Goal: Information Seeking & Learning: Compare options

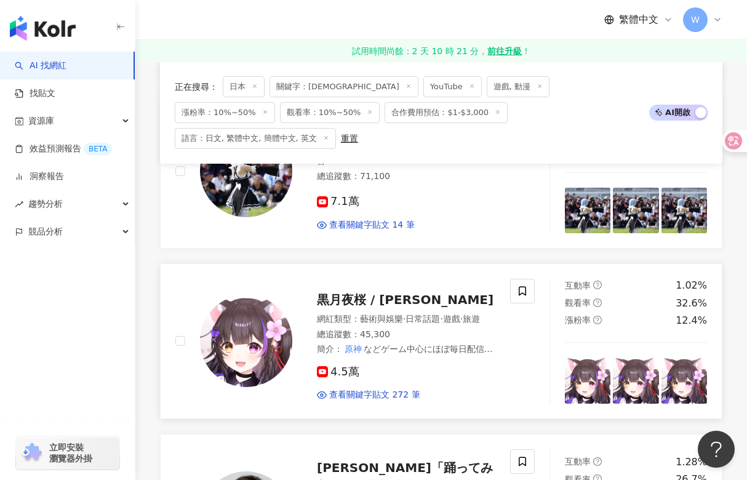
scroll to position [688, 0]
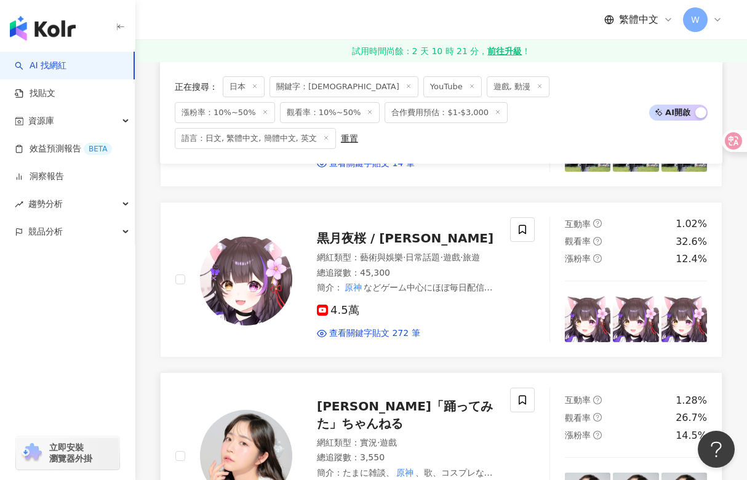
click at [396, 399] on span "神沢有紗「踊ってみた」ちゃんねる" at bounding box center [405, 415] width 176 height 32
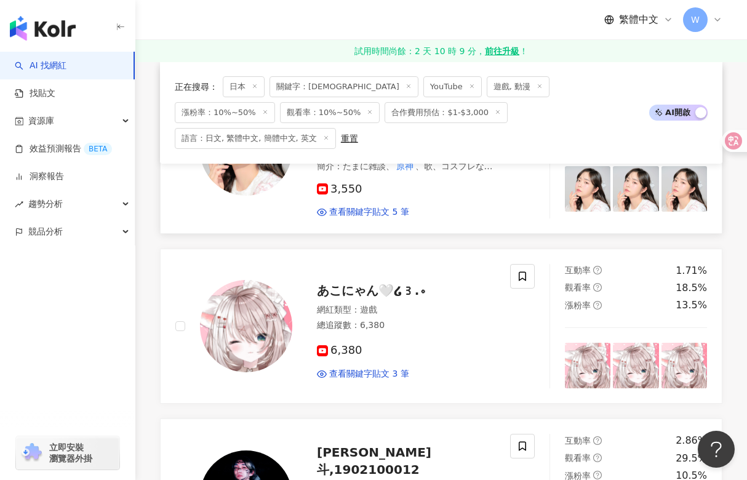
scroll to position [1058, 0]
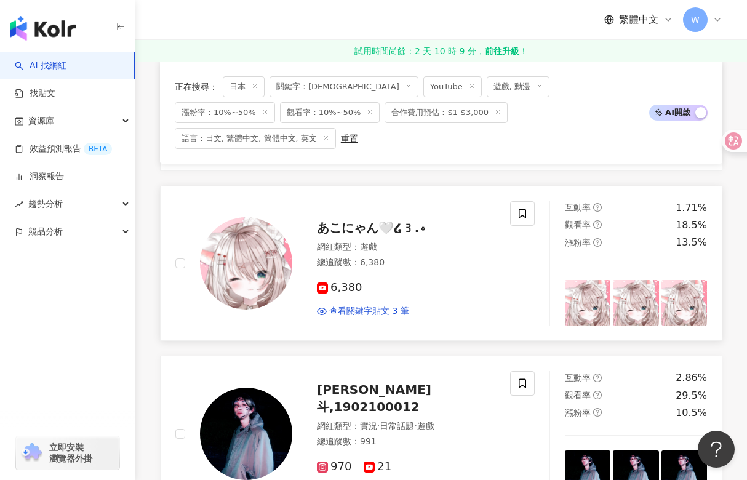
click at [353, 220] on span "あこにゃん🤍໒꒱.。" at bounding box center [374, 227] width 114 height 15
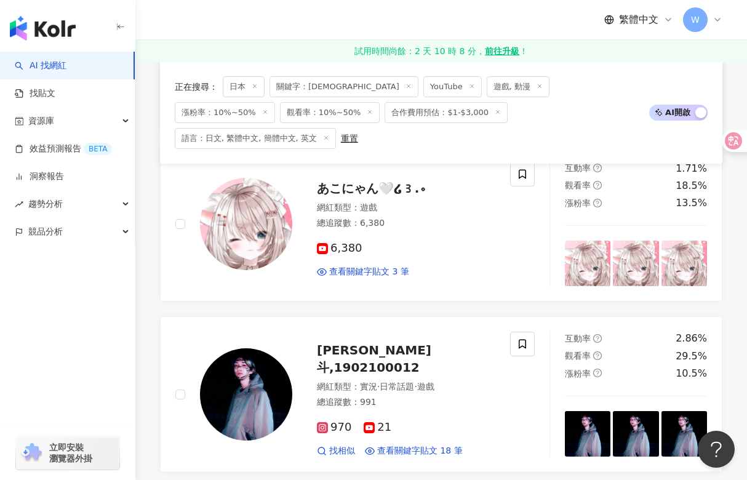
scroll to position [1119, 0]
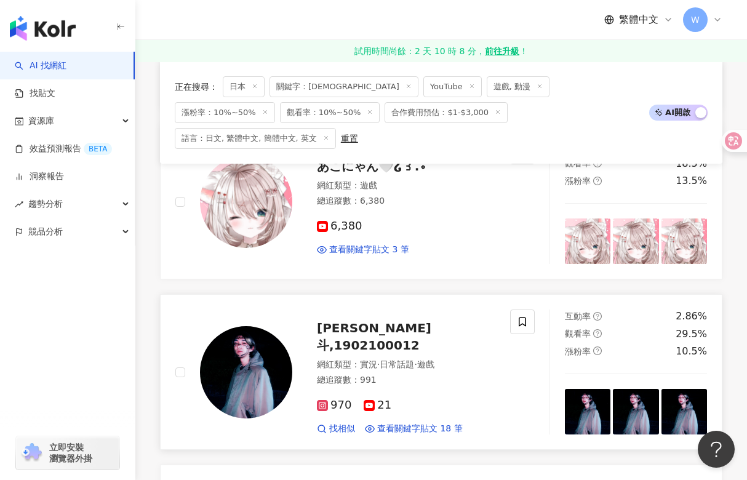
click at [350, 321] on span "[PERSON_NAME]斗,1902100012" at bounding box center [374, 337] width 114 height 32
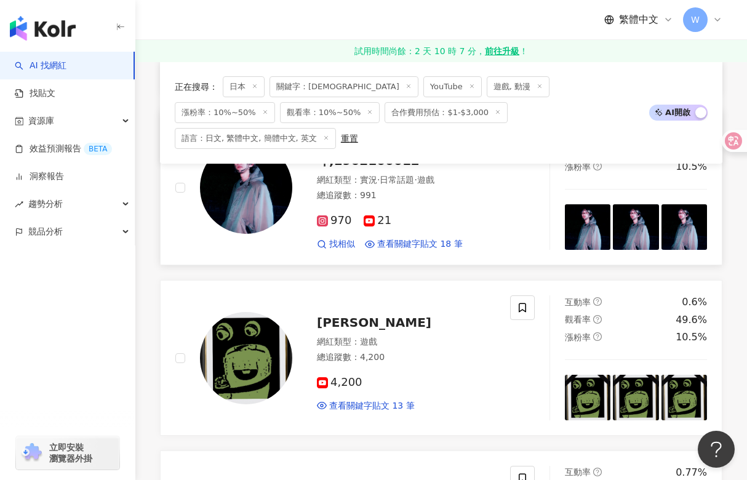
scroll to position [1365, 0]
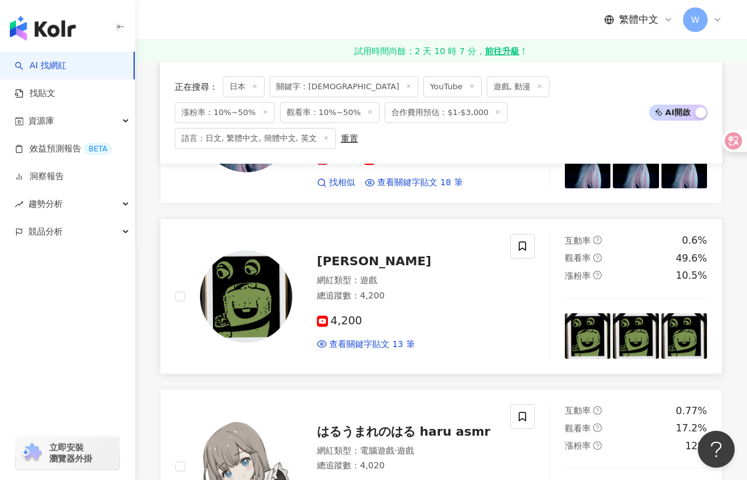
click at [335, 254] on span "田中くぅすけ" at bounding box center [374, 261] width 114 height 15
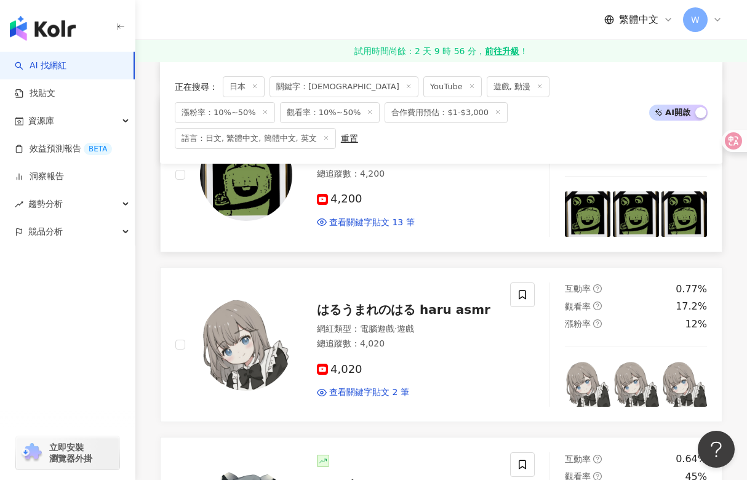
scroll to position [1488, 0]
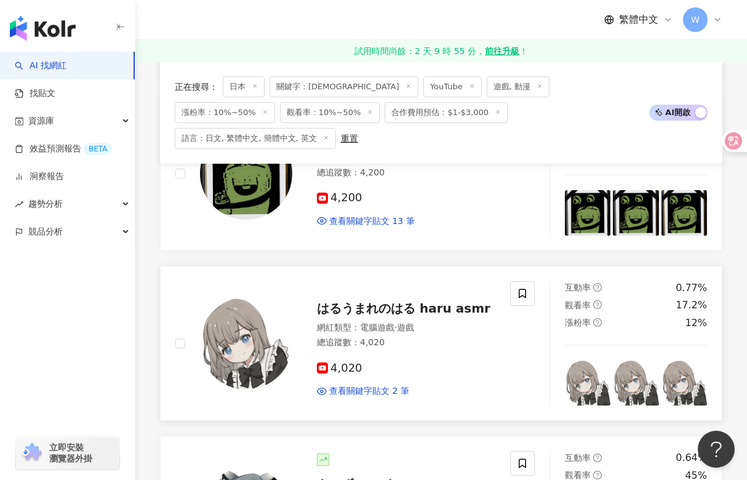
click at [397, 301] on span "はるうまれのはる haru asmr" at bounding box center [404, 308] width 174 height 15
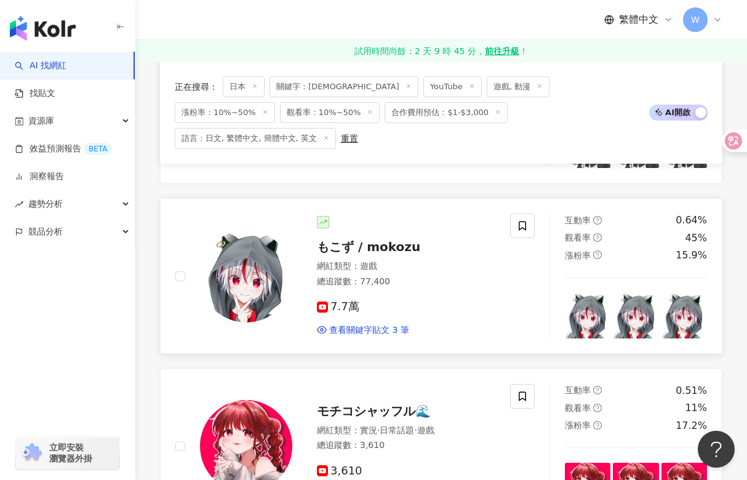
scroll to position [1735, 0]
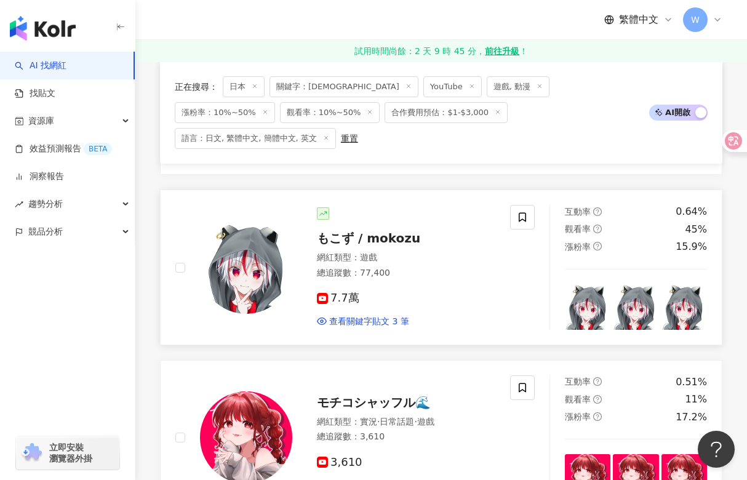
click at [368, 231] on span "もこず / mokozu" at bounding box center [368, 238] width 103 height 15
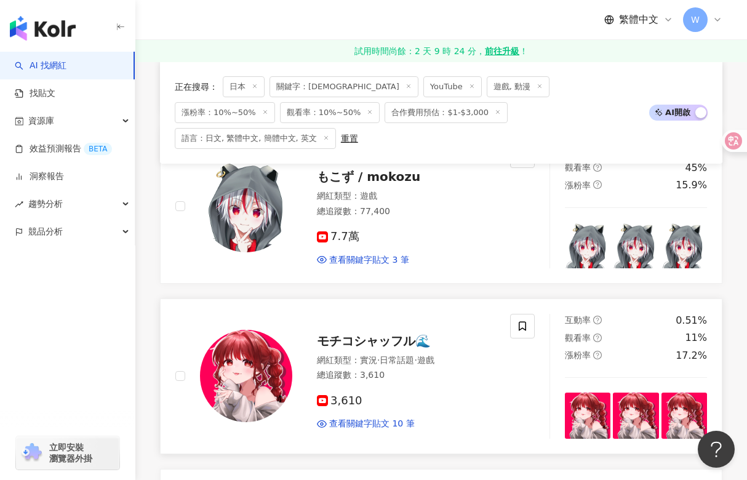
scroll to position [1858, 0]
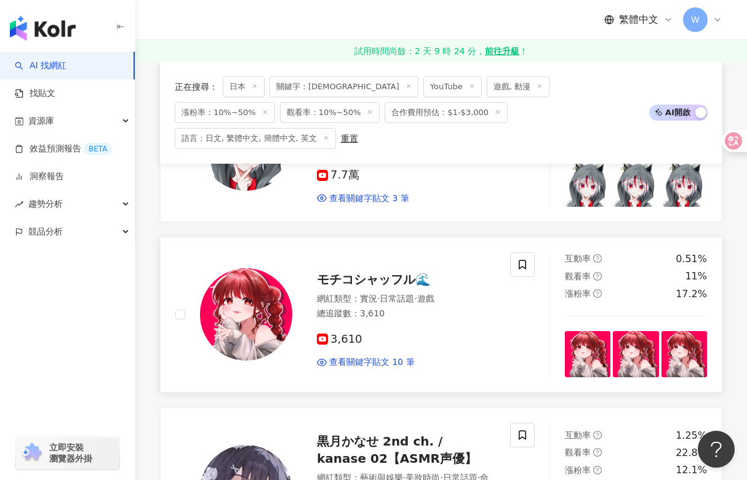
click at [376, 272] on span "モチコシャッフル🌊" at bounding box center [374, 279] width 114 height 15
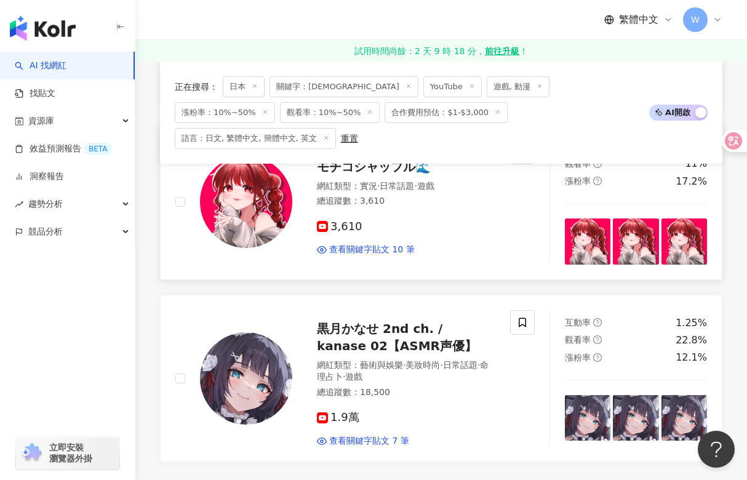
scroll to position [1981, 0]
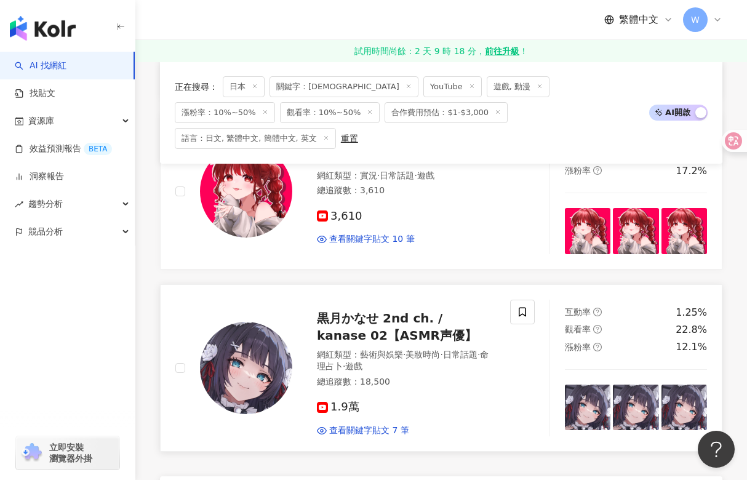
click at [371, 311] on span "黒月かなせ 2nd ch. / kanase 02【ASMR声優】" at bounding box center [397, 327] width 160 height 32
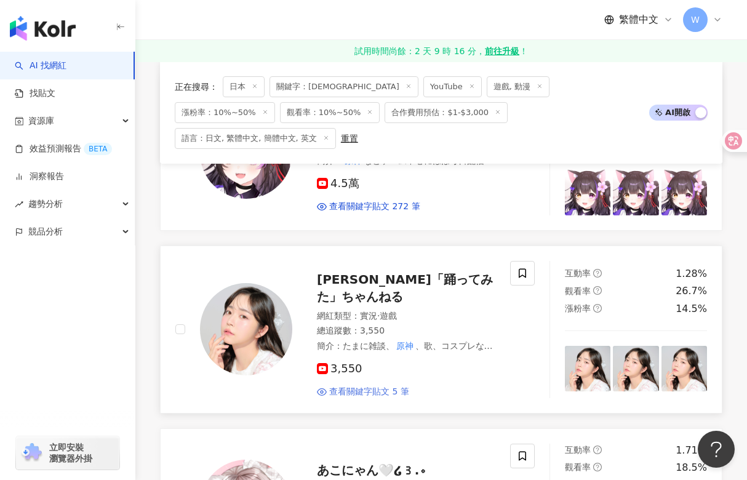
scroll to position [811, 0]
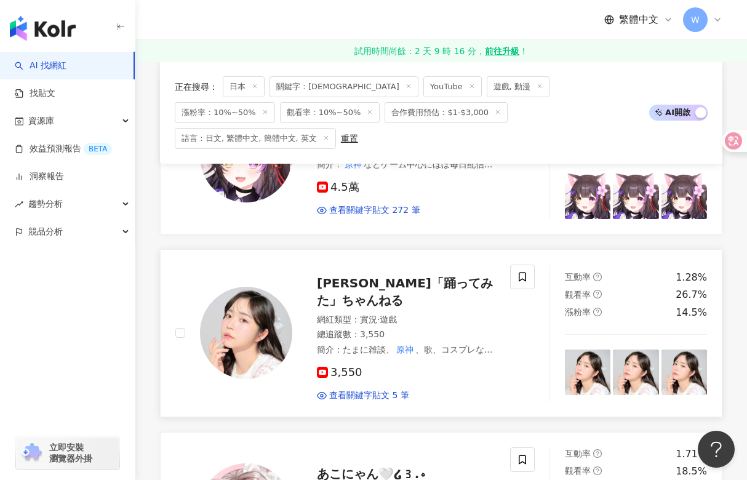
click at [353, 276] on span "神沢有紗「踊ってみた」ちゃんねる" at bounding box center [405, 292] width 176 height 32
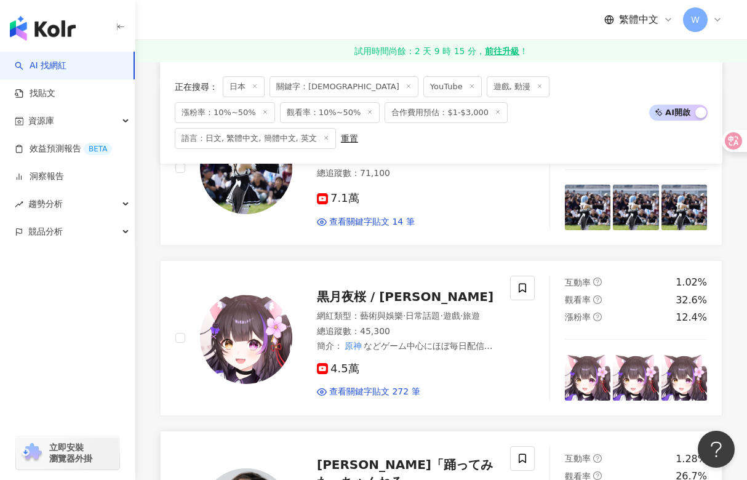
scroll to position [627, 0]
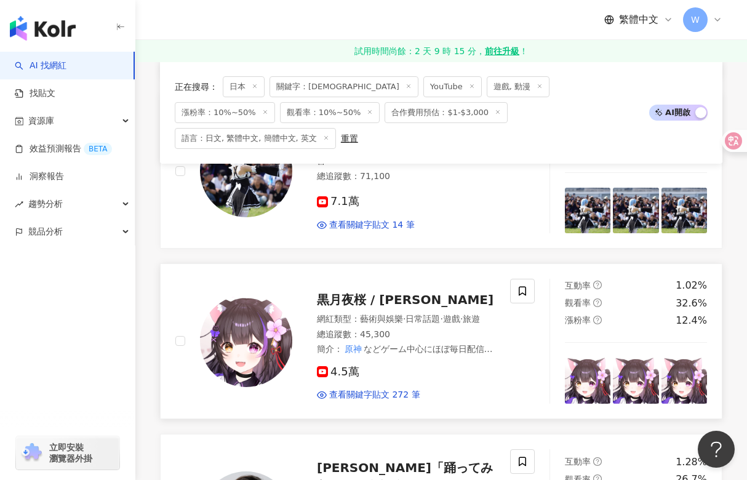
click at [345, 292] on span "黒月夜桜 / Yozakura Kurotsuki" at bounding box center [405, 299] width 177 height 15
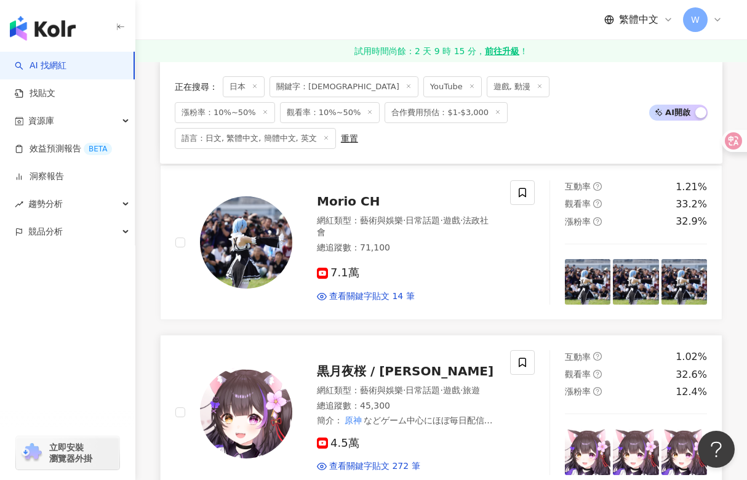
scroll to position [442, 0]
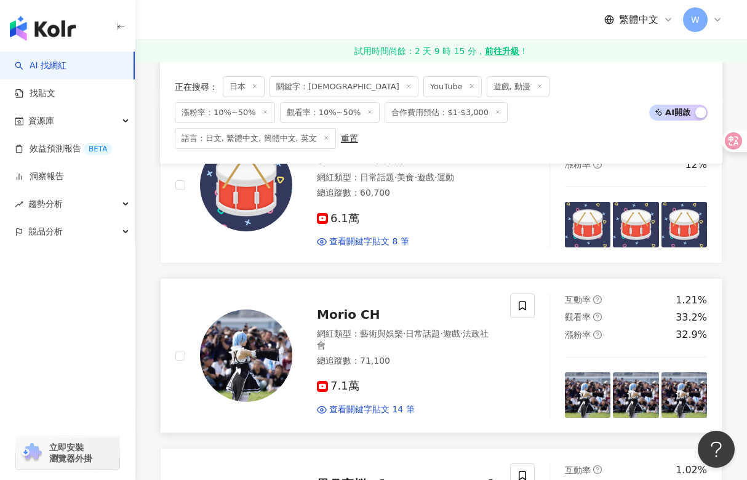
click at [341, 307] on span "Morio CH" at bounding box center [348, 314] width 63 height 15
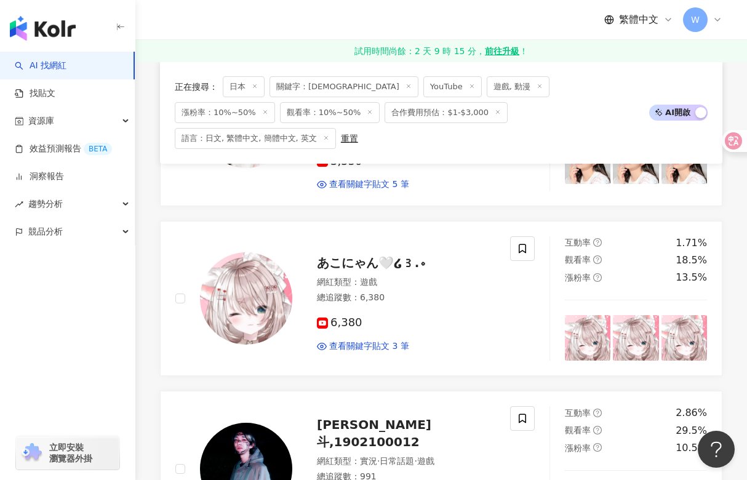
scroll to position [1046, 0]
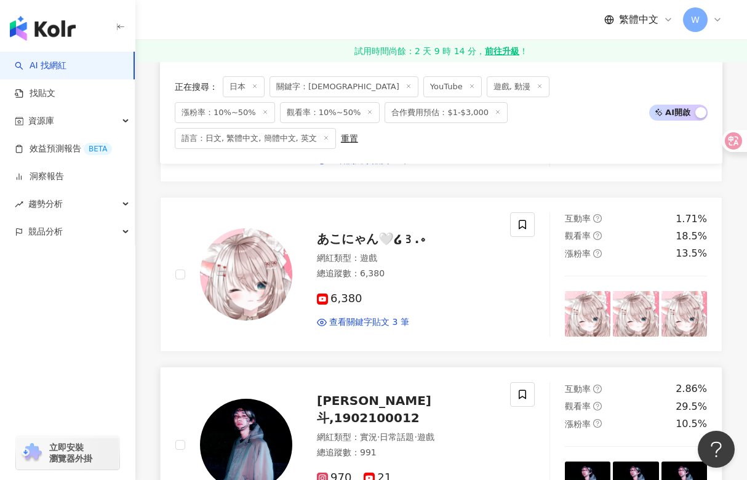
click at [345, 393] on span "佐貴斗,1902100012" at bounding box center [374, 409] width 114 height 32
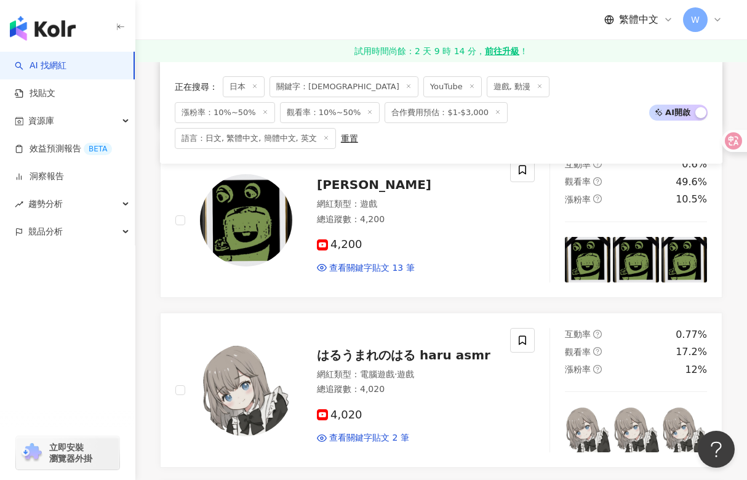
scroll to position [1477, 0]
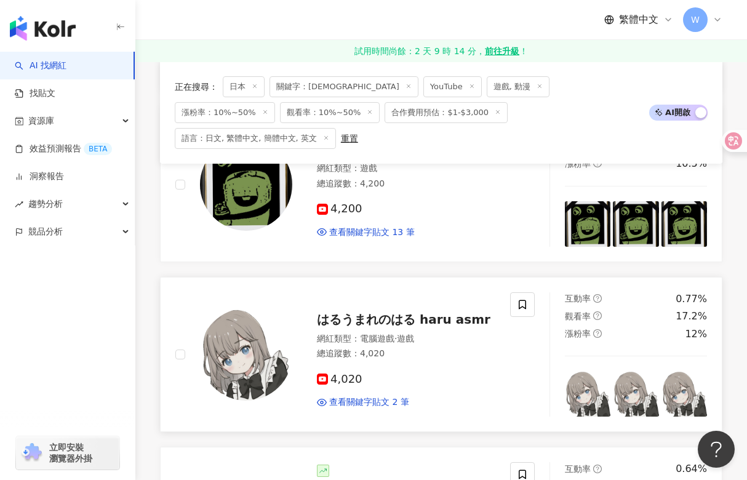
click at [394, 311] on div "はるうまれのはる haru asmr" at bounding box center [406, 319] width 179 height 17
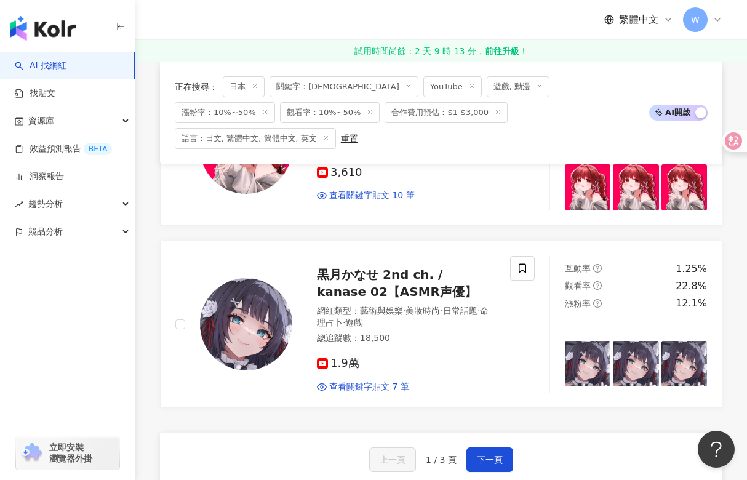
scroll to position [2155, 0]
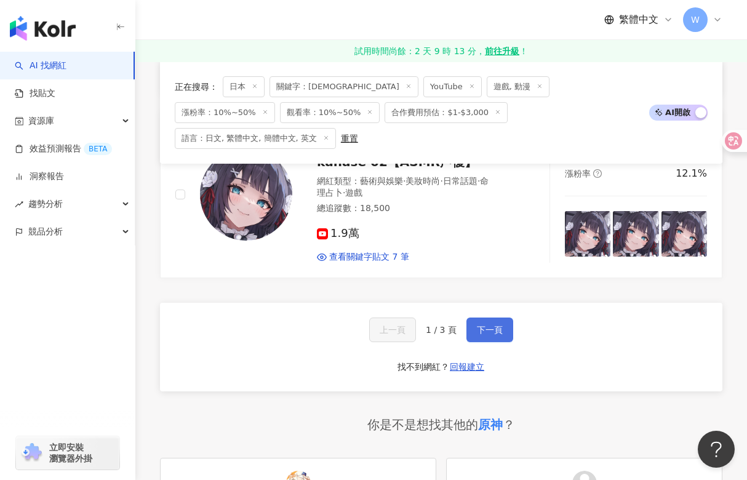
click at [483, 325] on span "下一頁" at bounding box center [490, 330] width 26 height 10
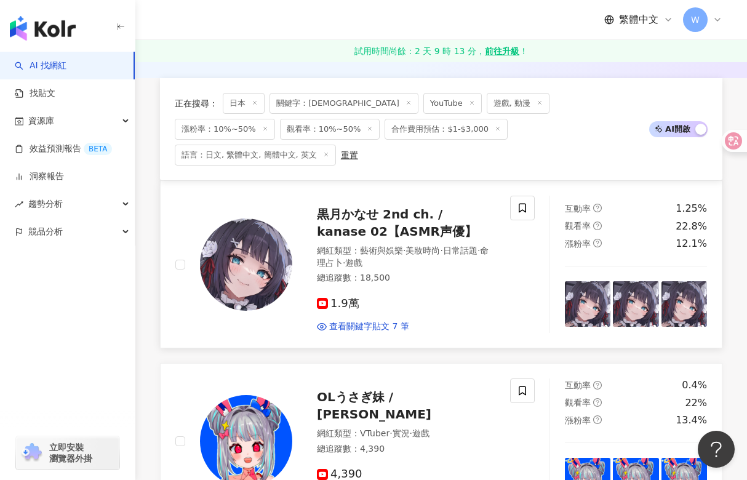
scroll to position [308, 0]
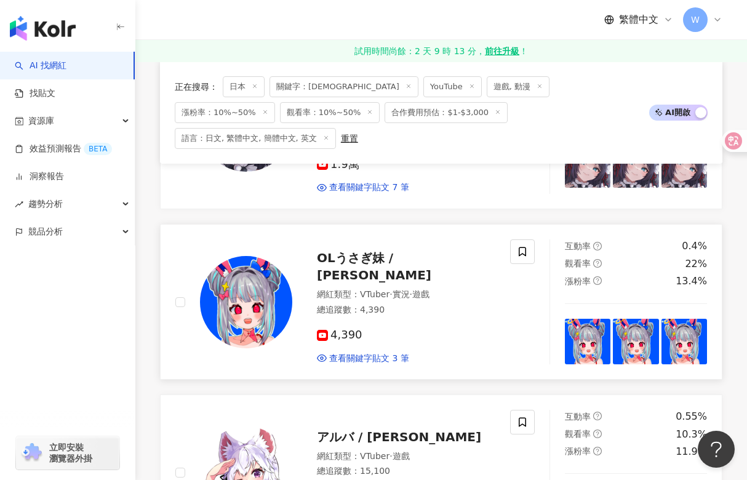
click at [353, 251] on span "OLうさぎ妹 / Usagi Ch." at bounding box center [374, 267] width 114 height 32
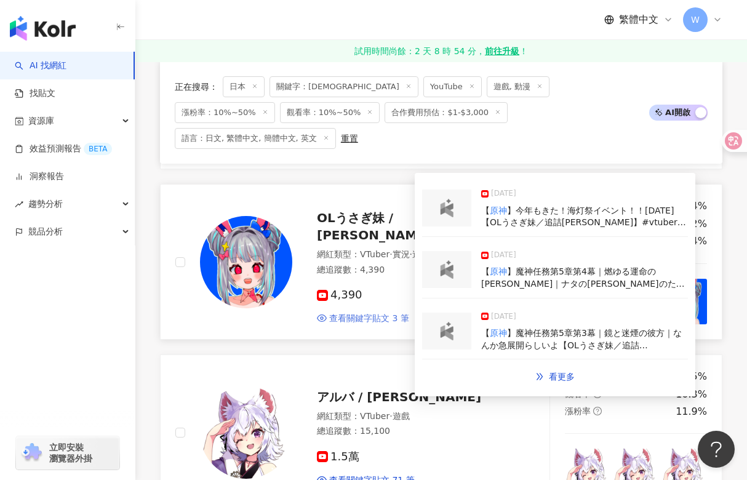
scroll to position [431, 0]
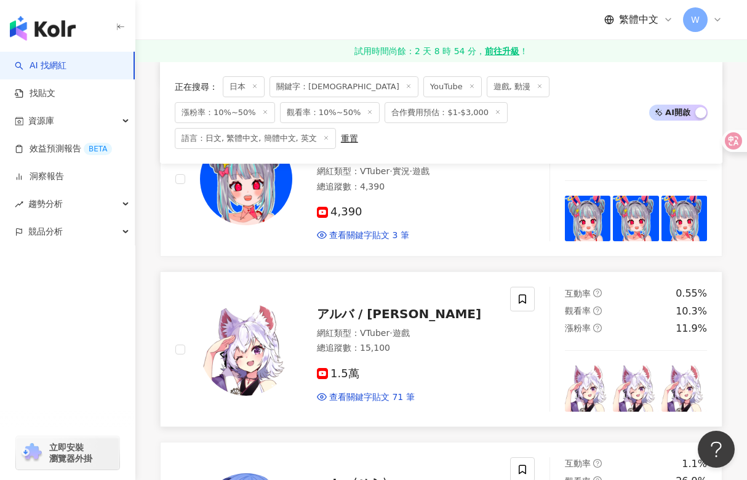
click at [366, 307] on span "アルバ / Alba Ch." at bounding box center [399, 314] width 164 height 15
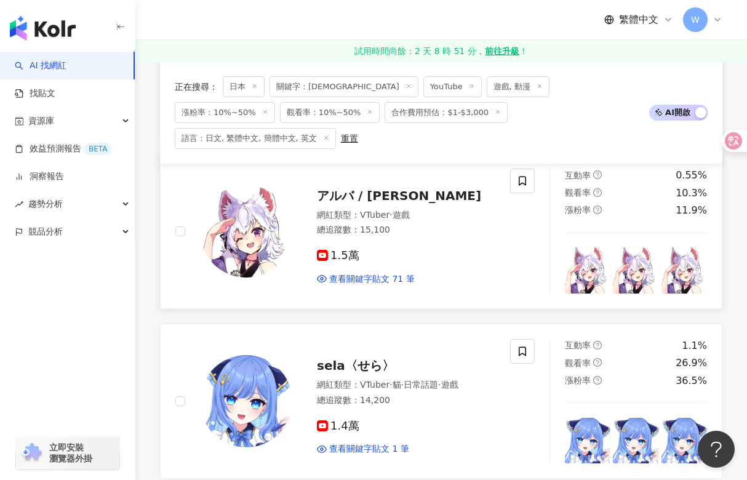
scroll to position [554, 0]
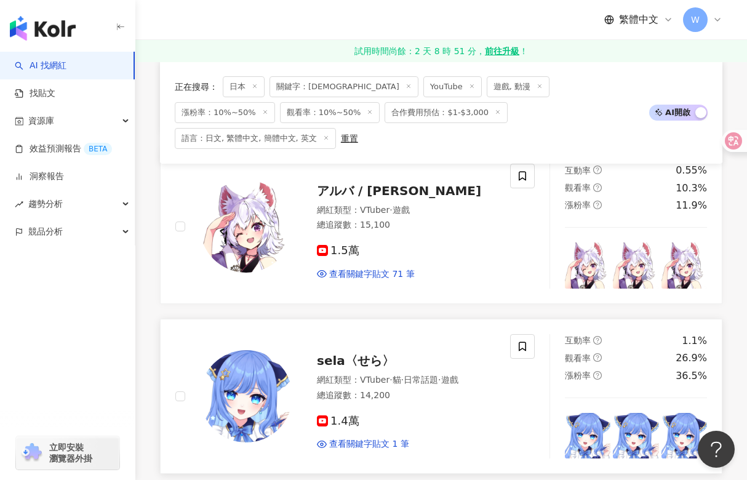
click at [348, 353] on span "sela〈せら〉" at bounding box center [356, 360] width 78 height 15
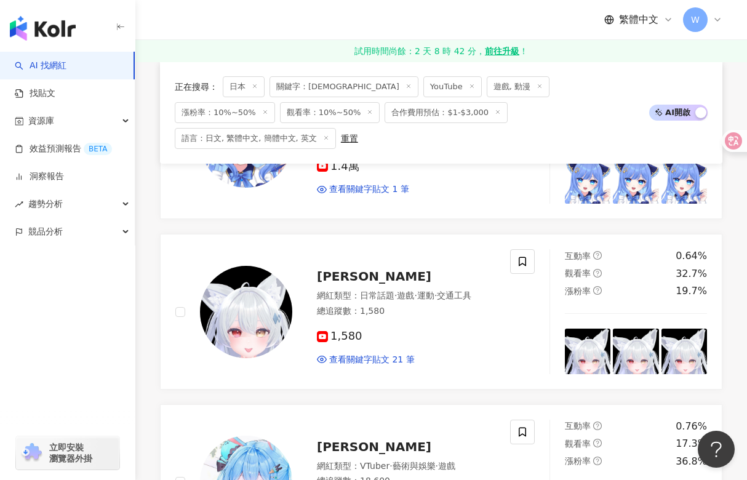
scroll to position [862, 0]
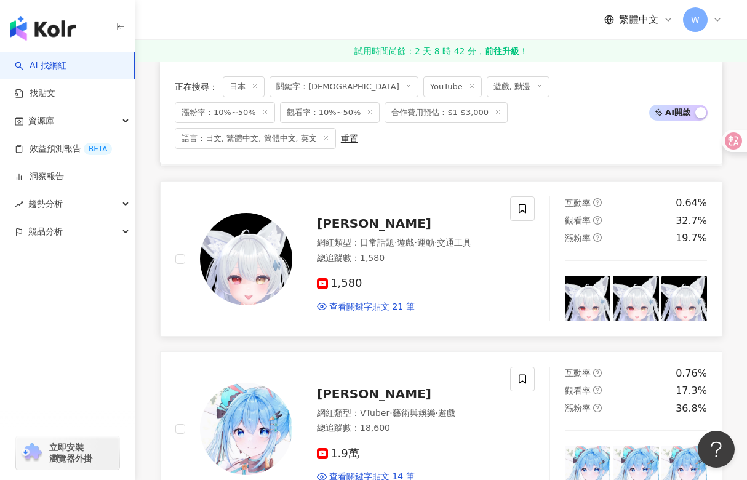
click at [374, 216] on span "Asagiri mayu" at bounding box center [374, 223] width 114 height 15
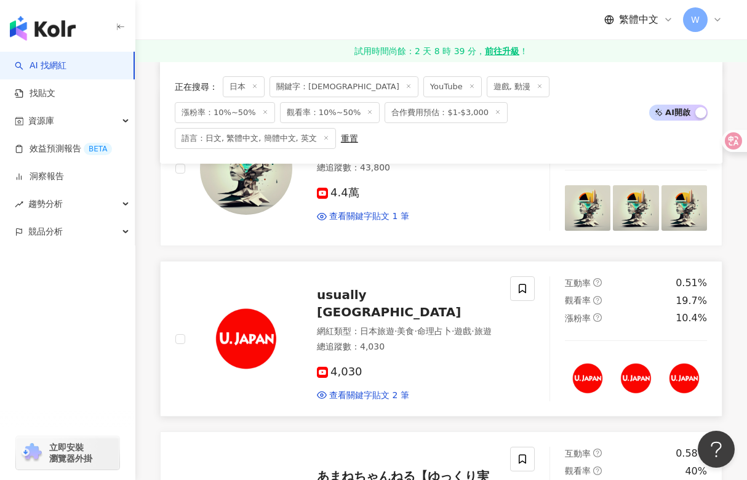
scroll to position [1354, 0]
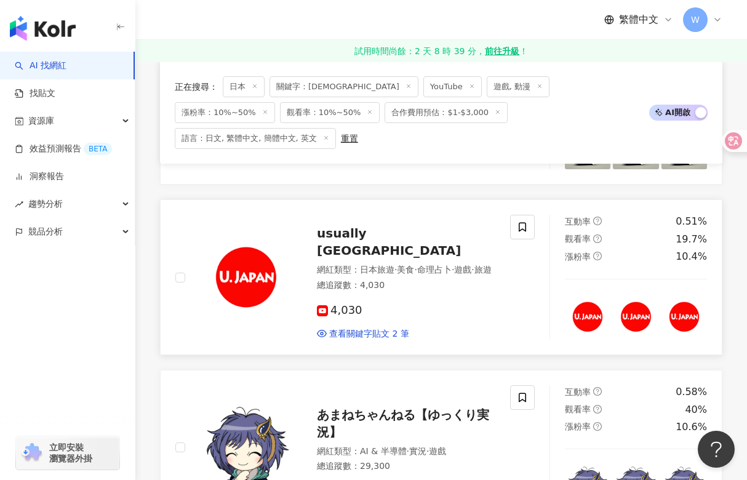
click at [362, 226] on span "usually japan" at bounding box center [389, 242] width 144 height 32
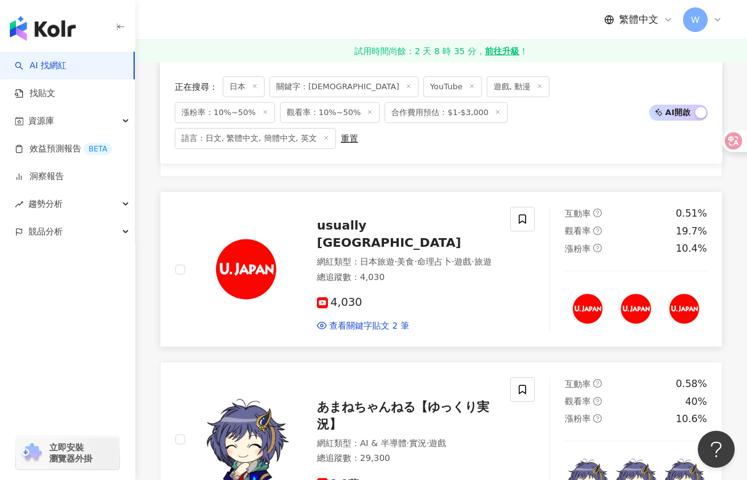
scroll to position [1477, 0]
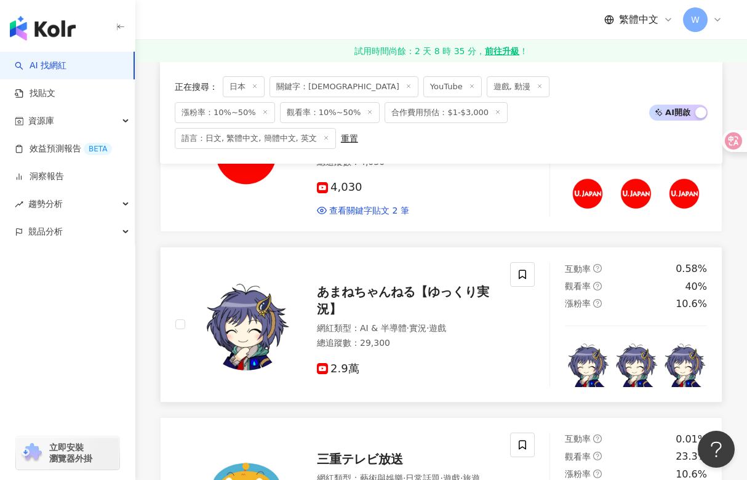
click at [374, 284] on span "あまねちゃんねる【ゆっくり実況】" at bounding box center [403, 300] width 172 height 32
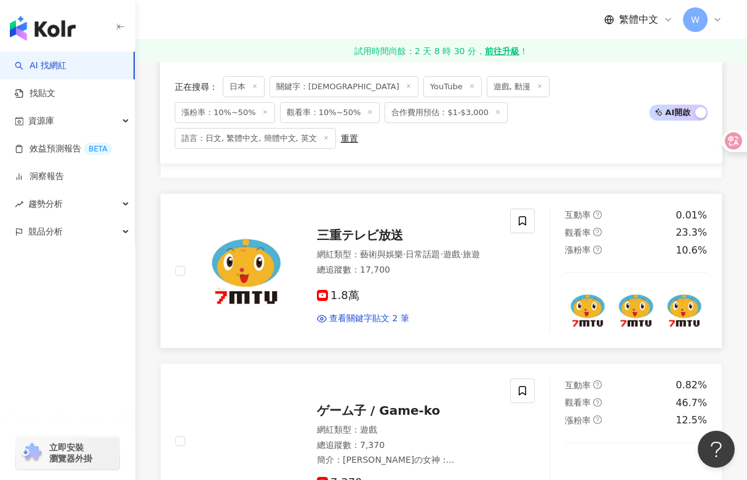
scroll to position [1724, 0]
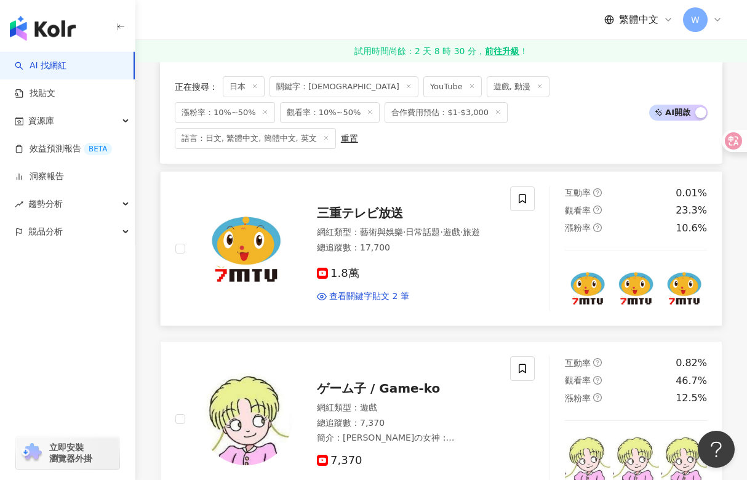
click at [350, 206] on span "三重テレビ放送" at bounding box center [360, 213] width 86 height 15
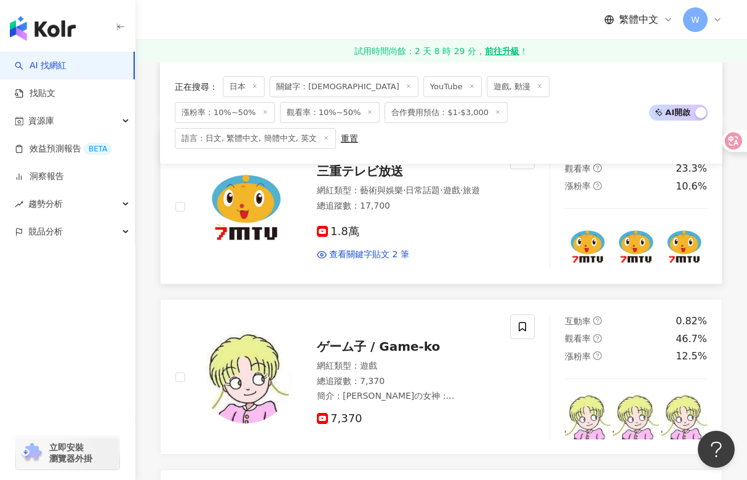
scroll to position [1908, 0]
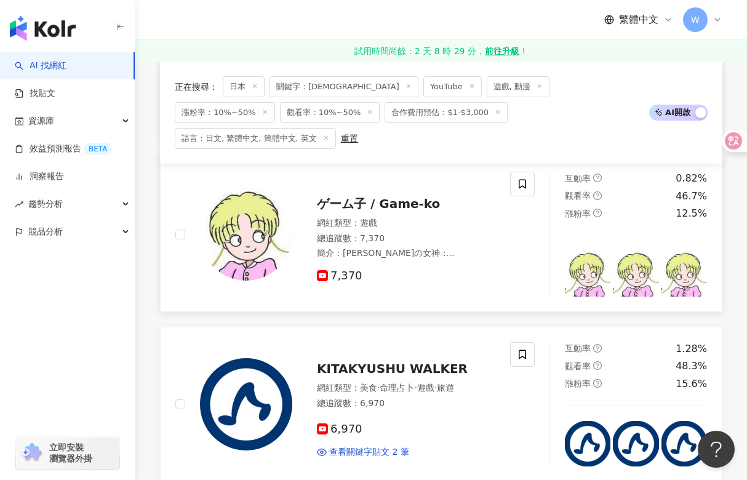
click at [337, 196] on span "ゲーム子 / Game-ko" at bounding box center [378, 203] width 123 height 15
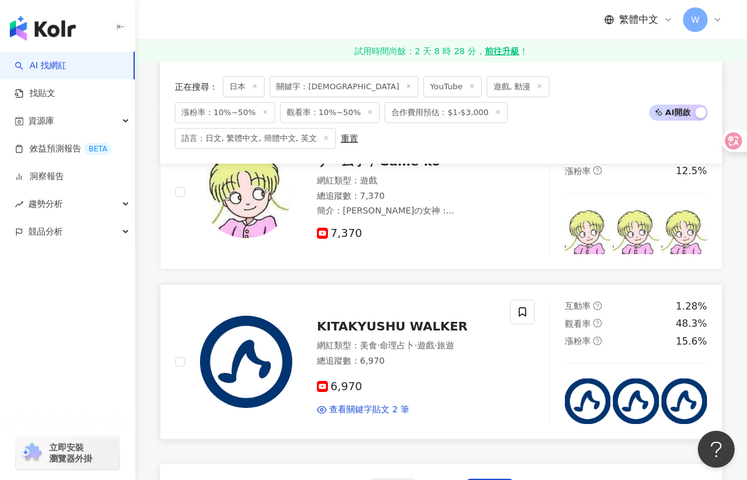
scroll to position [1970, 0]
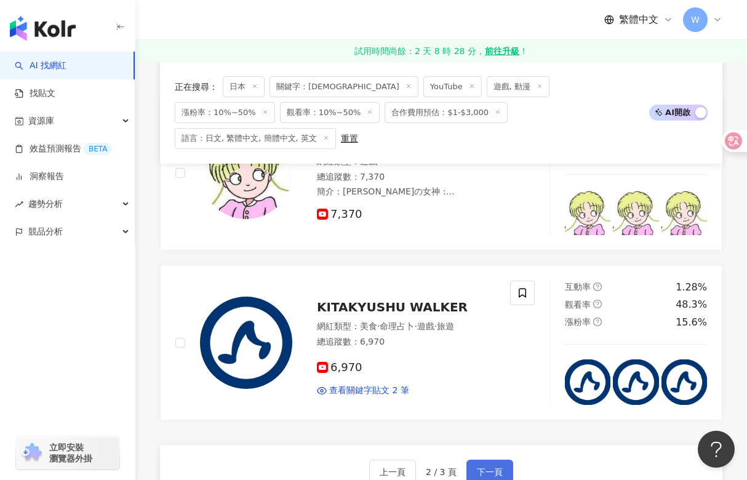
click at [480, 467] on span "下一頁" at bounding box center [490, 472] width 26 height 10
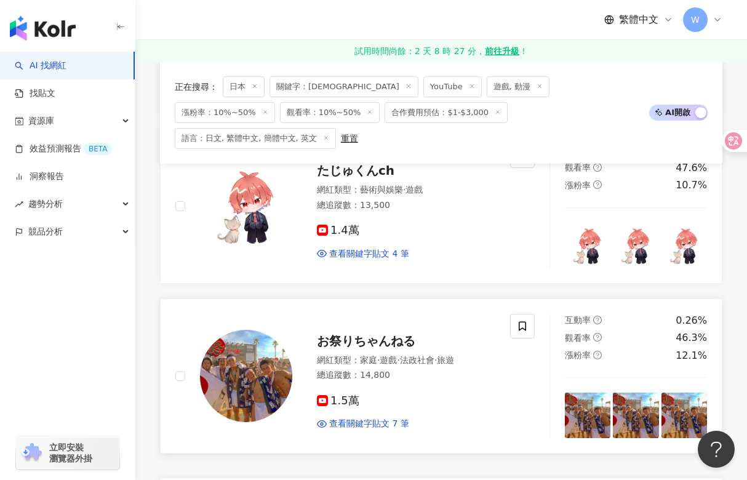
scroll to position [533, 0]
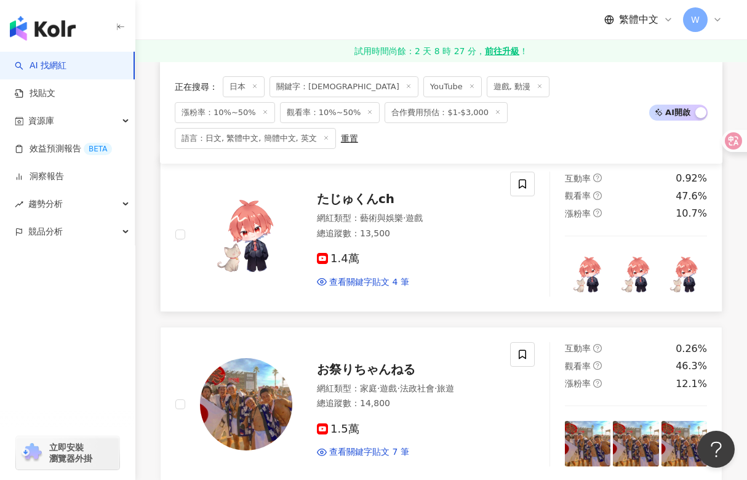
click at [342, 191] on span "たじゅくんch" at bounding box center [356, 198] width 78 height 15
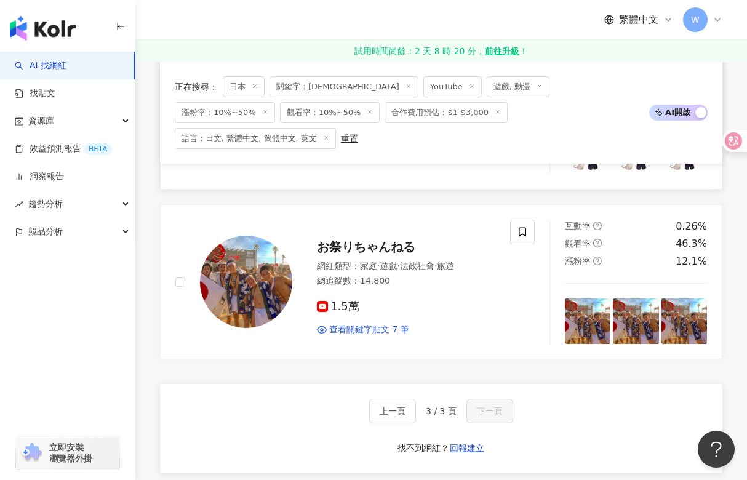
scroll to position [656, 0]
click at [353, 239] on span "お祭りちゃんねる" at bounding box center [366, 246] width 98 height 15
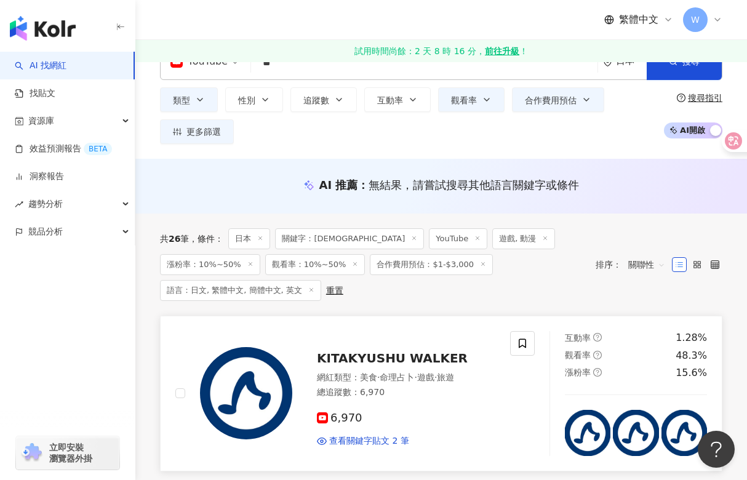
scroll to position [0, 0]
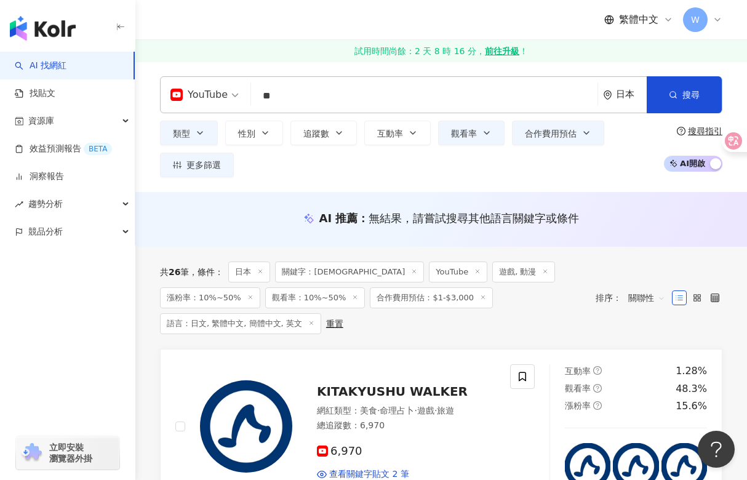
click at [319, 96] on input "**" at bounding box center [424, 95] width 337 height 23
click at [347, 105] on input "**" at bounding box center [424, 95] width 337 height 23
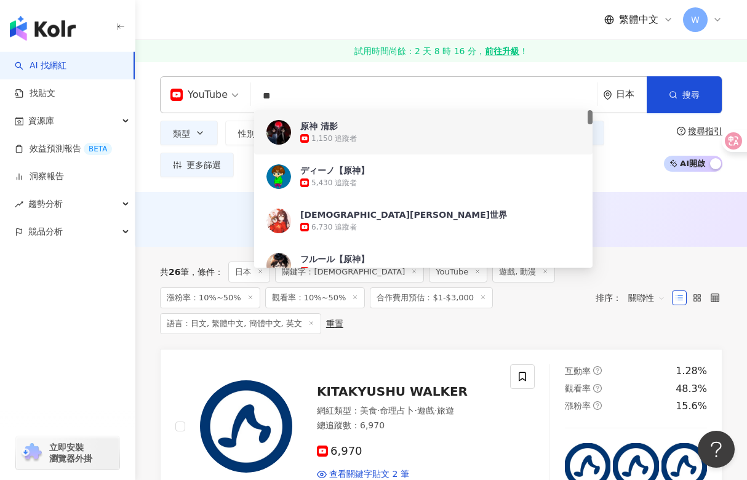
click at [322, 123] on div "原神 清影" at bounding box center [319, 126] width 38 height 12
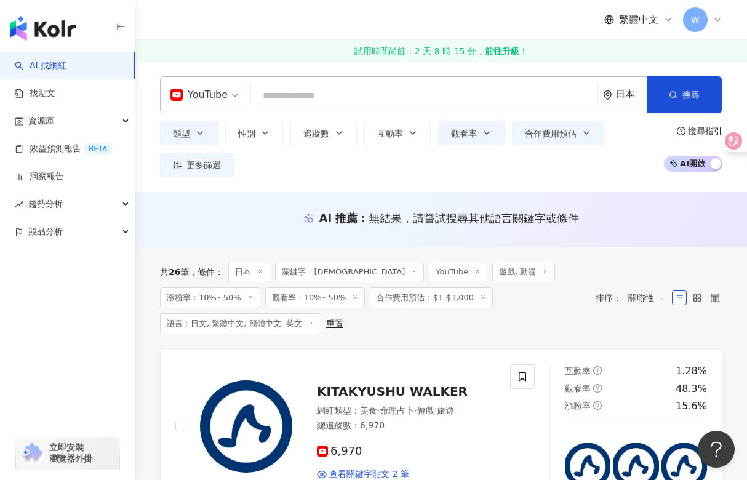
click at [324, 105] on input "search" at bounding box center [424, 95] width 337 height 23
click at [320, 100] on input "search" at bounding box center [424, 95] width 337 height 23
click at [318, 98] on input "search" at bounding box center [424, 95] width 337 height 23
click at [347, 97] on input "search" at bounding box center [424, 95] width 337 height 23
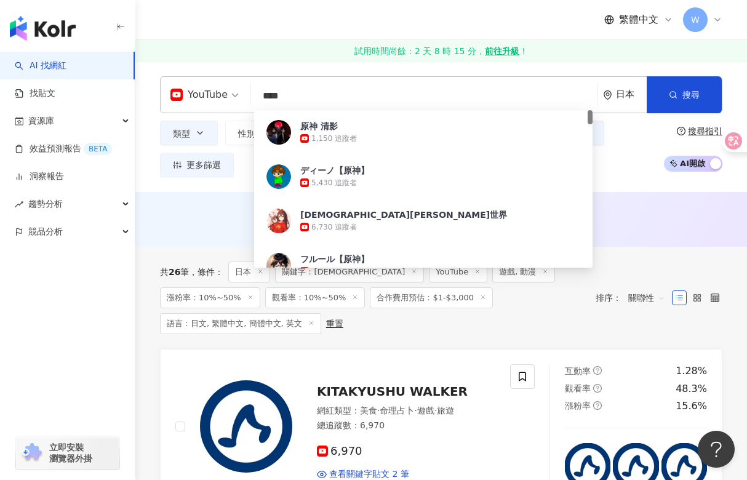
type input "**"
click at [349, 97] on input "**" at bounding box center [424, 95] width 337 height 23
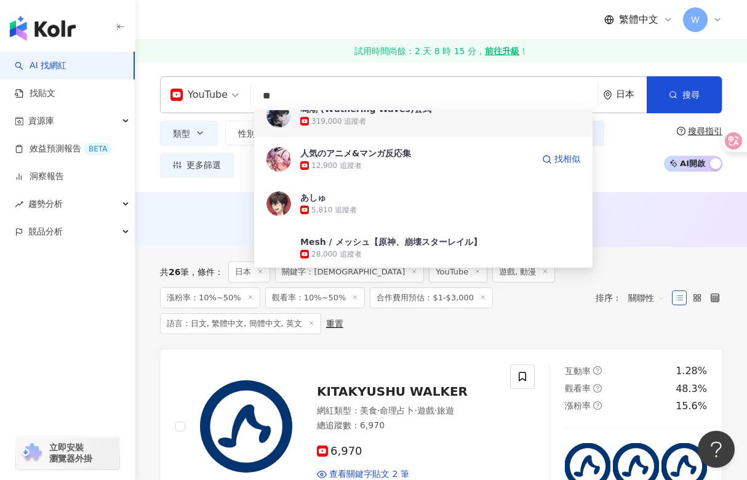
scroll to position [123, 0]
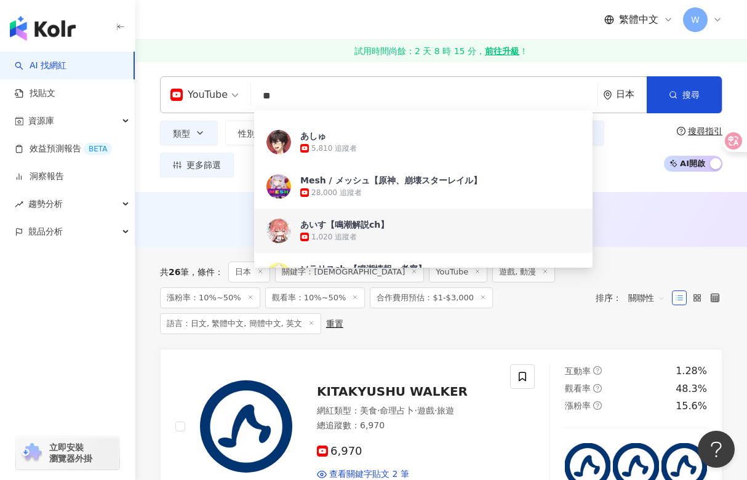
click at [350, 221] on div "あいす【鳴潮解説ch】" at bounding box center [344, 225] width 89 height 12
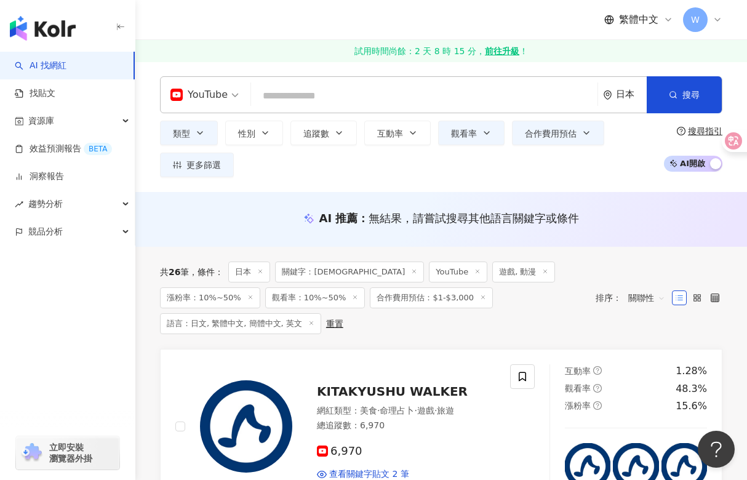
click at [335, 88] on input "search" at bounding box center [424, 95] width 337 height 23
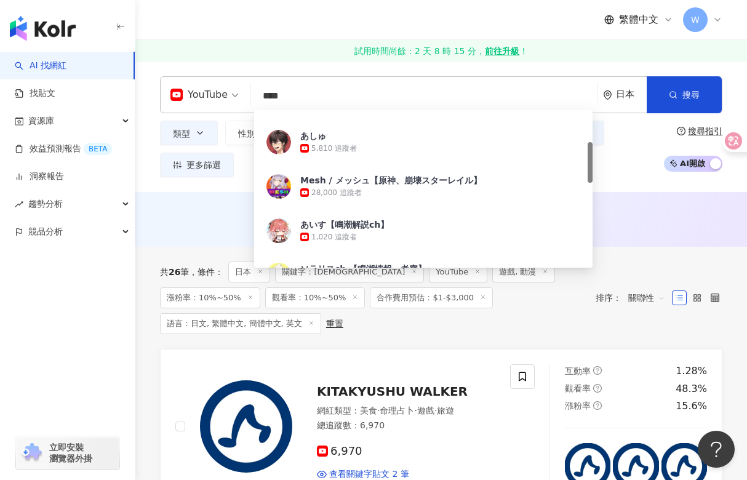
type input "**"
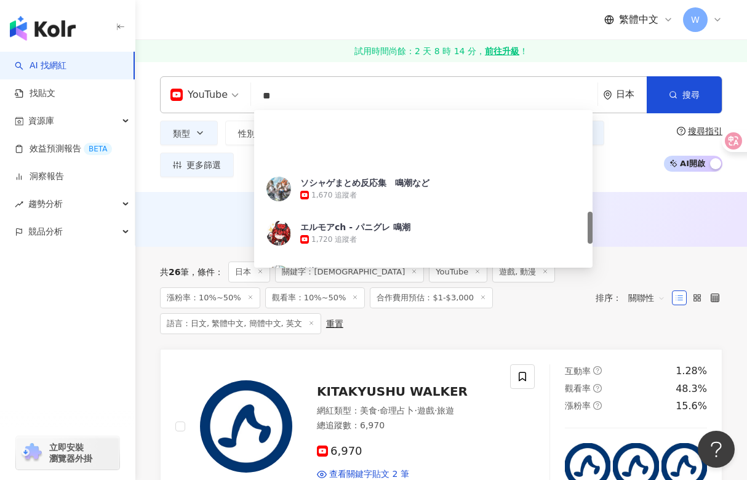
scroll to position [492, 0]
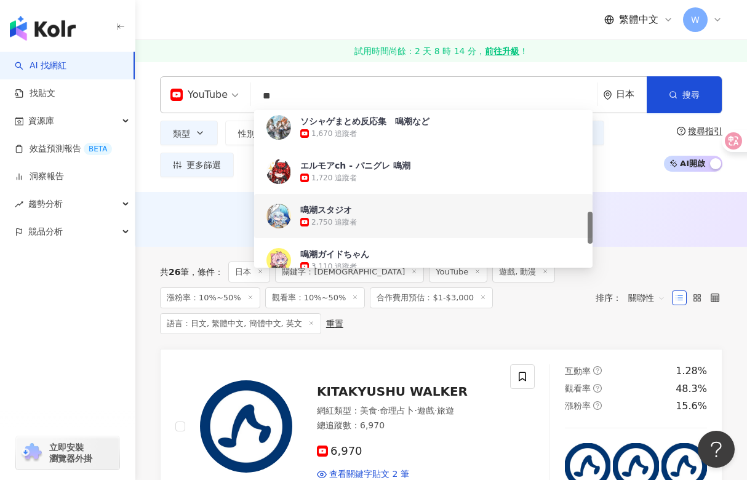
click at [324, 203] on div "鳴潮スタジオ 2,750 追蹤者" at bounding box center [423, 216] width 339 height 44
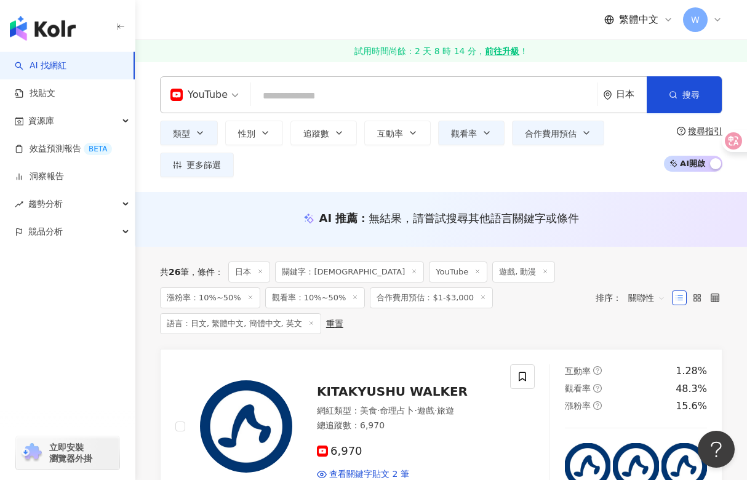
click at [292, 102] on input "search" at bounding box center [424, 95] width 337 height 23
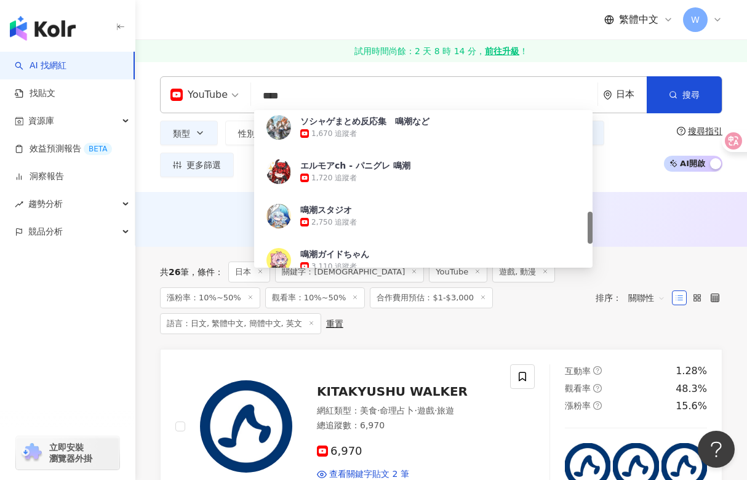
type input "**"
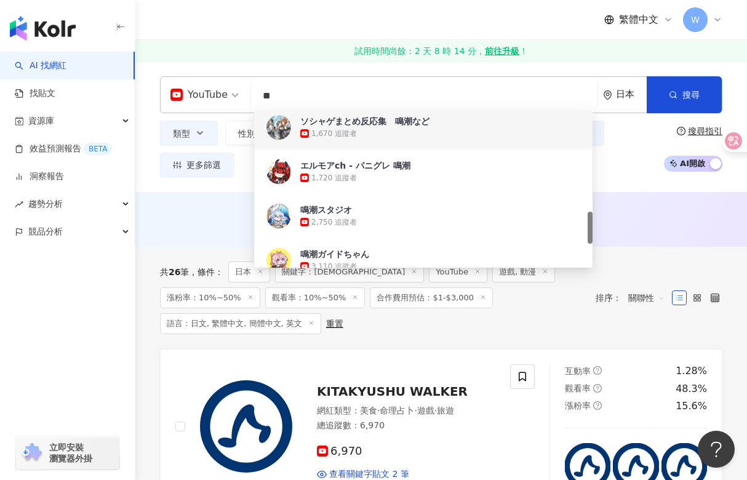
click at [311, 120] on div "ソシャゲまとめ反応集　鳴潮など" at bounding box center [364, 121] width 129 height 12
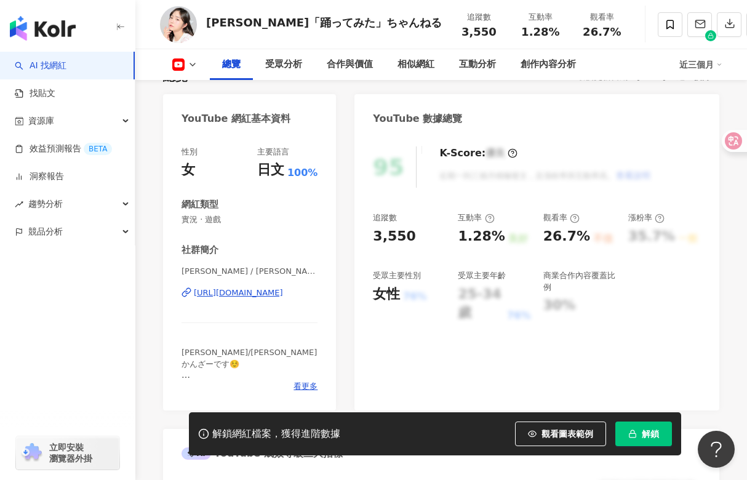
scroll to position [123, 0]
click at [274, 292] on div "https://www.youtube.com/channel/UCpdaDrqtQYG8cbQgca1q60g" at bounding box center [238, 292] width 89 height 11
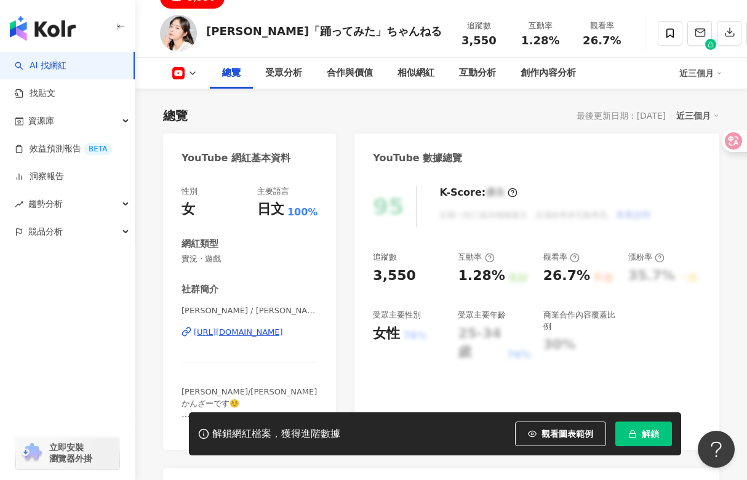
scroll to position [62, 0]
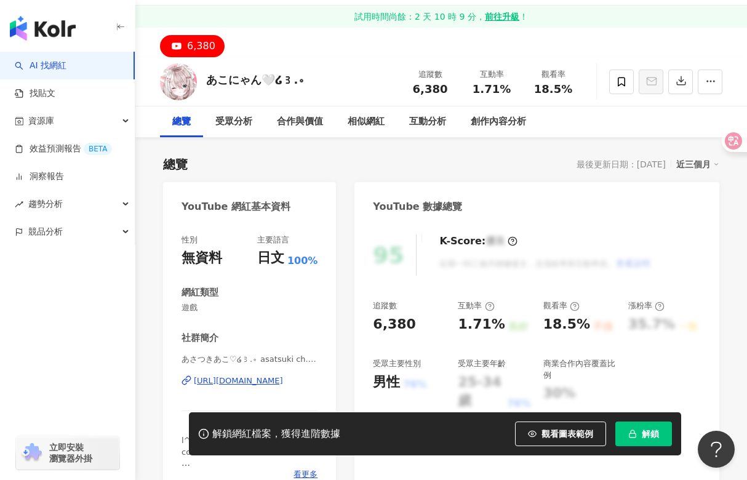
scroll to position [62, 0]
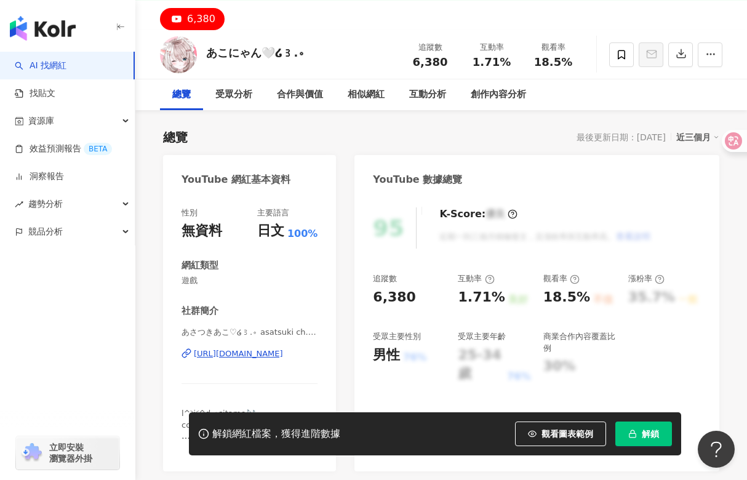
click at [265, 356] on div "https://www.youtube.com/channel/UCBvMN8p6NRQlYEquNttOmSg" at bounding box center [238, 353] width 89 height 11
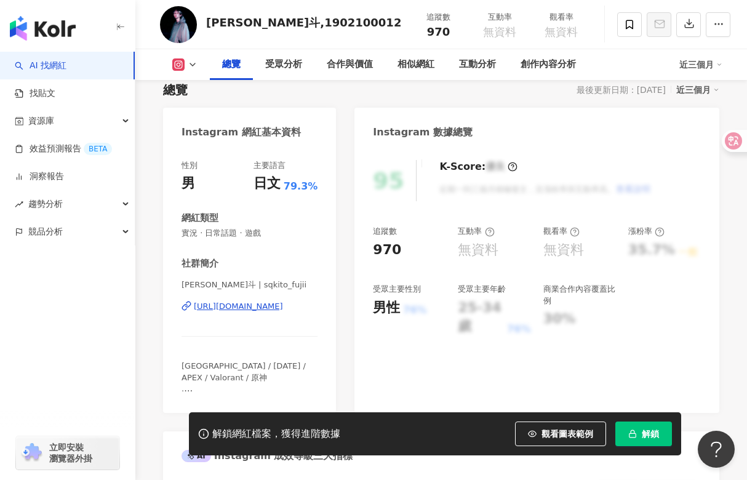
scroll to position [123, 0]
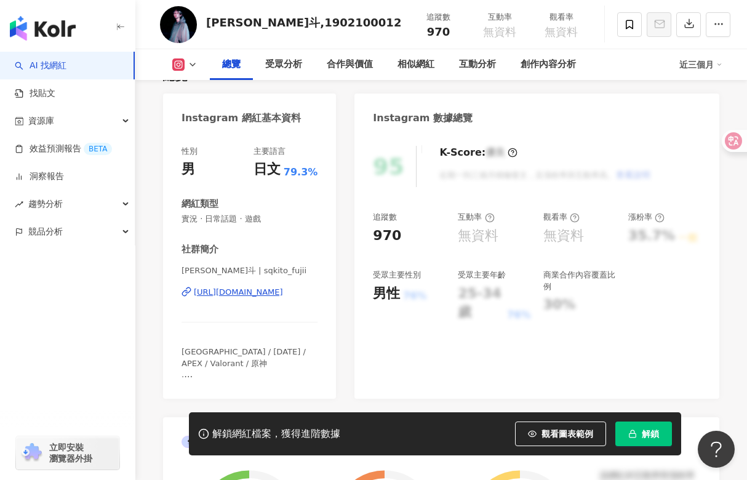
click at [259, 297] on div "[URL][DOMAIN_NAME]" at bounding box center [238, 292] width 89 height 11
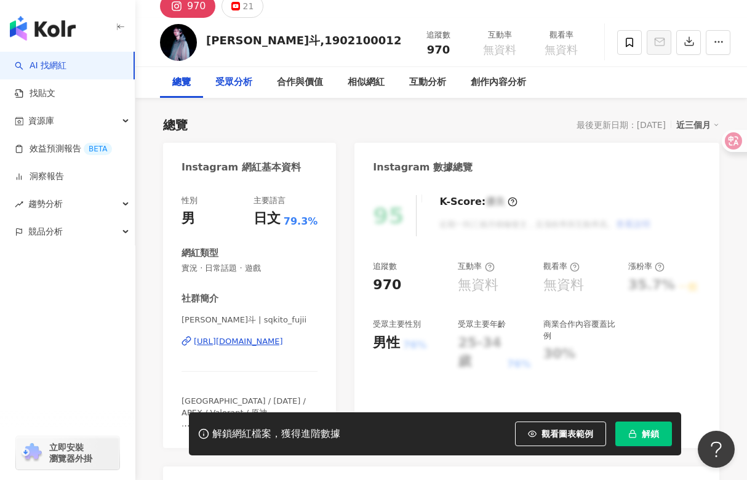
scroll to position [0, 0]
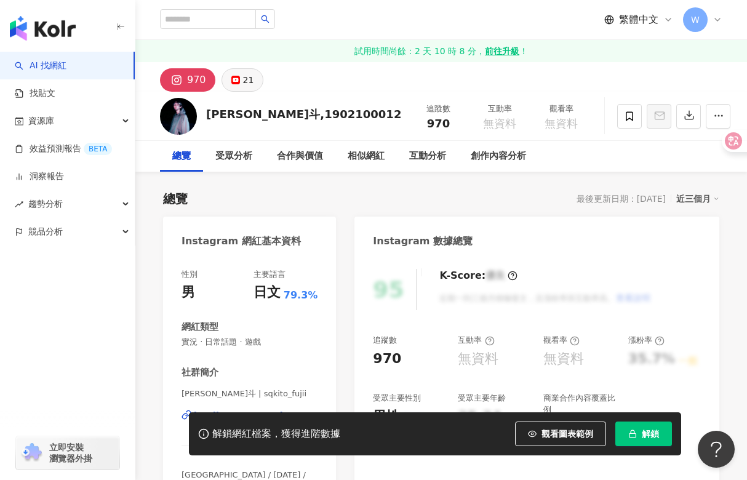
click at [249, 78] on div "21" at bounding box center [248, 79] width 11 height 17
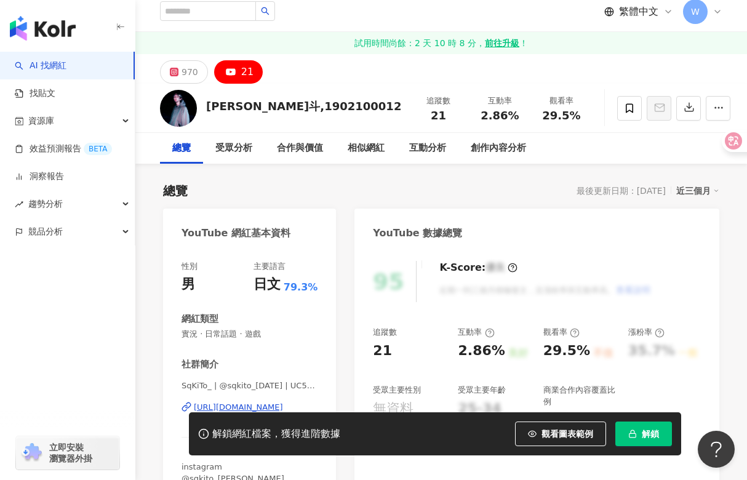
scroll to position [123, 0]
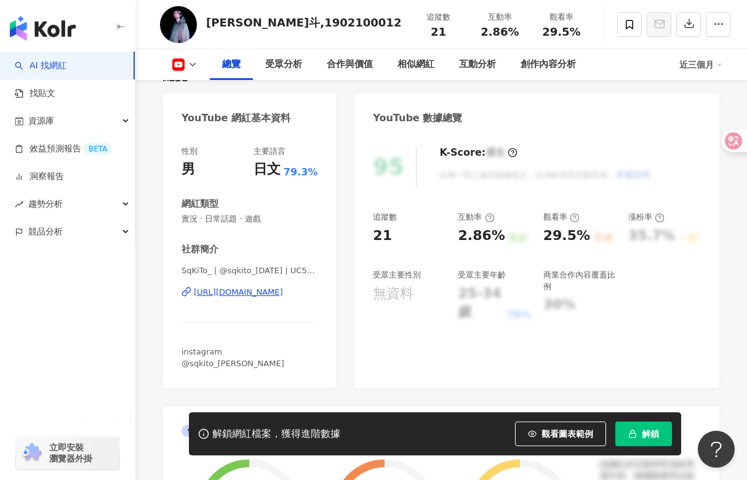
click at [262, 292] on div "https://www.youtube.com/channel/UC5-kCjs52gSXa8t1gYAY-fA" at bounding box center [238, 292] width 89 height 11
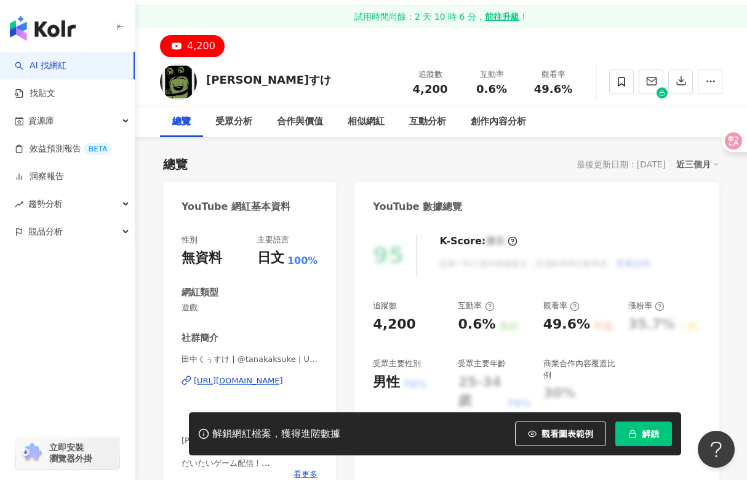
scroll to position [62, 0]
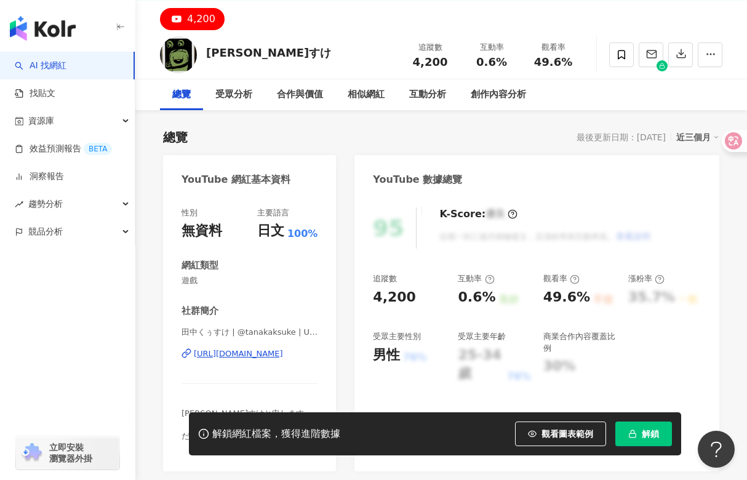
click at [263, 351] on div "https://www.youtube.com/channel/UCMAO-u6s8PMs3Qo0jOnq-Og" at bounding box center [238, 353] width 89 height 11
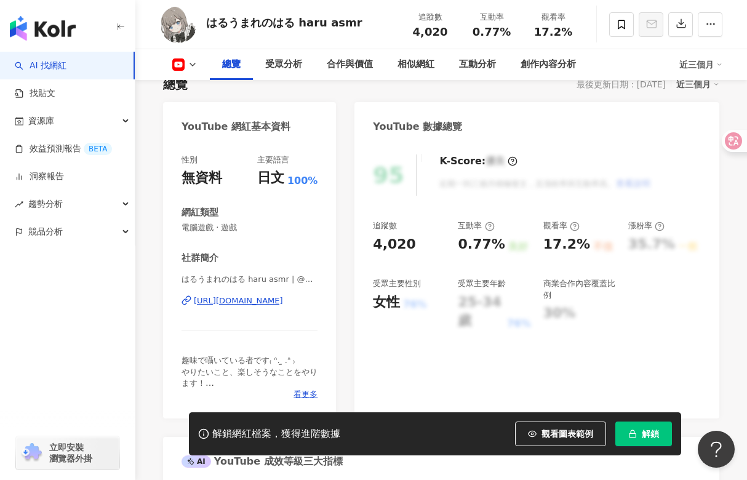
scroll to position [123, 0]
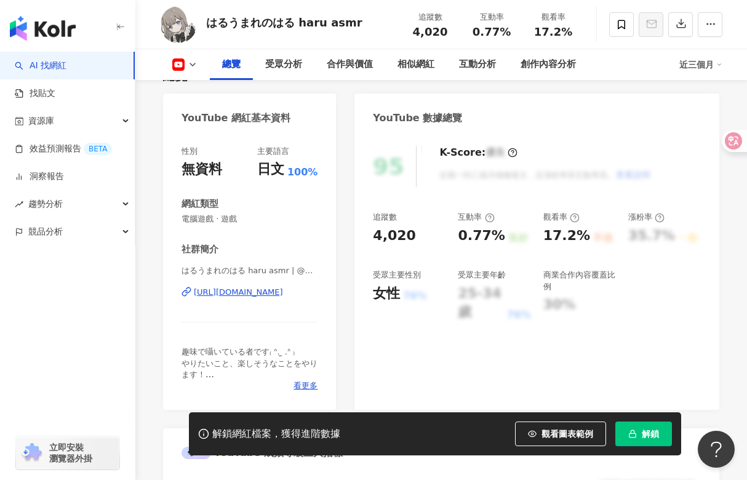
click at [266, 289] on div "[URL][DOMAIN_NAME]" at bounding box center [238, 292] width 89 height 11
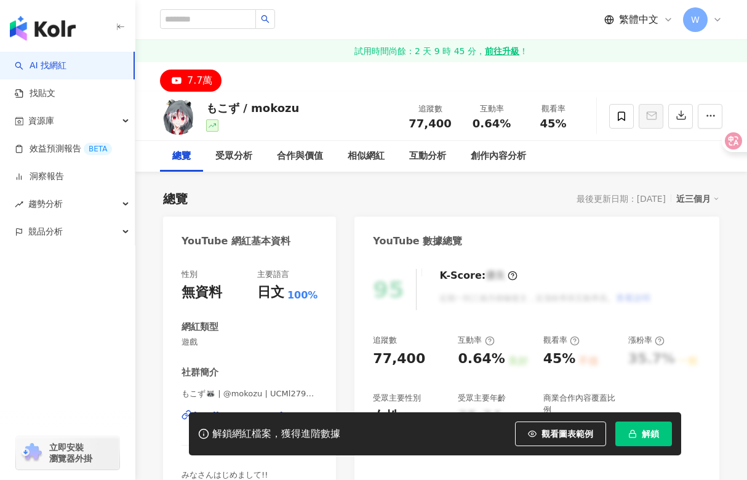
scroll to position [123, 0]
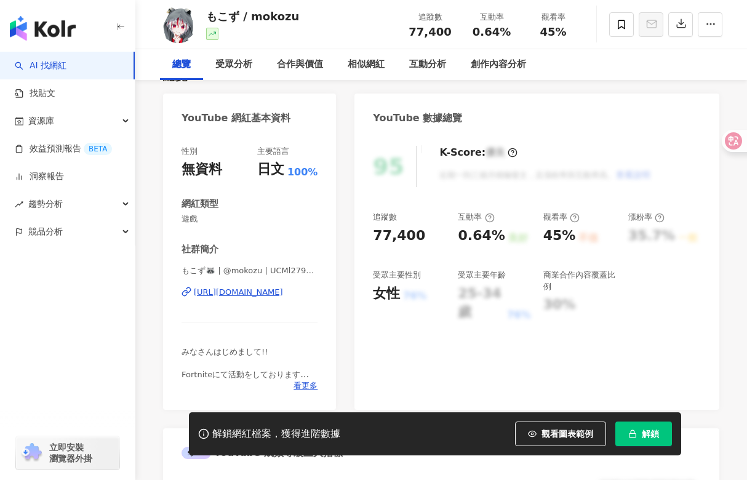
click at [283, 289] on div "[URL][DOMAIN_NAME]" at bounding box center [238, 292] width 89 height 11
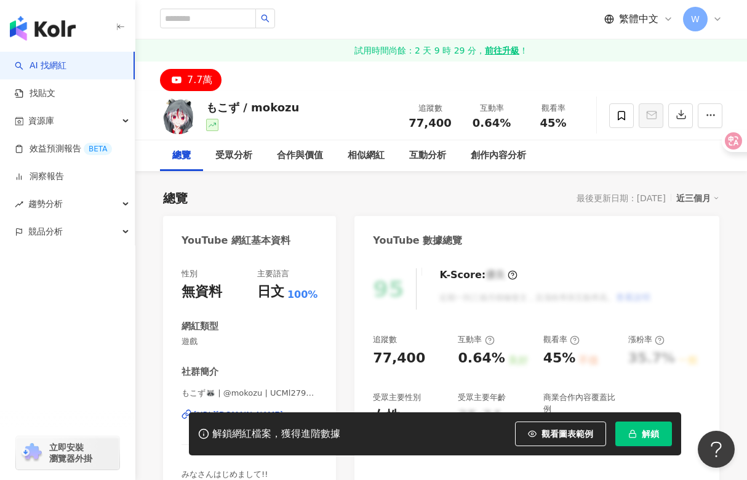
scroll to position [0, 0]
click at [289, 199] on div "總覽 最後更新日期：[DATE] 近三個月" at bounding box center [441, 198] width 556 height 17
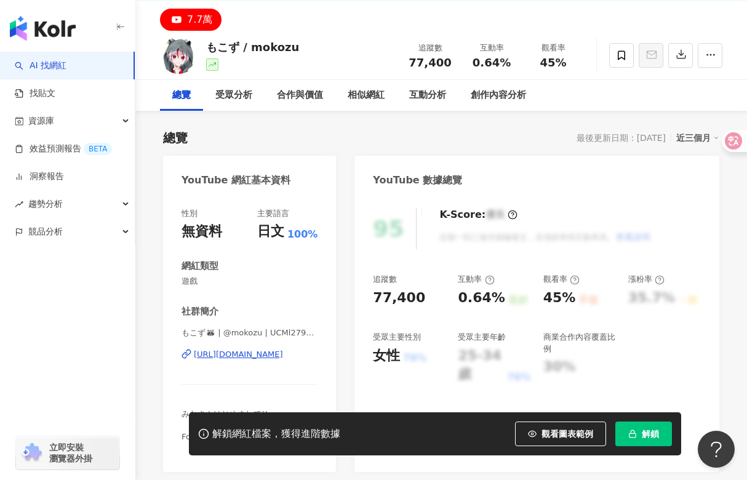
scroll to position [62, 0]
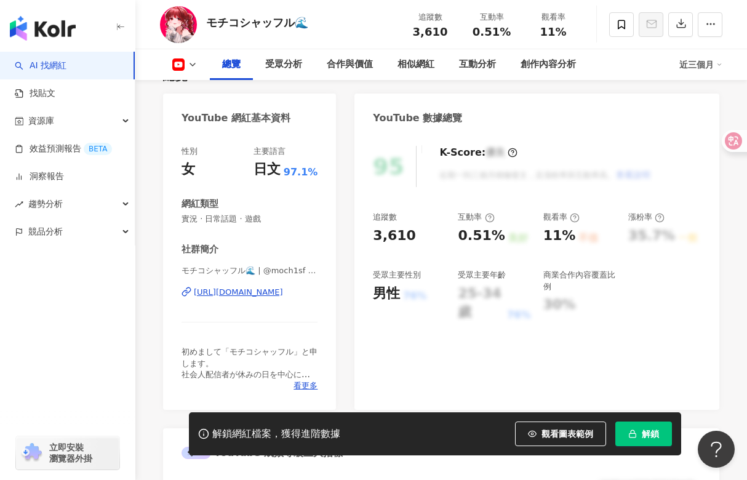
click at [226, 292] on div "[URL][DOMAIN_NAME]" at bounding box center [238, 292] width 89 height 11
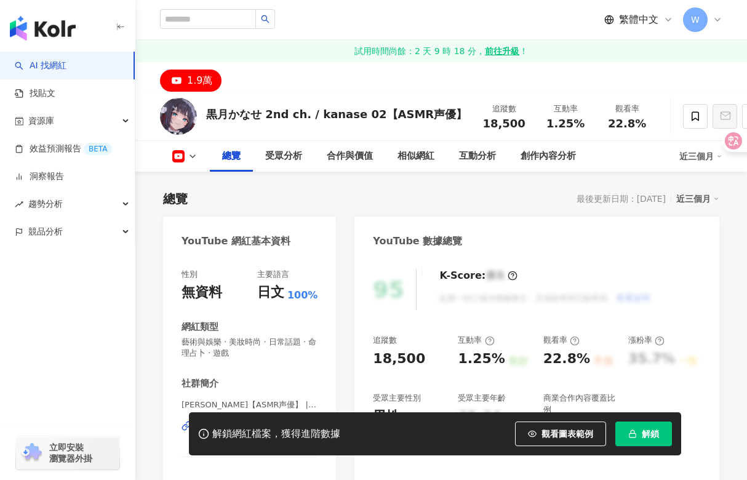
scroll to position [185, 0]
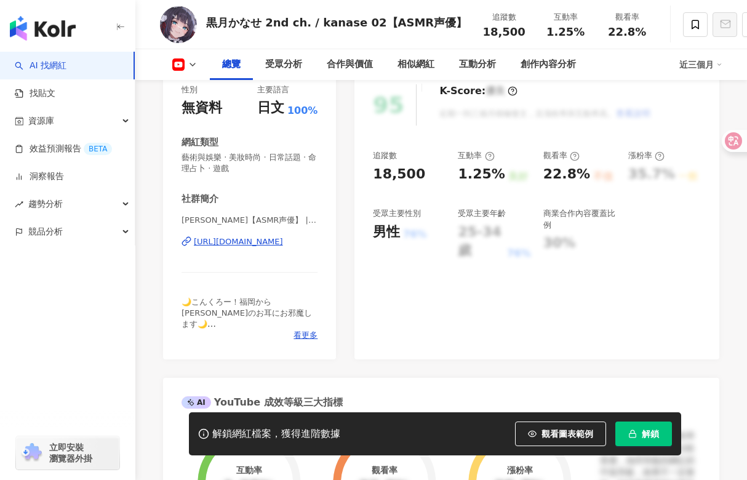
click at [283, 244] on div "https://www.youtube.com/channel/UCNb-cnt6Dr5GfvEfhpWa4vQ" at bounding box center [238, 241] width 89 height 11
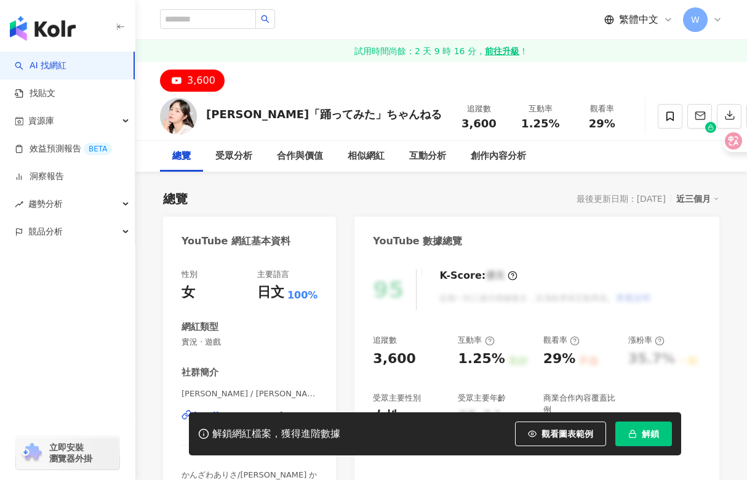
scroll to position [123, 0]
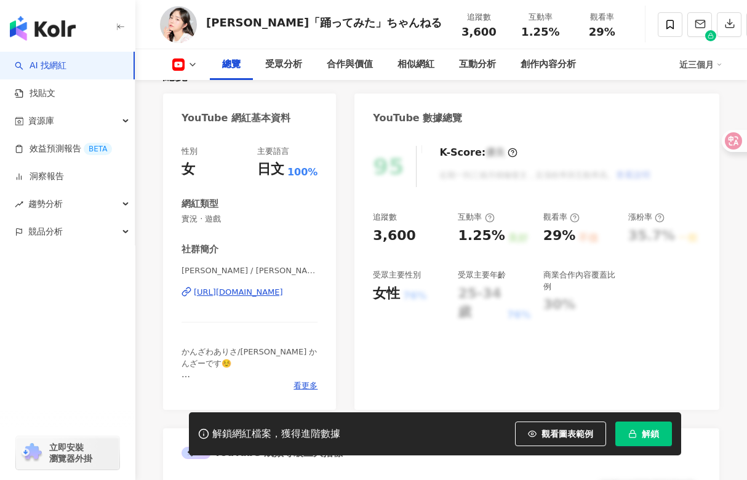
click at [259, 294] on div "[URL][DOMAIN_NAME]" at bounding box center [238, 292] width 89 height 11
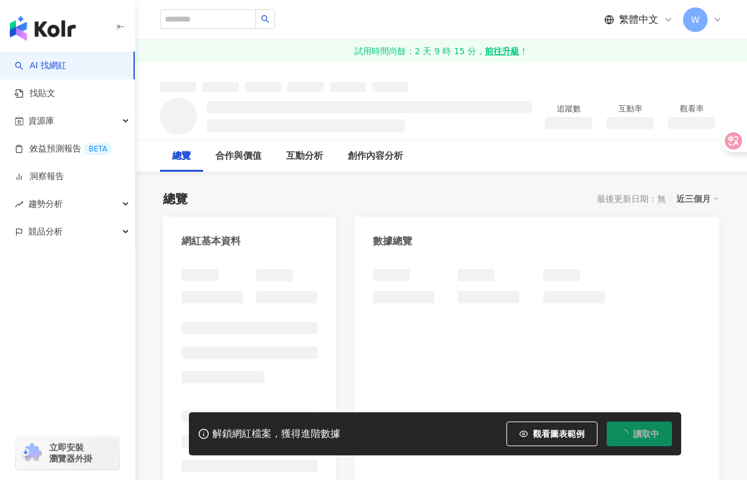
scroll to position [185, 0]
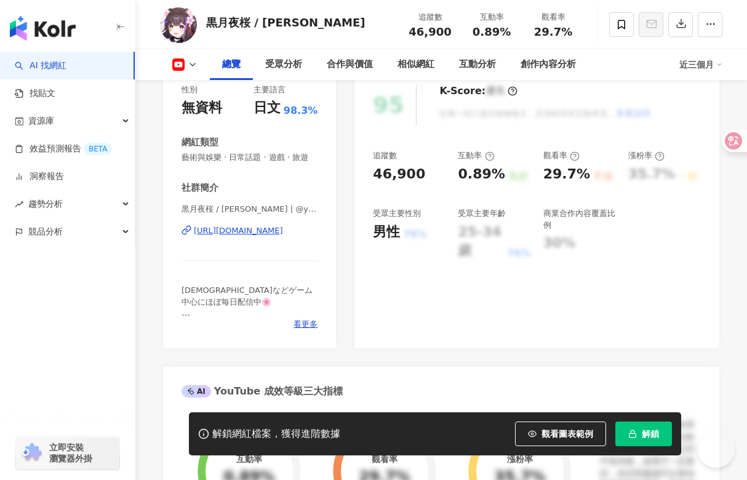
click at [252, 231] on div "[URL][DOMAIN_NAME]" at bounding box center [238, 230] width 89 height 11
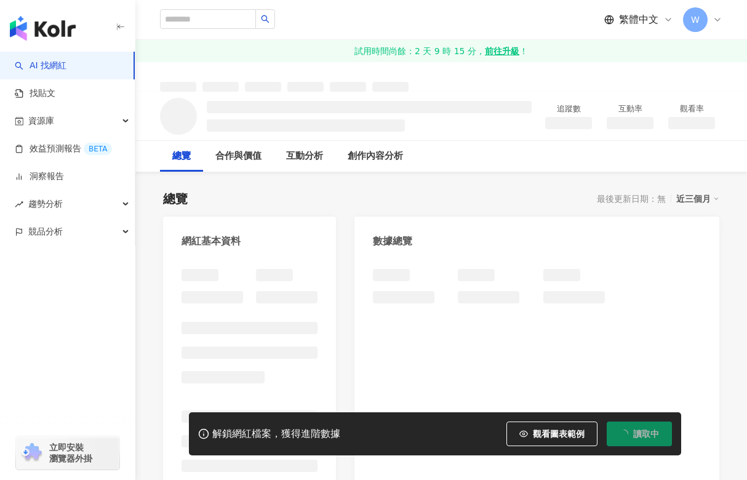
scroll to position [62, 0]
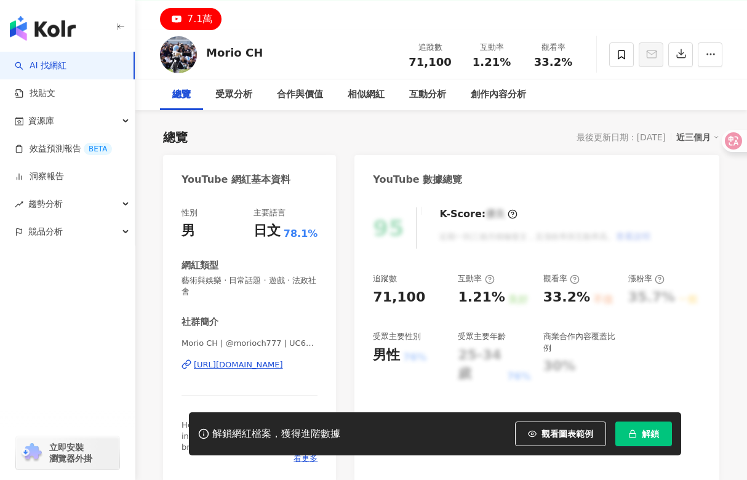
click at [238, 361] on div "[URL][DOMAIN_NAME]" at bounding box center [238, 364] width 89 height 11
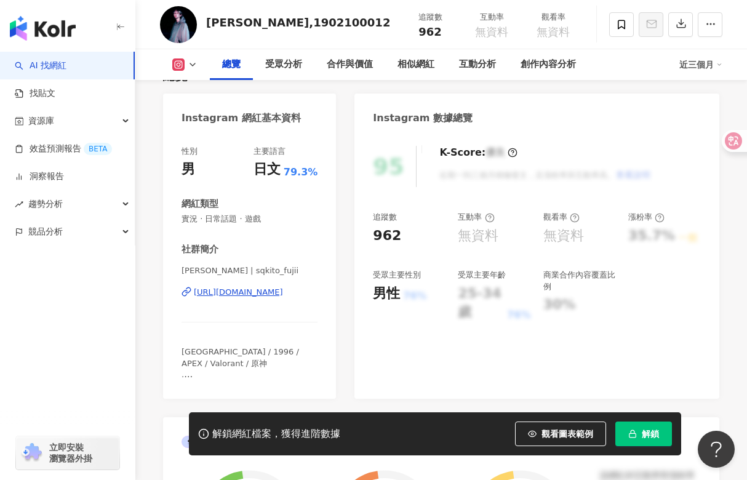
drag, startPoint x: 233, startPoint y: 347, endPoint x: 239, endPoint y: 290, distance: 57.6
click at [239, 290] on div "https://www.instagram.com/sqkito_fujii/" at bounding box center [238, 292] width 89 height 11
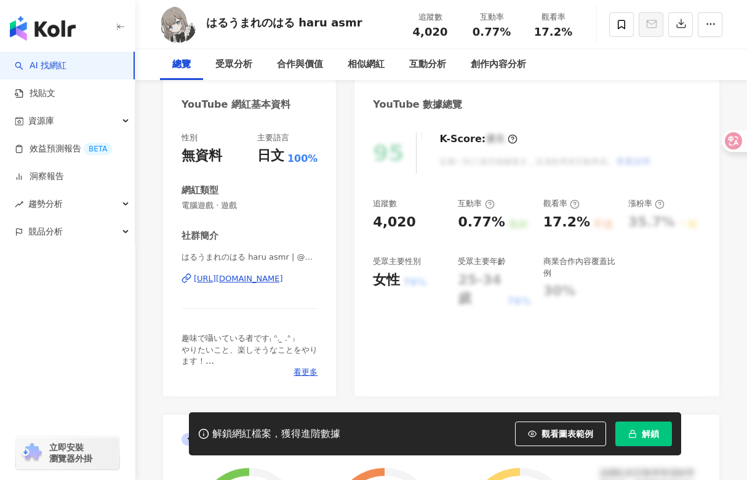
scroll to position [185, 0]
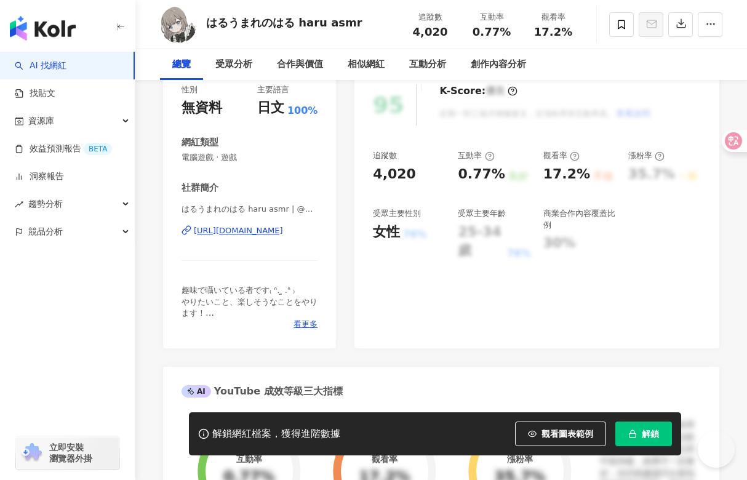
click at [268, 227] on div "https://www.youtube.com/channel/UCrukZcFGi8ueZy_AJPircjw" at bounding box center [238, 230] width 89 height 11
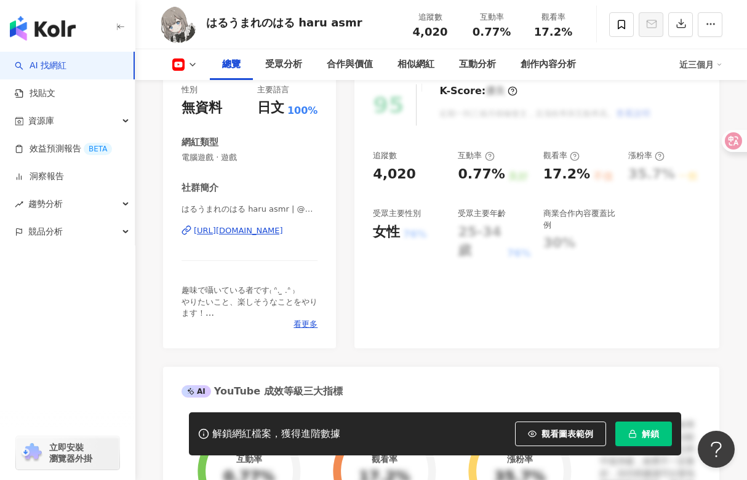
scroll to position [0, 0]
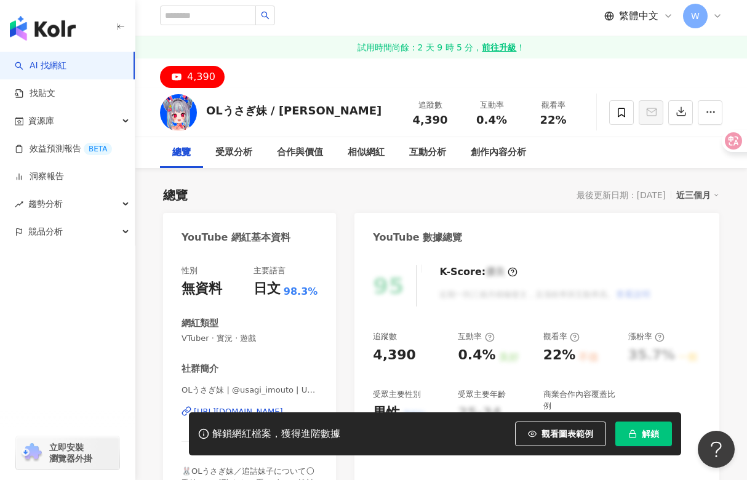
scroll to position [246, 0]
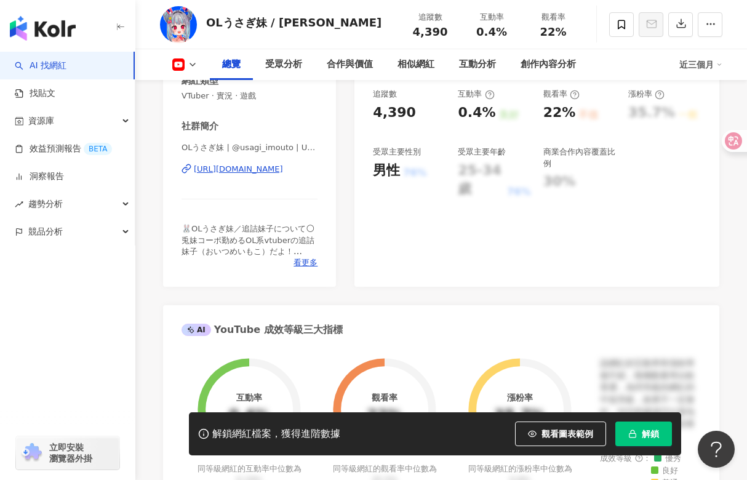
click at [246, 173] on div "[URL][DOMAIN_NAME]" at bounding box center [238, 169] width 89 height 11
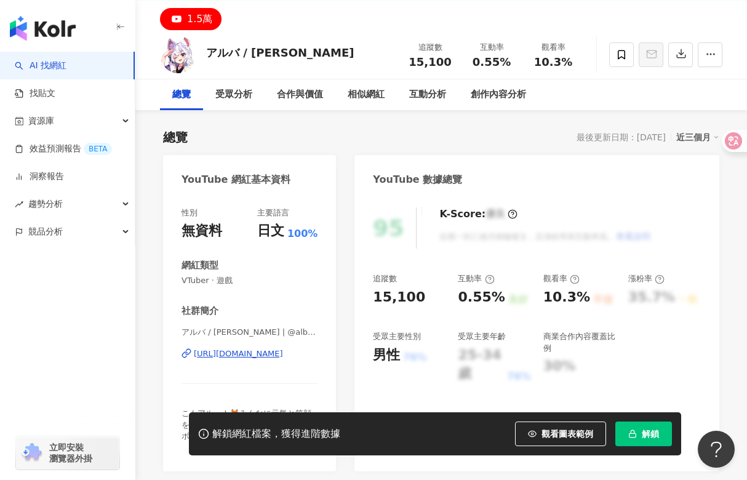
click at [231, 349] on div "https://www.youtube.com/channel/UC_OSaV01OxpzAZIHuUhYbwA" at bounding box center [238, 353] width 89 height 11
click at [275, 347] on div "アルバ / Alba Ch. | @alba_mofu | UC_OSaV01OxpzAZIHuUhYbwA https://www.youtube.com/…" at bounding box center [250, 363] width 136 height 72
click at [273, 350] on div "https://www.youtube.com/channel/UC_OSaV01OxpzAZIHuUhYbwA" at bounding box center [238, 353] width 89 height 11
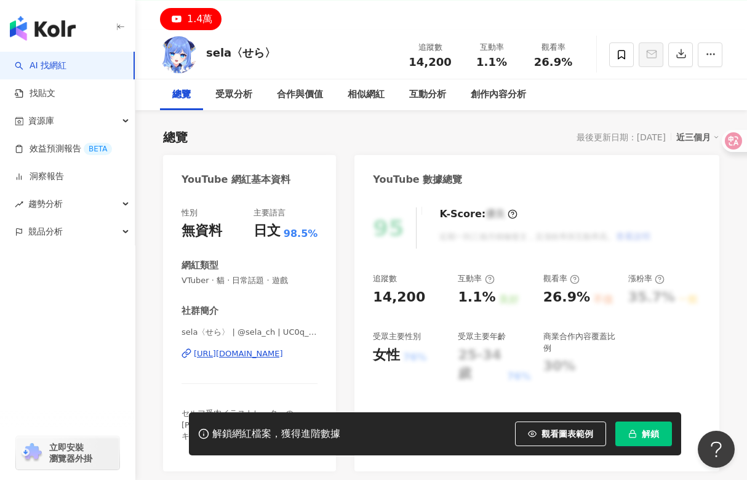
click at [265, 351] on div "https://www.youtube.com/channel/UC0q_Y8bfTJzNadu58dx6oYw" at bounding box center [238, 353] width 89 height 11
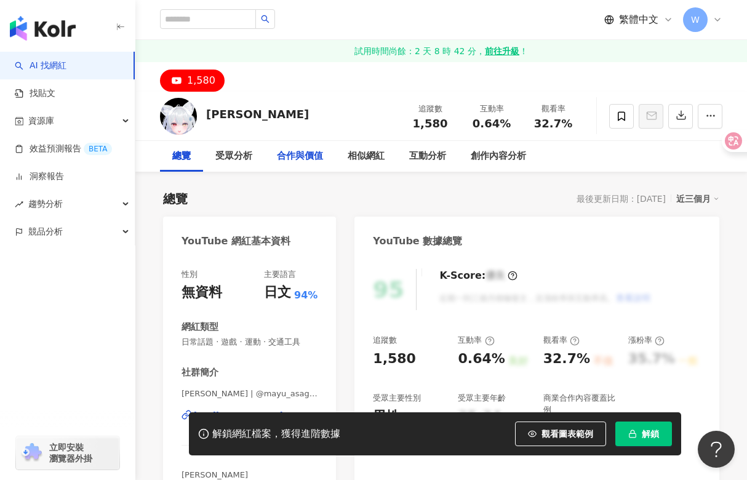
scroll to position [62, 0]
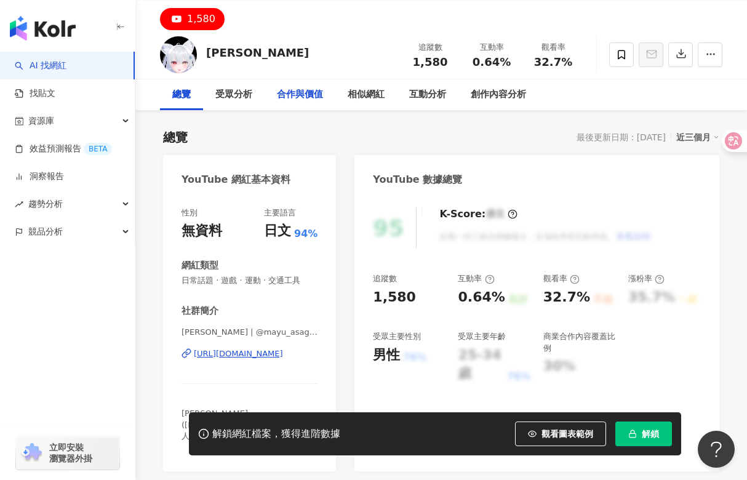
drag, startPoint x: 315, startPoint y: 94, endPoint x: 306, endPoint y: 94, distance: 9.2
click at [315, 94] on div "合作與價值" at bounding box center [300, 94] width 46 height 15
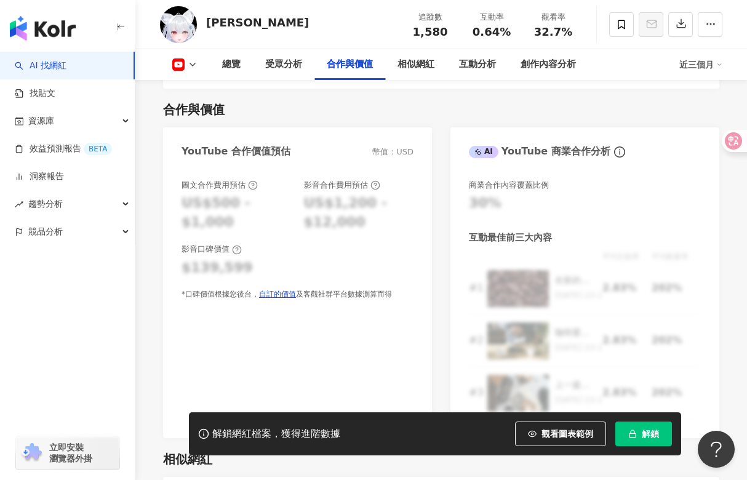
click at [186, 63] on button at bounding box center [185, 64] width 50 height 12
click at [194, 66] on icon at bounding box center [193, 65] width 10 height 10
click at [226, 71] on div "總覽" at bounding box center [231, 64] width 18 height 15
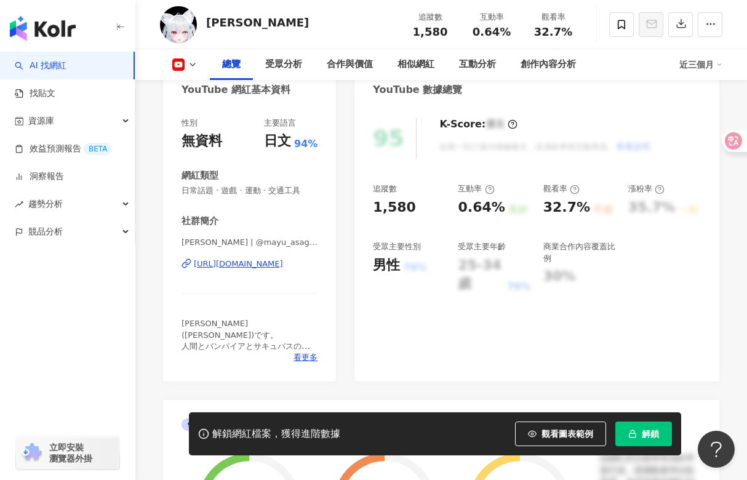
scroll to position [159, 0]
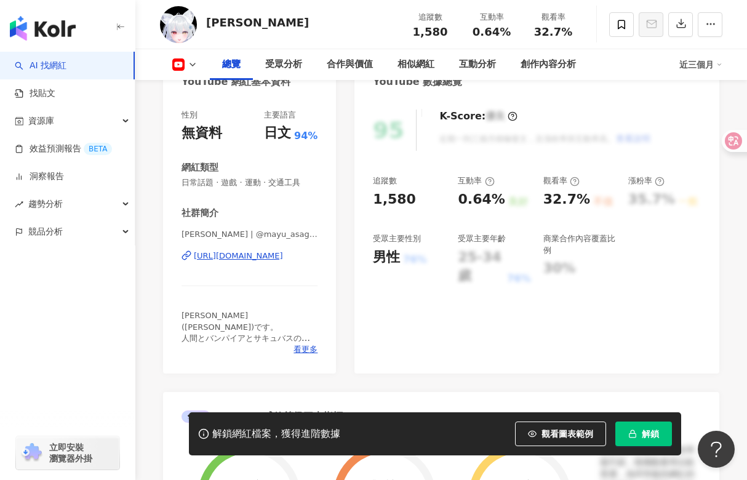
click at [283, 252] on div "https://www.youtube.com/channel/UC7huF2Eazh-AGMvd7mwzjpA" at bounding box center [238, 256] width 89 height 11
click at [248, 252] on div "https://www.youtube.com/channel/UC7huF2Eazh-AGMvd7mwzjpA" at bounding box center [238, 256] width 89 height 11
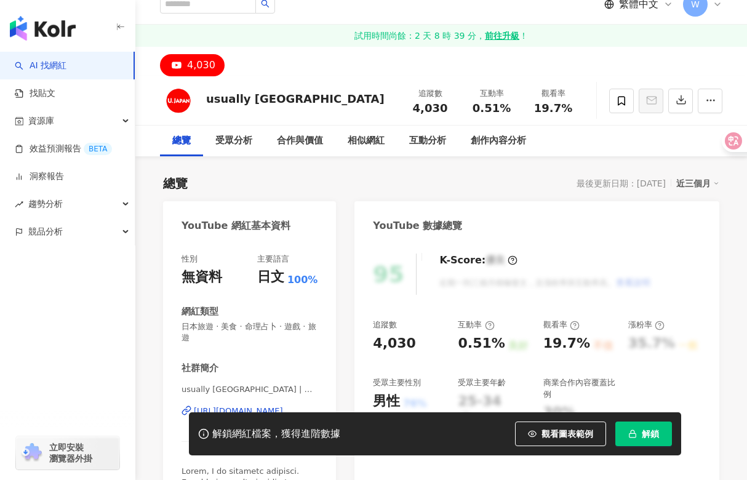
scroll to position [62, 0]
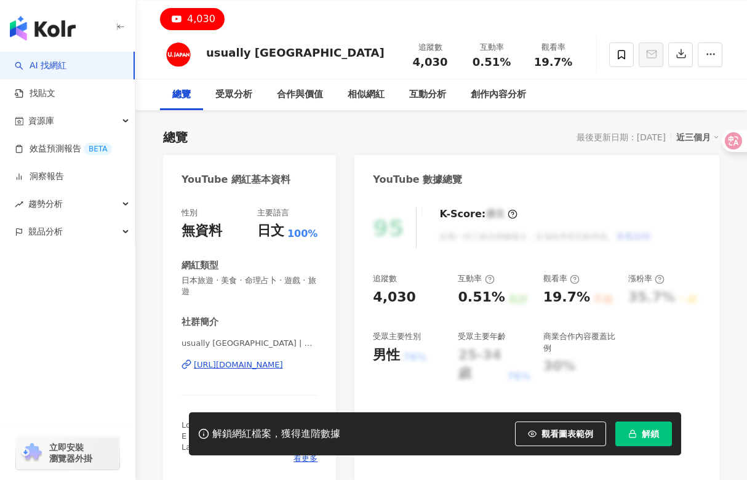
click at [260, 359] on div "[URL][DOMAIN_NAME]" at bounding box center [238, 364] width 89 height 11
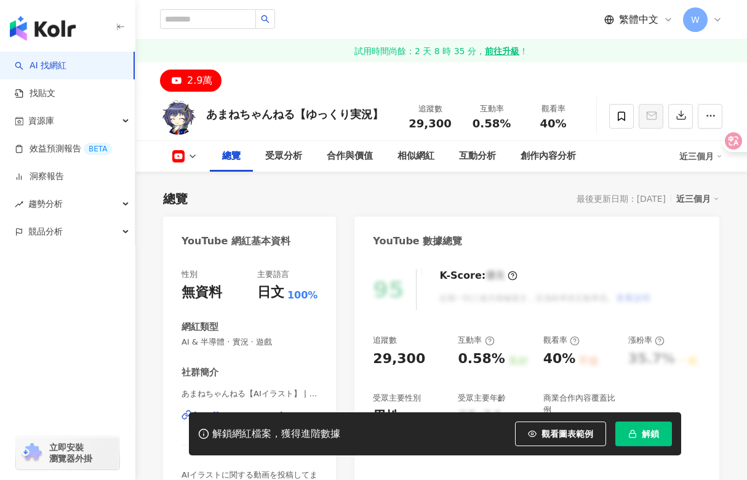
scroll to position [123, 0]
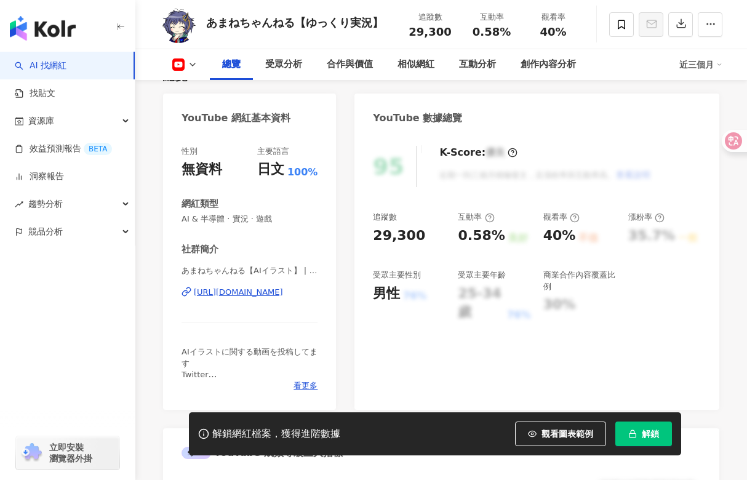
click at [283, 294] on div "https://www.youtube.com/channel/UCfR3JbvxhKT_sILDyURHx6g" at bounding box center [238, 292] width 89 height 11
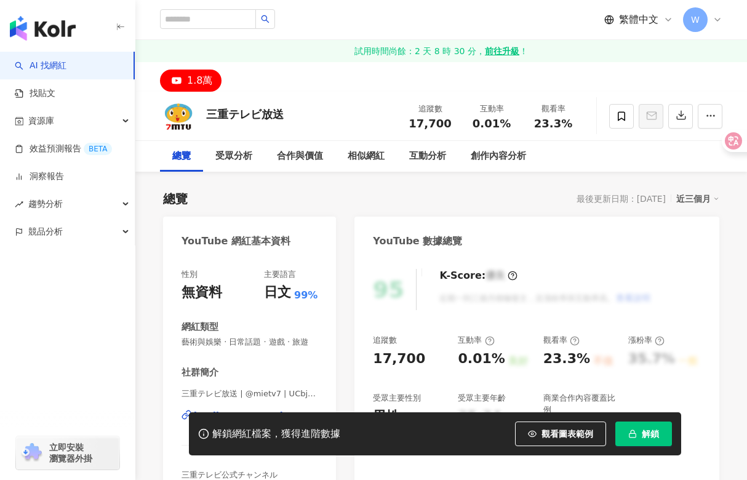
click at [254, 410] on div "https://www.youtube.com/channel/UCbjDRsncYazJ6U2QrcOcV3A" at bounding box center [238, 415] width 89 height 11
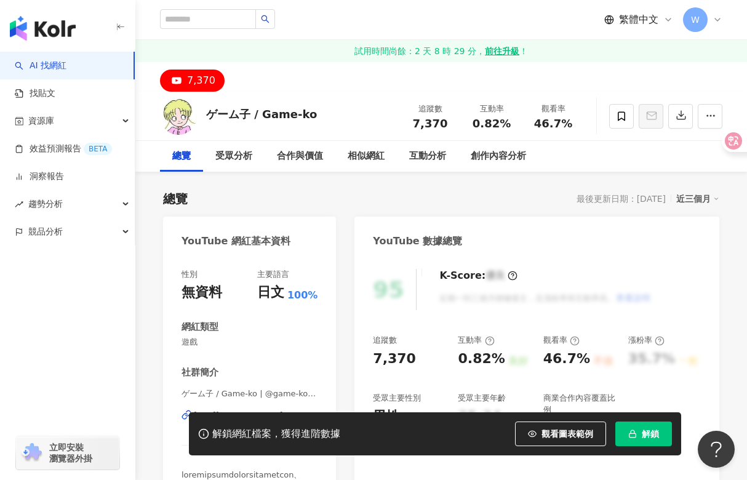
scroll to position [62, 0]
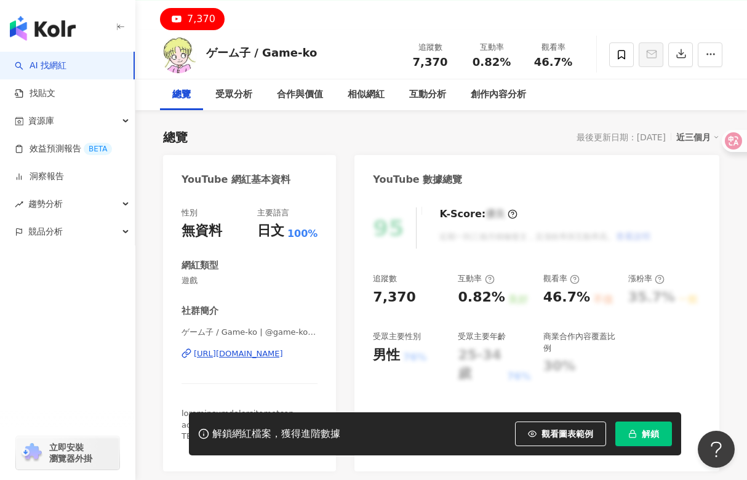
click at [275, 349] on div "[URL][DOMAIN_NAME]" at bounding box center [238, 353] width 89 height 11
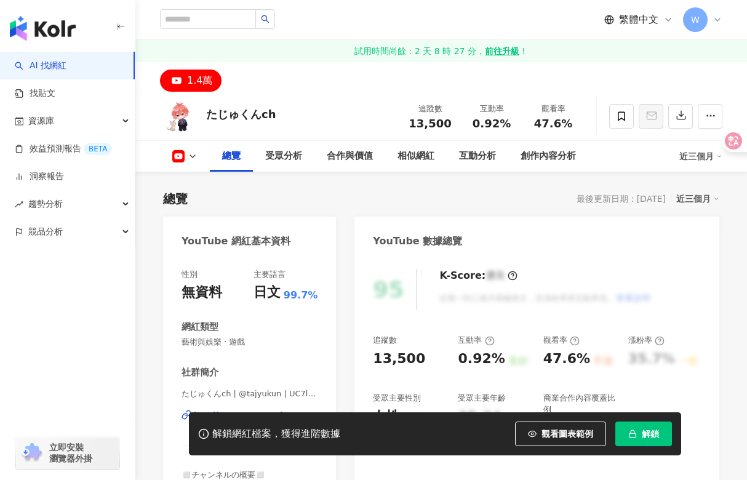
click at [274, 410] on div "https://www.youtube.com/channel/UC7lwuSHb_7trkiBedXYJ-yg" at bounding box center [238, 415] width 89 height 11
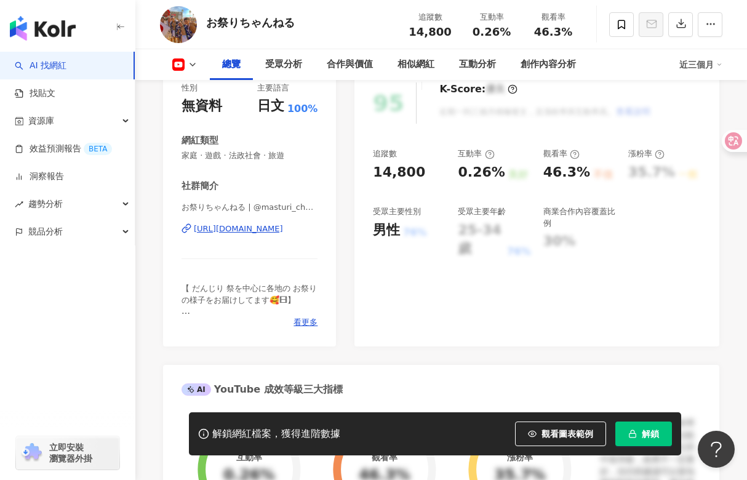
scroll to position [185, 0]
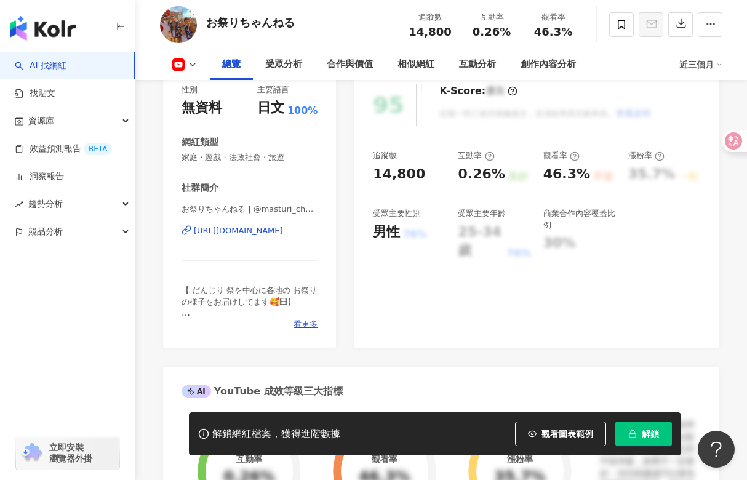
drag, startPoint x: 281, startPoint y: 248, endPoint x: 253, endPoint y: 233, distance: 31.9
click at [253, 233] on div "[URL][DOMAIN_NAME]" at bounding box center [238, 230] width 89 height 11
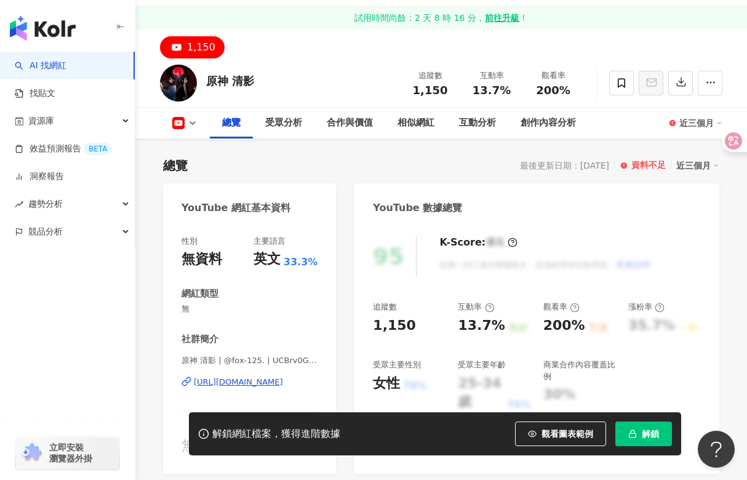
scroll to position [123, 0]
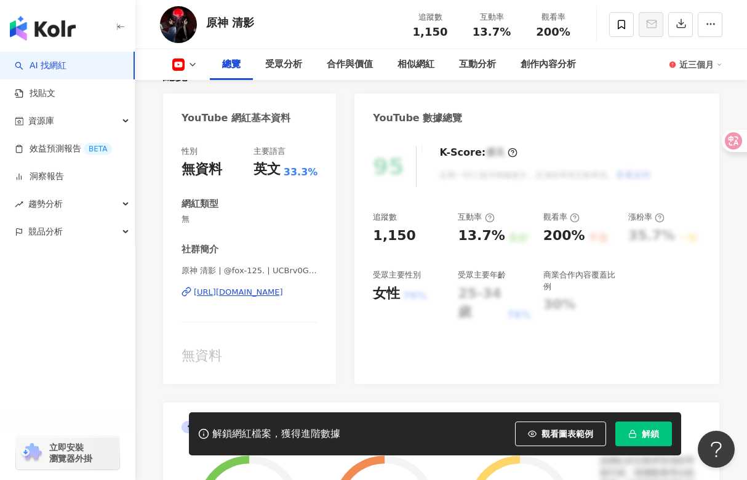
click at [275, 289] on div "https://www.youtube.com/channel/UCBrv0G8w_VieuC0EEt7NreQ" at bounding box center [238, 292] width 89 height 11
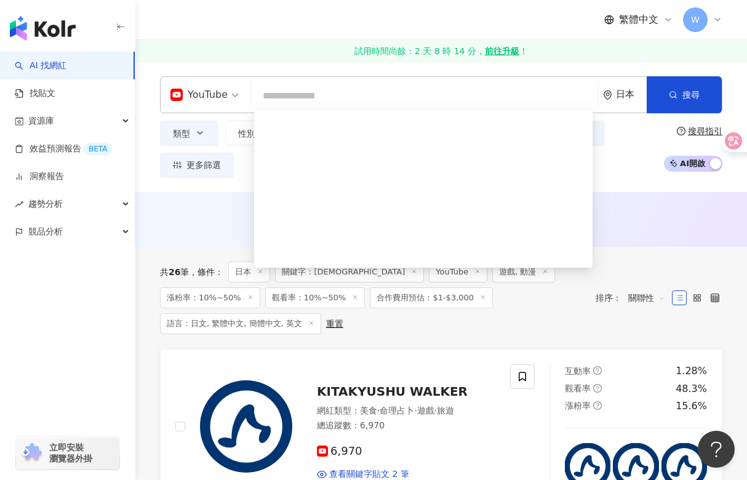
scroll to position [492, 0]
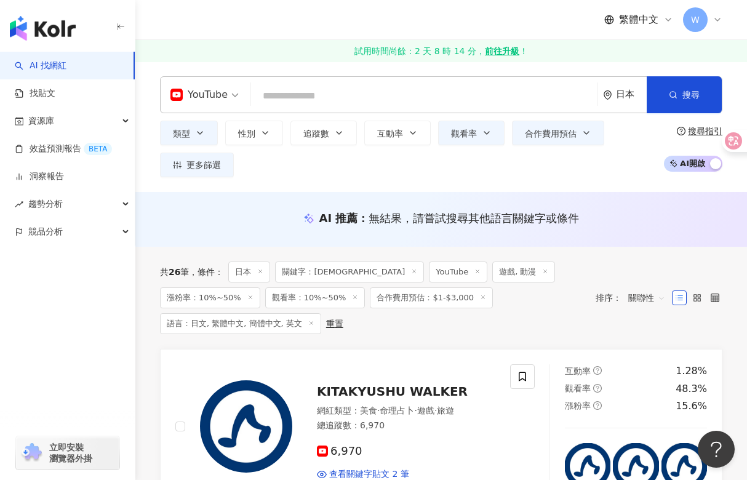
click at [318, 99] on input "search" at bounding box center [424, 95] width 337 height 23
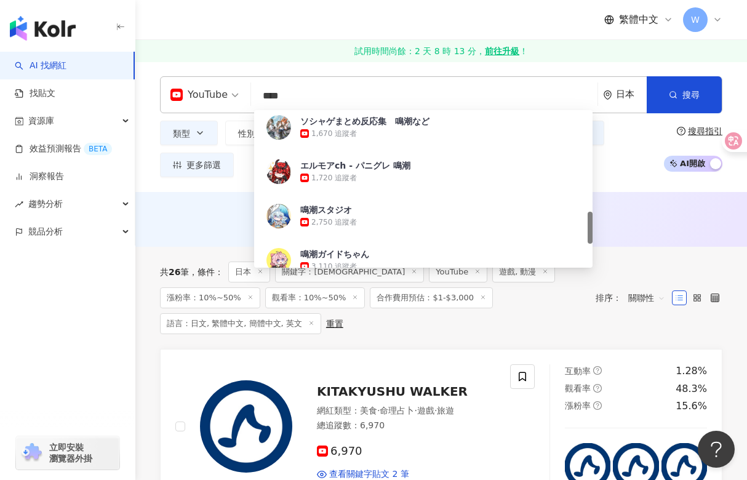
type input "****"
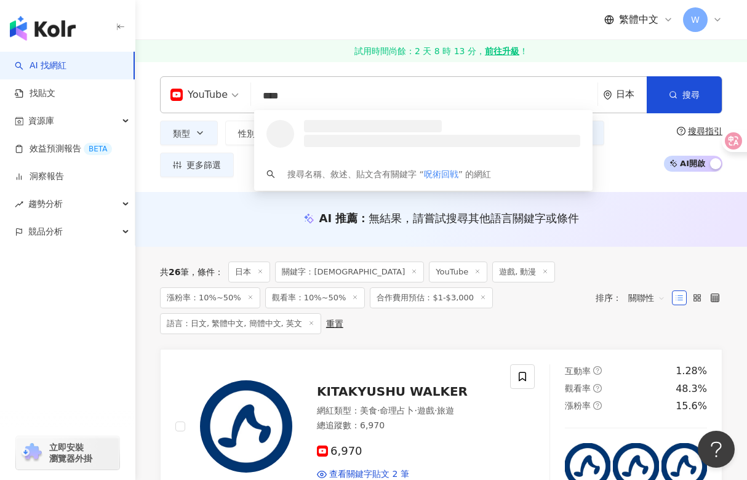
scroll to position [0, 0]
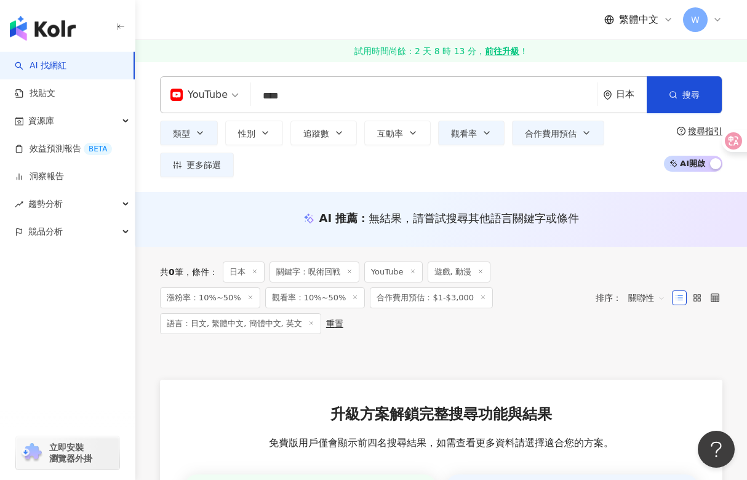
drag, startPoint x: 318, startPoint y: 95, endPoint x: 233, endPoint y: 81, distance: 86.6
click at [233, 81] on div "YouTube 呪術回戦 **** 日本 搜尋 keyword 搜尋名稱、敘述、貼文含有關鍵字 “ 呪術回戦 ” 的網紅" at bounding box center [441, 94] width 563 height 37
click at [283, 93] on input "search" at bounding box center [424, 95] width 337 height 23
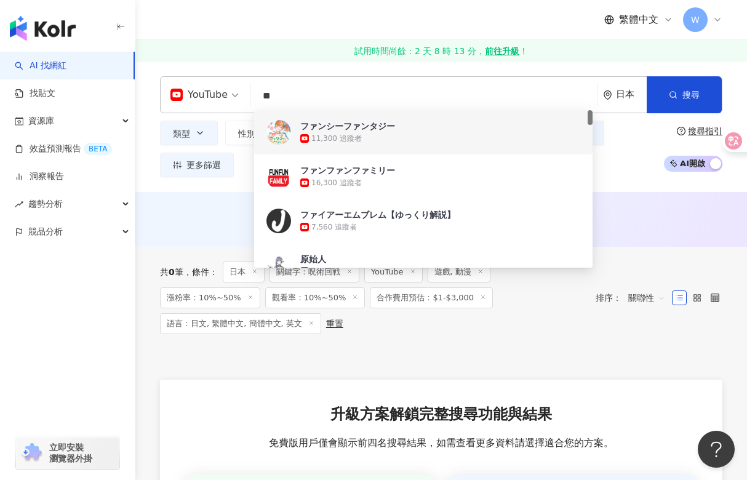
click at [310, 103] on input "**" at bounding box center [424, 95] width 337 height 23
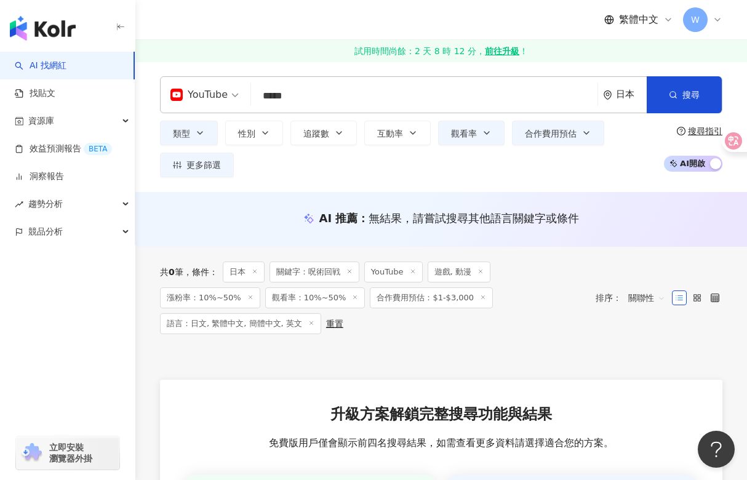
click at [327, 93] on input "*****" at bounding box center [424, 95] width 337 height 23
drag, startPoint x: 356, startPoint y: 100, endPoint x: 262, endPoint y: 100, distance: 94.2
click at [262, 100] on input "*********" at bounding box center [424, 95] width 337 height 23
click at [380, 84] on input "*********" at bounding box center [424, 95] width 337 height 23
click at [369, 97] on input "*********" at bounding box center [424, 95] width 337 height 23
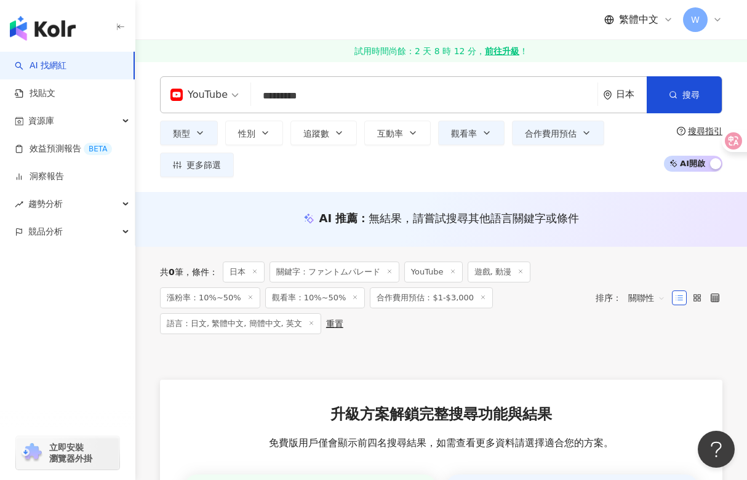
type input "********"
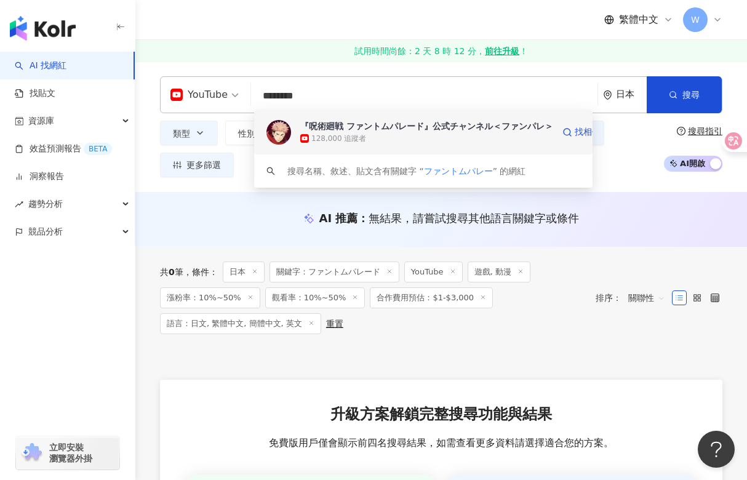
click at [342, 138] on div "128,000 追蹤者" at bounding box center [338, 139] width 55 height 10
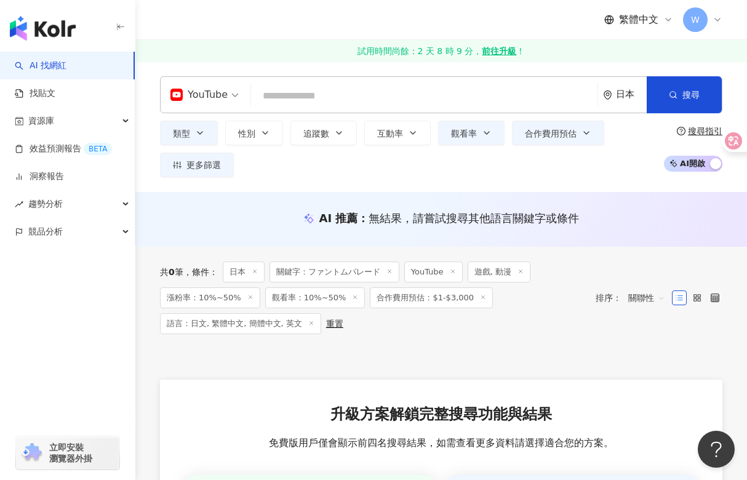
click at [345, 97] on input "search" at bounding box center [424, 95] width 337 height 23
click at [352, 89] on input "search" at bounding box center [424, 95] width 337 height 23
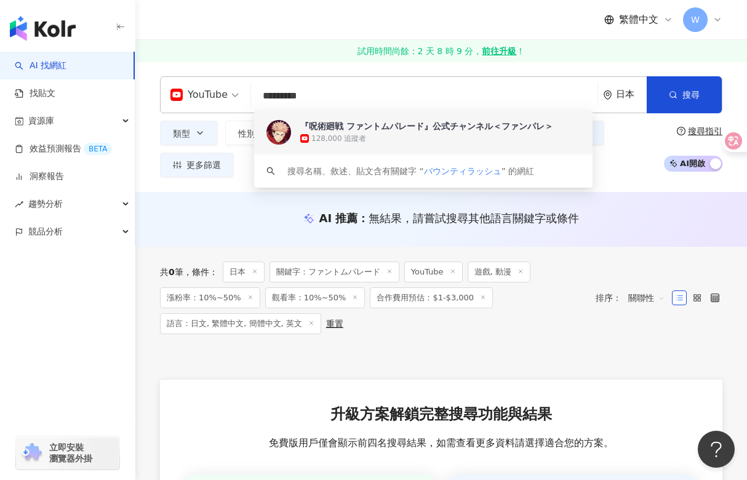
click at [403, 97] on input "*********" at bounding box center [424, 95] width 337 height 23
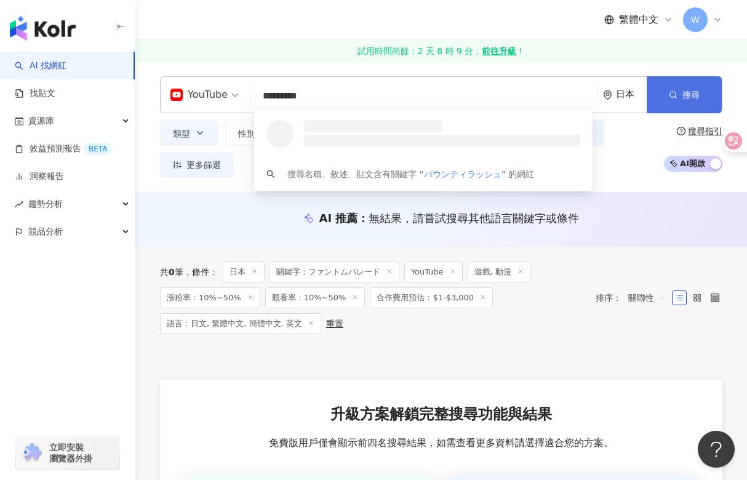
type input "*********"
click at [686, 86] on button "搜尋" at bounding box center [684, 94] width 75 height 37
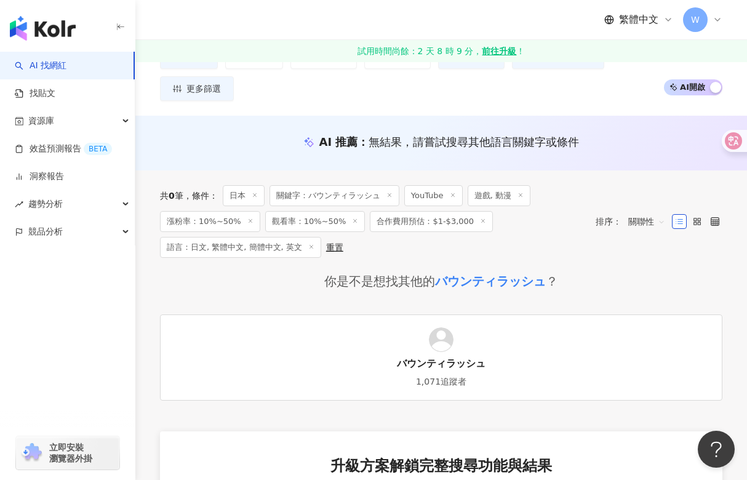
scroll to position [75, 0]
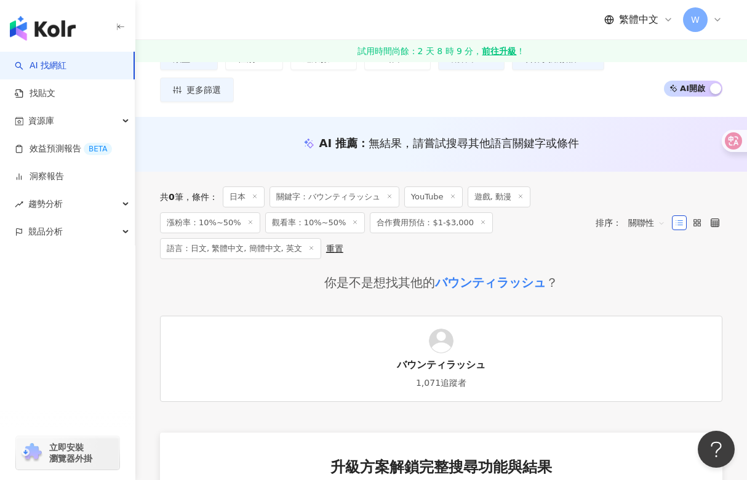
click at [454, 327] on link "バウンティラッシュ 1,071追蹤者" at bounding box center [441, 359] width 563 height 86
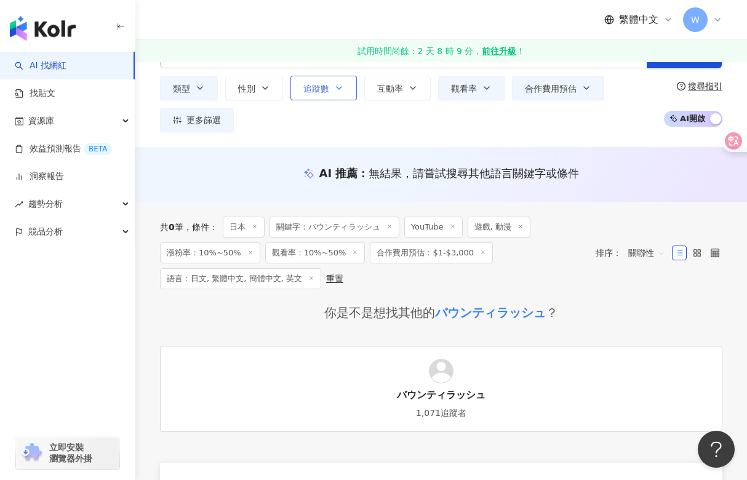
scroll to position [0, 0]
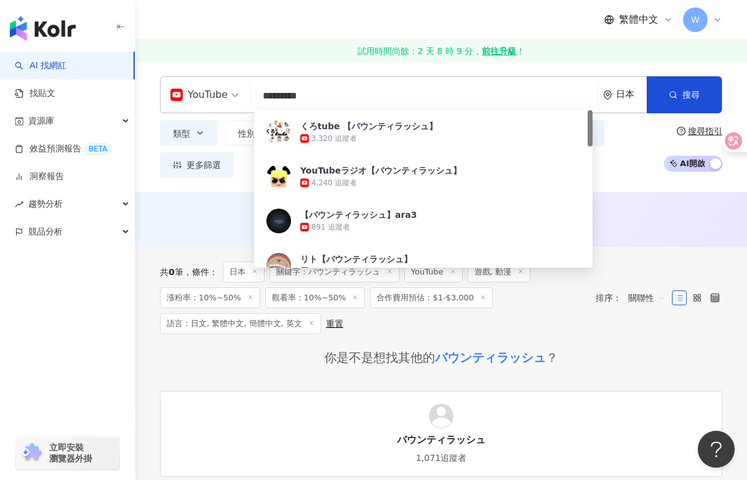
drag, startPoint x: 370, startPoint y: 92, endPoint x: 204, endPoint y: 90, distance: 166.2
click at [204, 90] on div "YouTube ********* 日本 搜尋 d78626d3-dd34-4303-b045-a83347b571a7 くろtube 【バウンティラッシュ】…" at bounding box center [441, 94] width 563 height 37
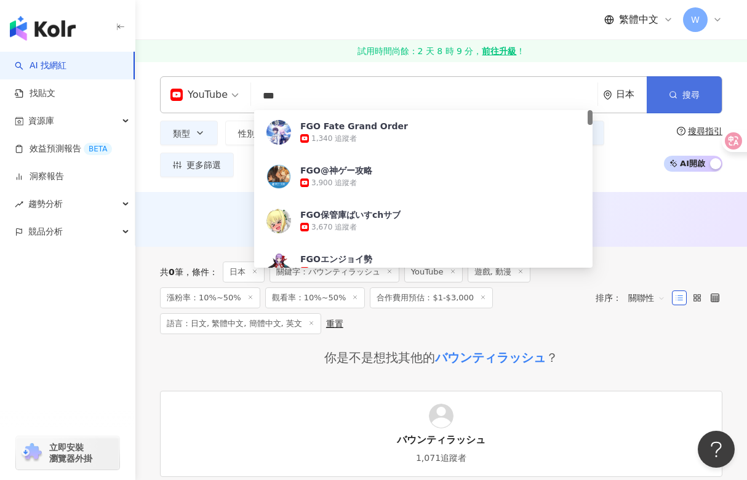
drag, startPoint x: 694, startPoint y: 87, endPoint x: 686, endPoint y: 93, distance: 10.2
click at [693, 87] on button "搜尋" at bounding box center [684, 94] width 75 height 37
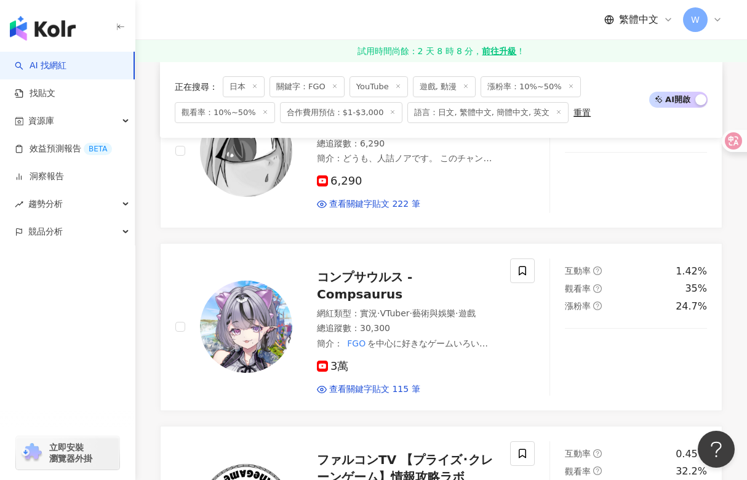
scroll to position [431, 0]
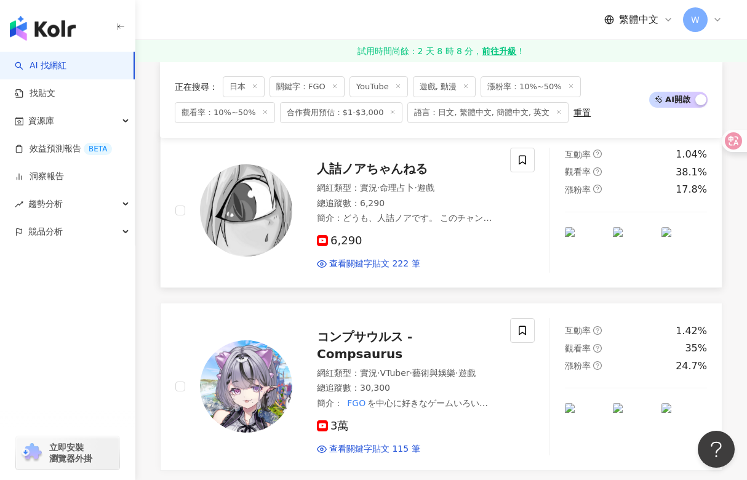
click at [334, 172] on span "人詰ノアちゃんねる" at bounding box center [372, 168] width 111 height 15
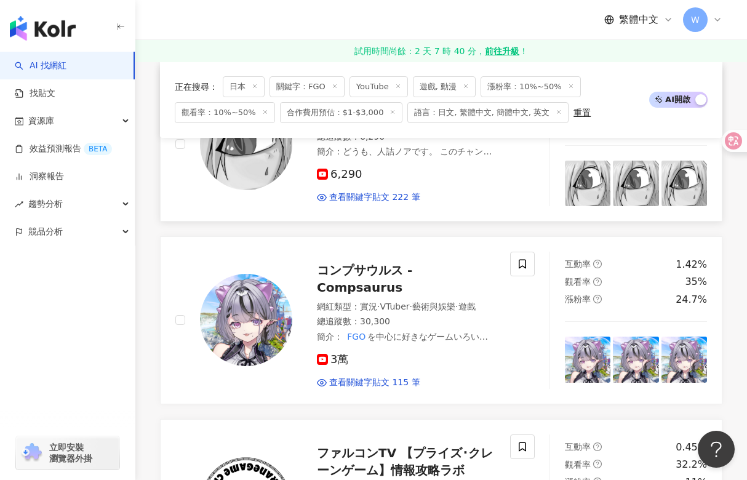
scroll to position [554, 0]
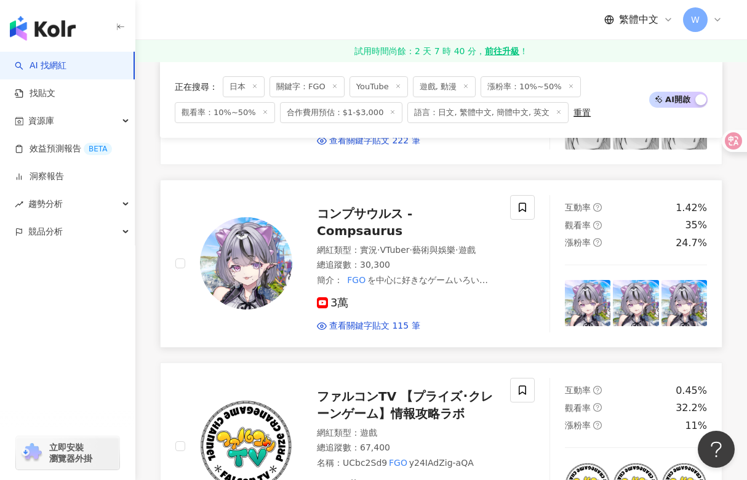
click at [349, 217] on span "コンプサウルス - Compsaurus" at bounding box center [364, 222] width 95 height 32
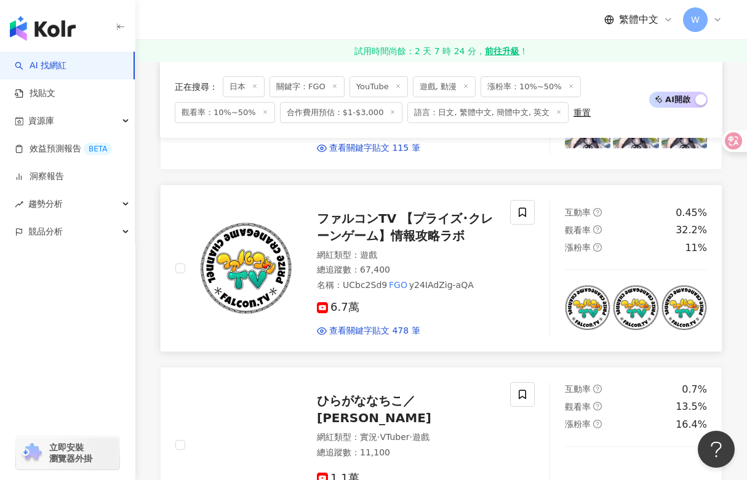
scroll to position [805, 0]
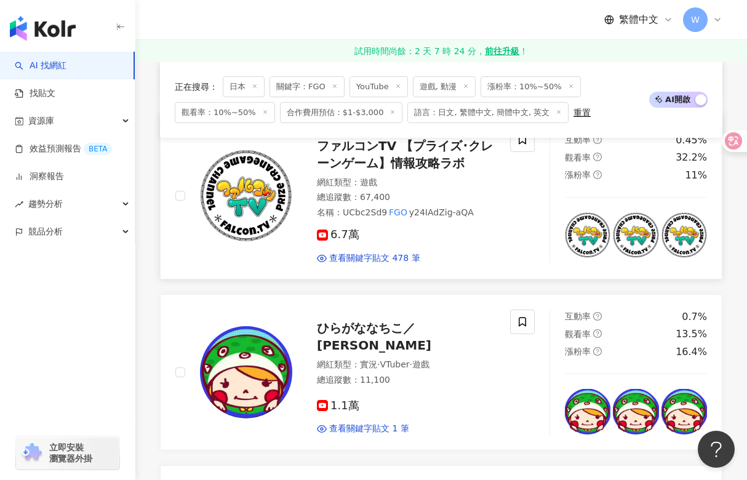
click at [363, 153] on span "ファルコンTV 【プライズ･クレーンゲーム】情報攻略ラボ" at bounding box center [405, 155] width 176 height 32
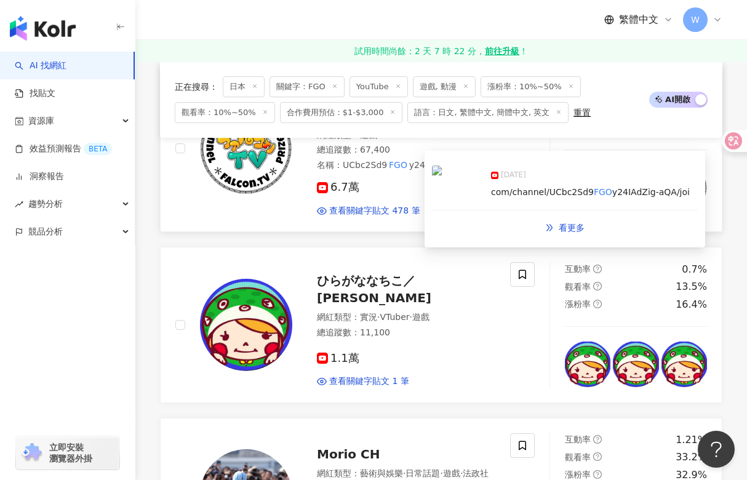
scroll to position [866, 0]
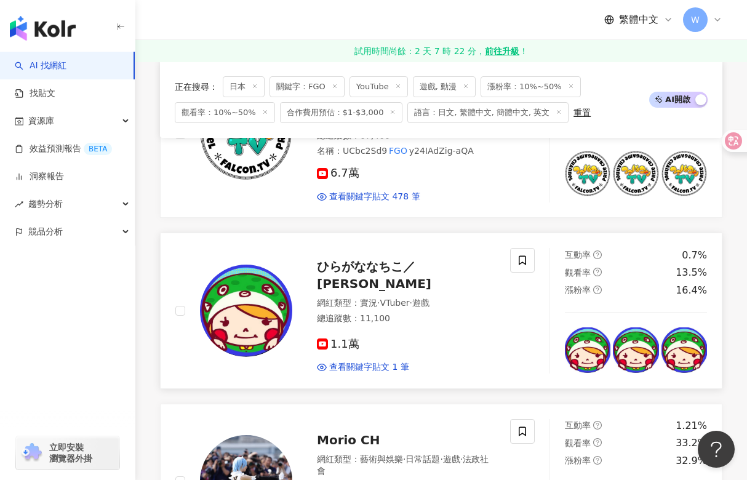
click at [368, 259] on span "ひらがななちこ／[PERSON_NAME]" at bounding box center [374, 275] width 114 height 32
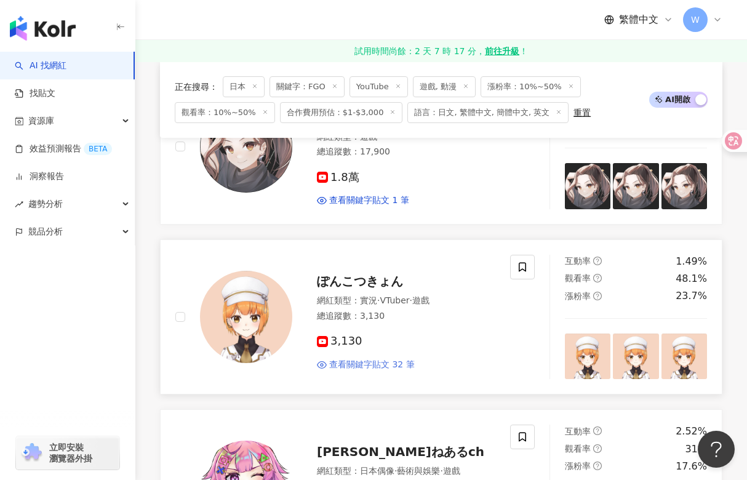
scroll to position [1728, 0]
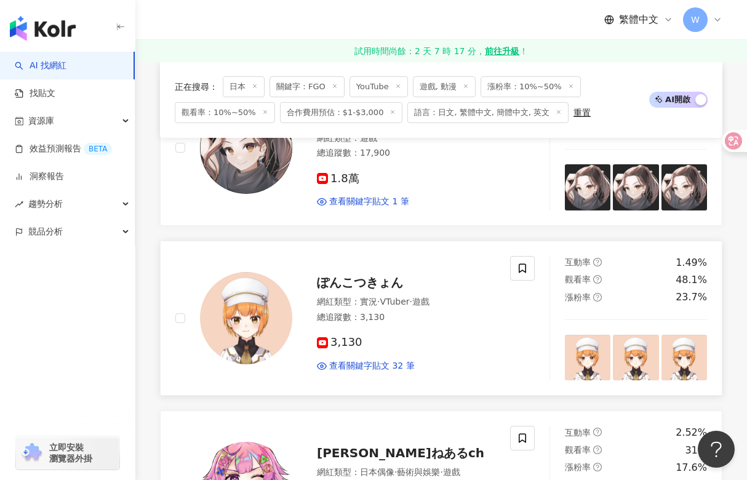
click at [342, 275] on span "ぽんこつきょん" at bounding box center [360, 282] width 86 height 15
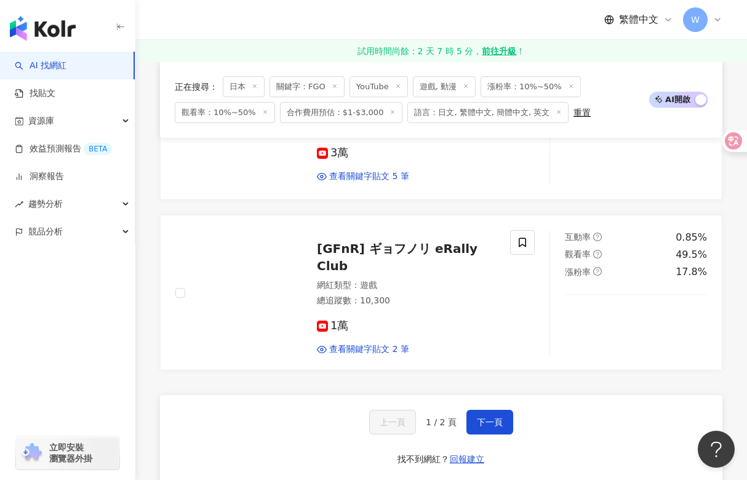
scroll to position [2282, 0]
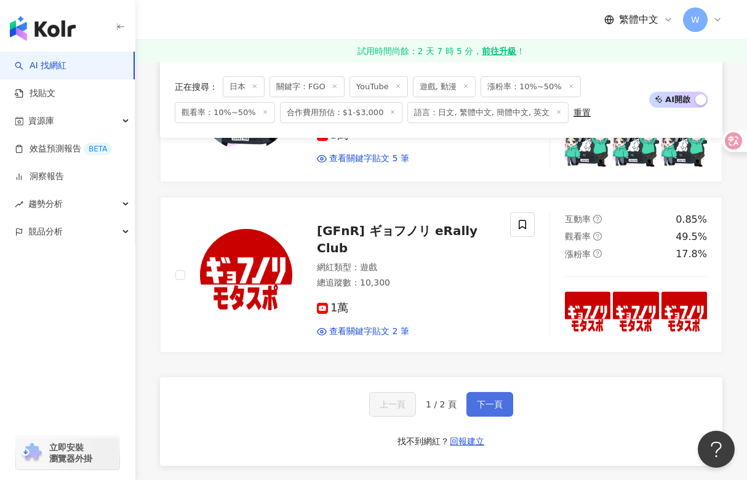
click at [483, 400] on span "下一頁" at bounding box center [490, 405] width 26 height 10
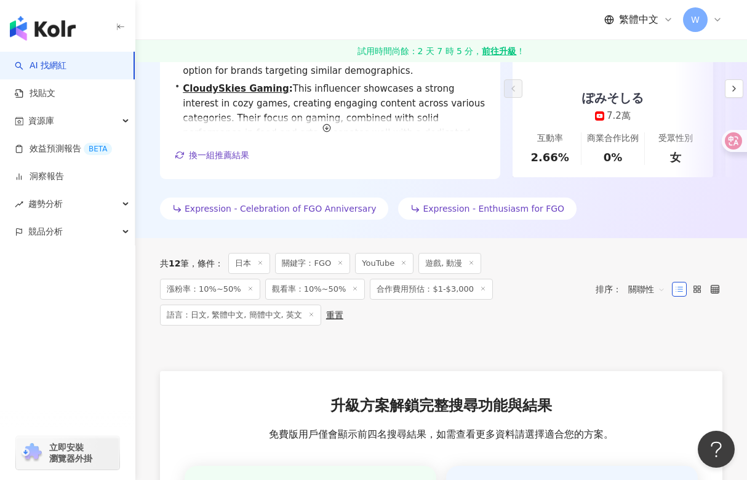
scroll to position [0, 0]
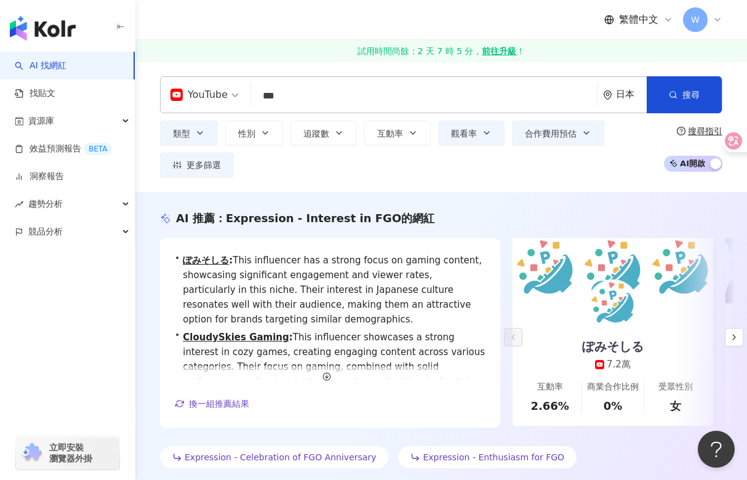
click at [355, 97] on input "***" at bounding box center [424, 95] width 337 height 23
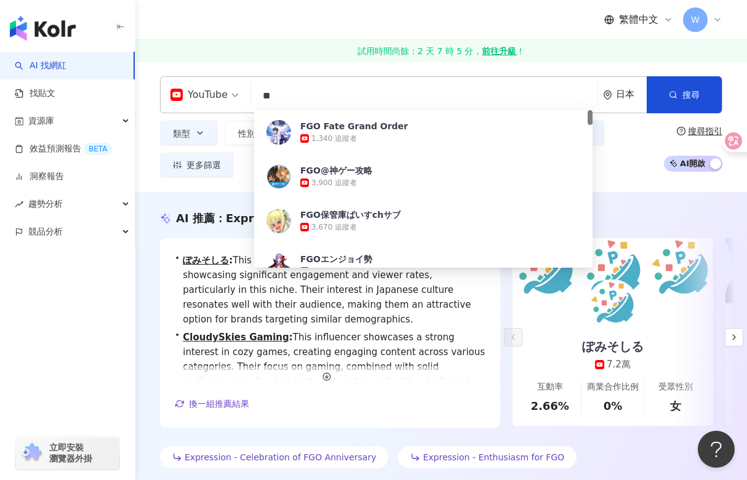
type input "*"
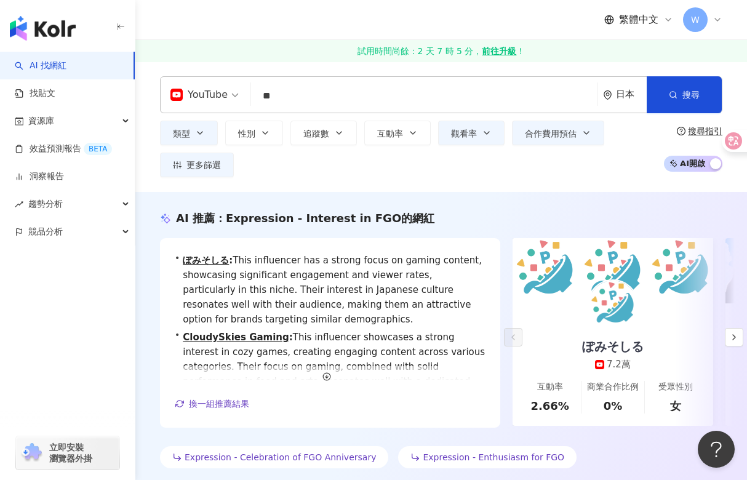
type input "*"
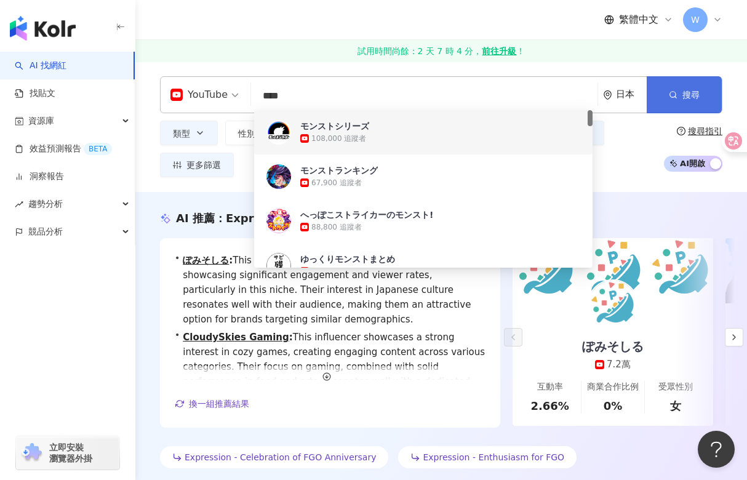
click at [694, 103] on button "搜尋" at bounding box center [684, 94] width 75 height 37
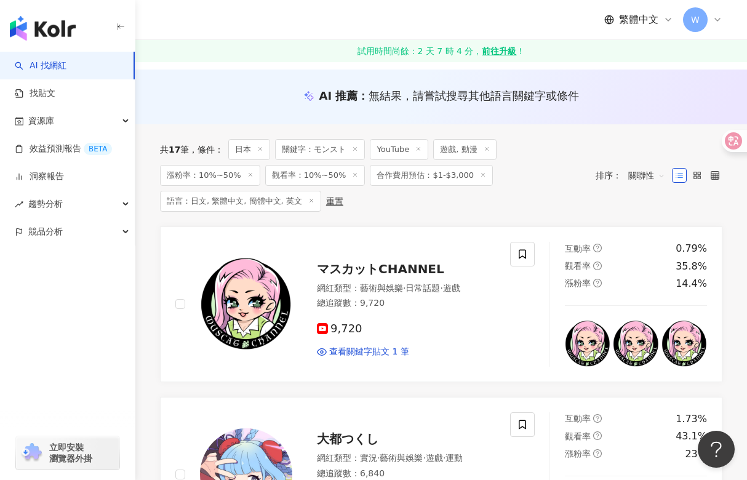
scroll to position [123, 0]
click at [82, 306] on div "button" at bounding box center [67, 286] width 135 height 81
click at [358, 267] on span "マスカットCHANNEL" at bounding box center [380, 268] width 127 height 15
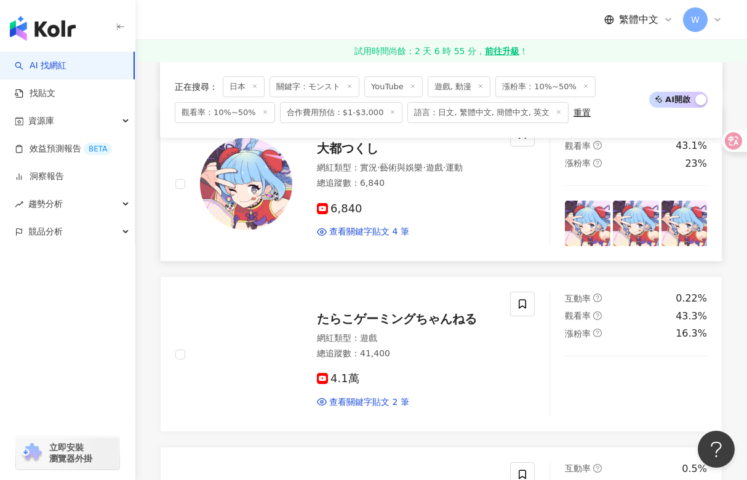
scroll to position [369, 0]
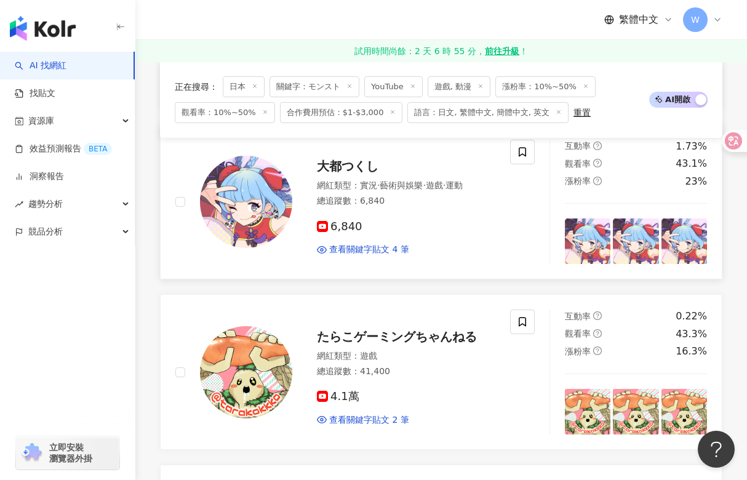
click at [351, 165] on span "大都つくし" at bounding box center [348, 166] width 62 height 15
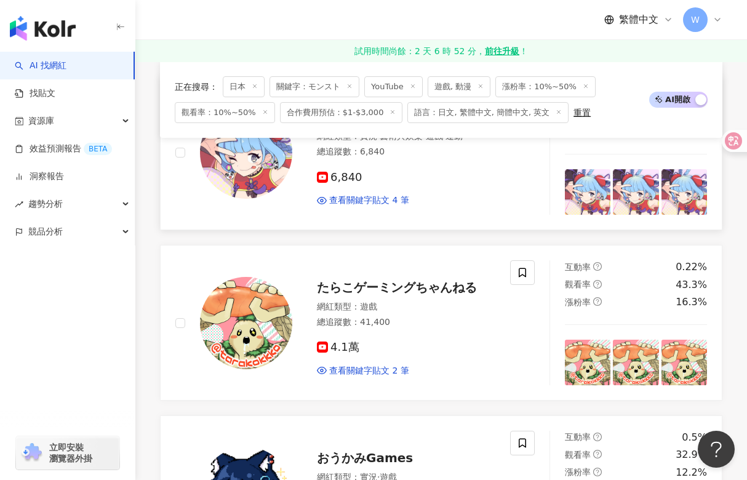
scroll to position [492, 0]
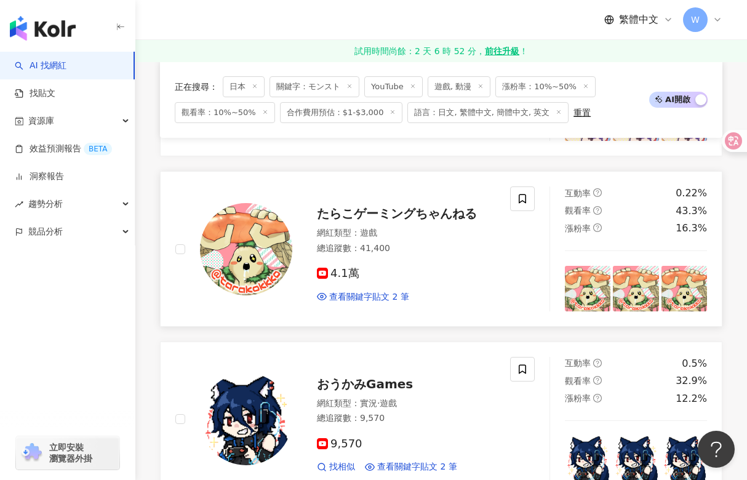
click at [347, 217] on span "たらこゲーミングちゃんねる" at bounding box center [397, 213] width 160 height 15
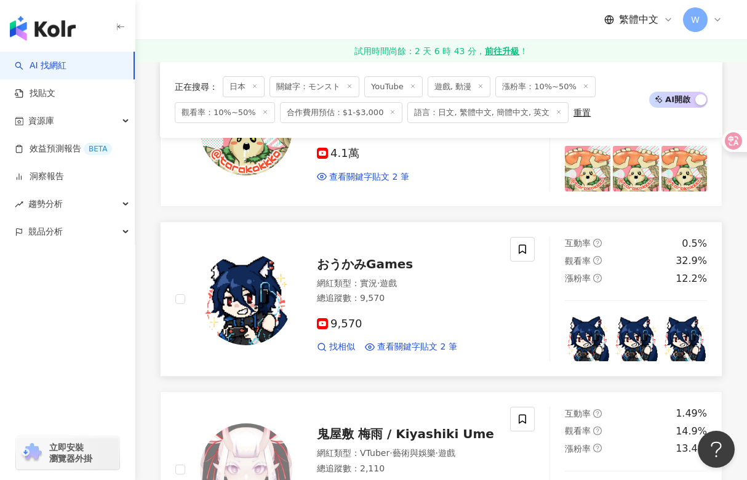
scroll to position [616, 0]
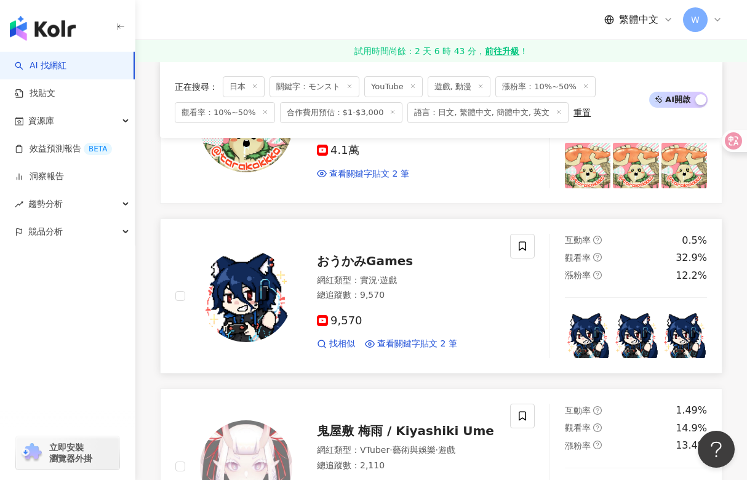
click at [364, 260] on span "おうかみGames" at bounding box center [365, 261] width 96 height 15
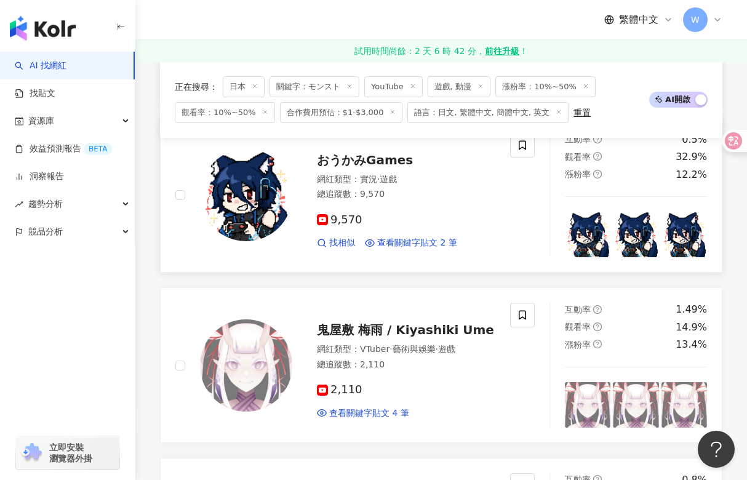
scroll to position [739, 0]
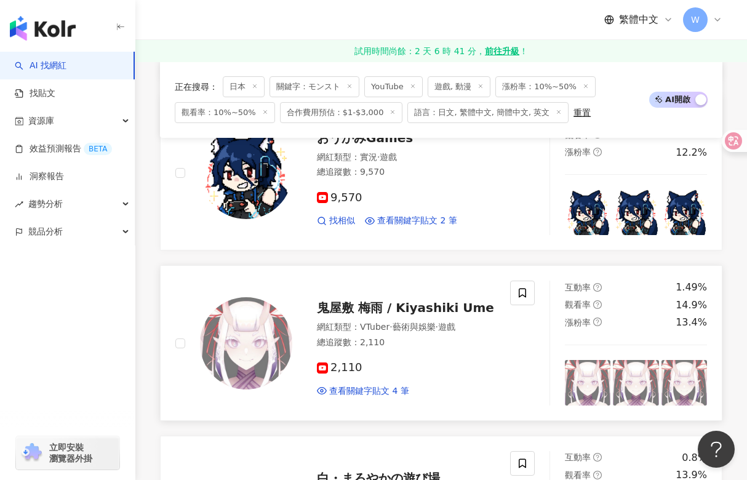
click at [356, 303] on span "鬼屋敷 梅雨 / Kiyashiki Ume" at bounding box center [405, 307] width 177 height 15
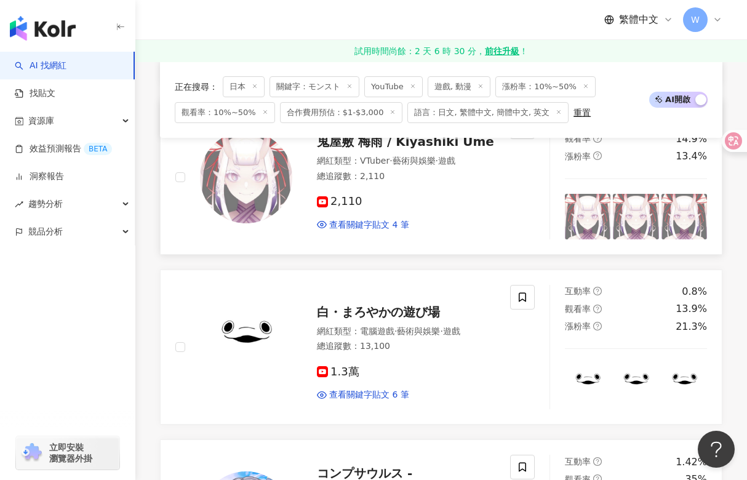
scroll to position [923, 0]
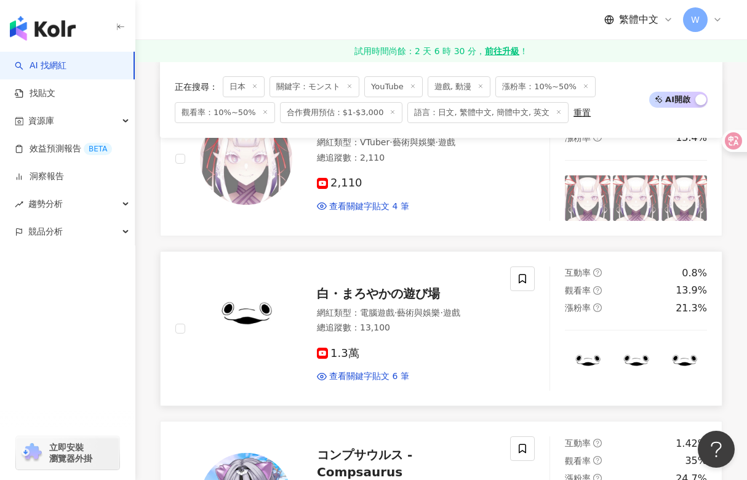
click at [387, 289] on span "白・まろやかの遊び場" at bounding box center [378, 293] width 123 height 15
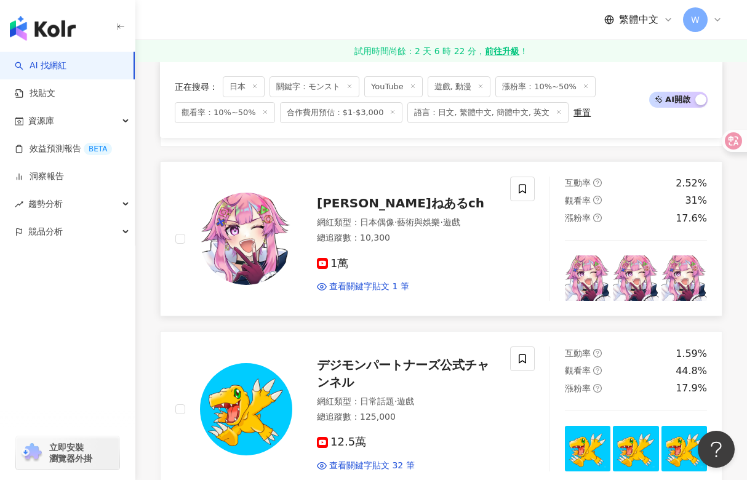
scroll to position [1416, 0]
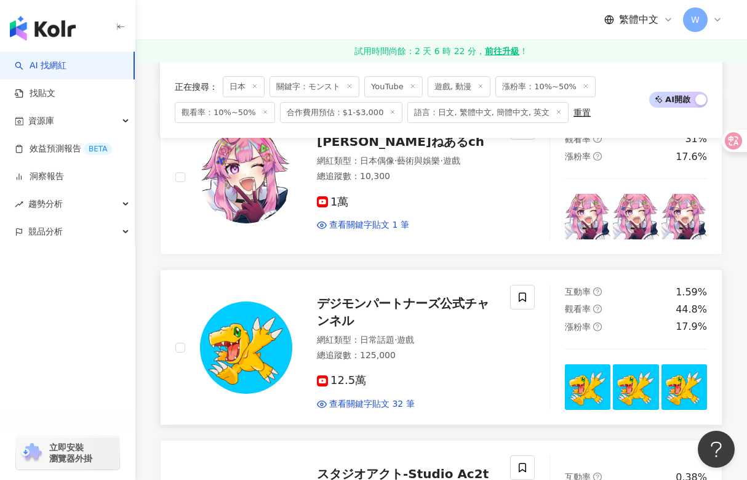
click at [342, 316] on span "デジモンパートナーズ公式チャンネル" at bounding box center [403, 312] width 172 height 32
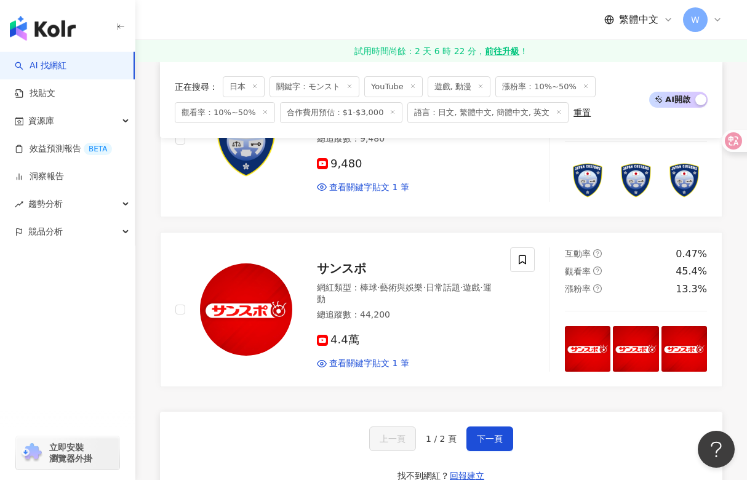
scroll to position [2155, 0]
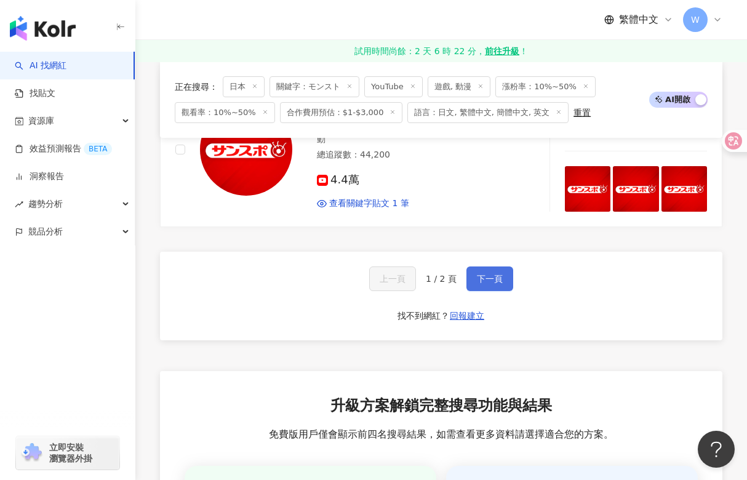
click at [496, 267] on button "下一頁" at bounding box center [490, 279] width 47 height 25
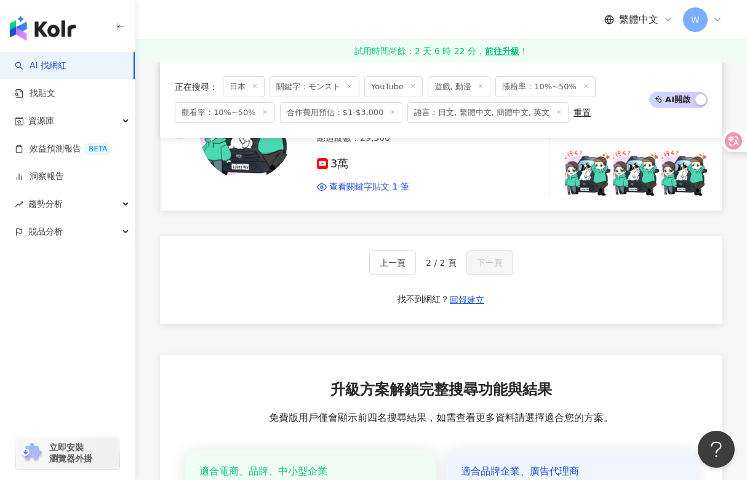
scroll to position [838, 0]
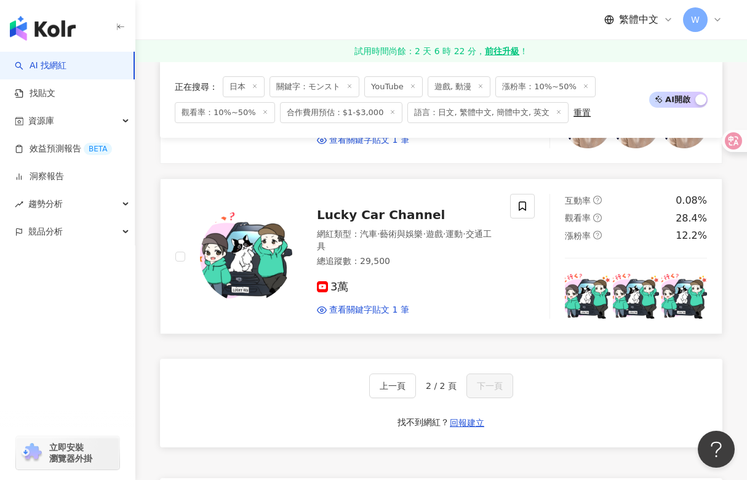
click at [378, 222] on span "Lucky Car Channel" at bounding box center [381, 214] width 128 height 15
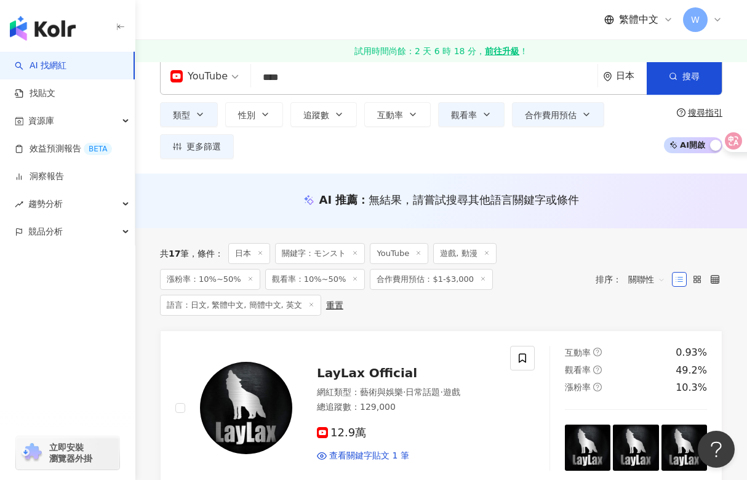
scroll to position [0, 0]
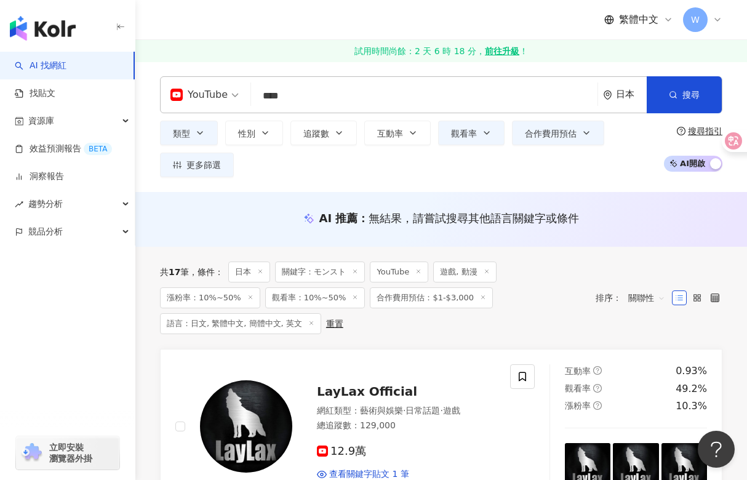
click at [323, 92] on input "****" at bounding box center [424, 95] width 337 height 23
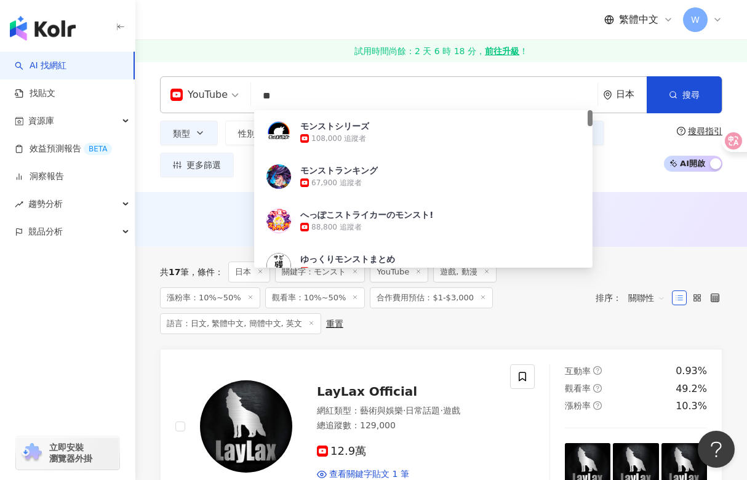
type input "*"
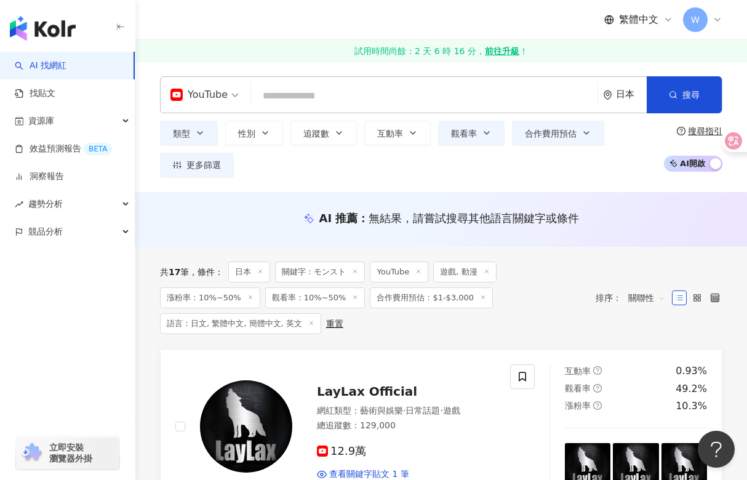
click at [385, 89] on input "search" at bounding box center [424, 95] width 337 height 23
click at [347, 97] on input "search" at bounding box center [424, 95] width 337 height 23
click at [347, 96] on input "search" at bounding box center [424, 95] width 337 height 23
click at [82, 332] on div "AI 找網紅 找貼文 資源庫 效益預測報告 BETA 洞察報告 趨勢分析 競品分析 立即安裝 瀏覽器外掛" at bounding box center [67, 266] width 135 height 428
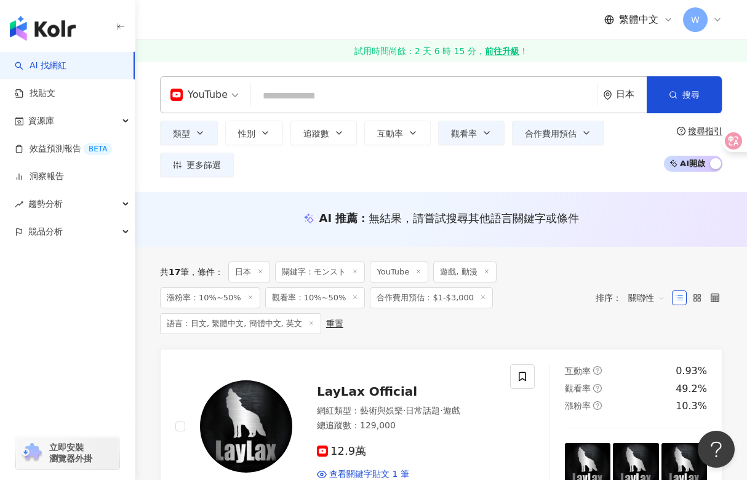
drag, startPoint x: 82, startPoint y: 332, endPoint x: 63, endPoint y: 365, distance: 38.3
click at [63, 365] on div "AI 找網紅 找貼文 資源庫 效益預測報告 BETA 洞察報告 趨勢分析 競品分析 立即安裝 瀏覽器外掛" at bounding box center [67, 266] width 135 height 428
click at [385, 95] on input "search" at bounding box center [424, 95] width 337 height 23
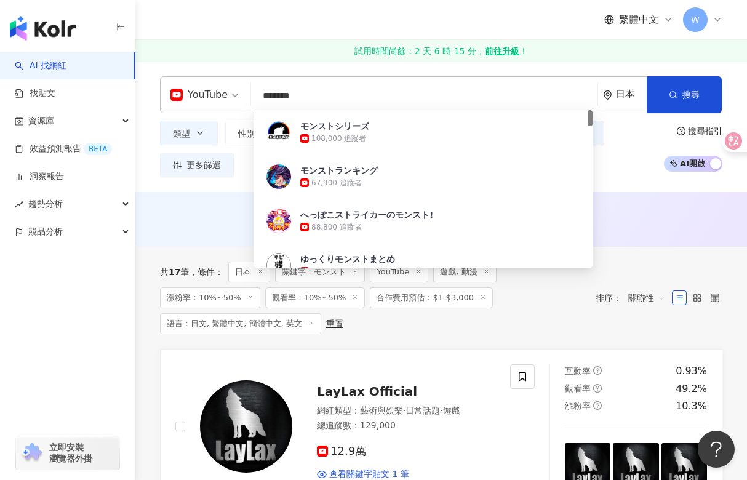
click at [347, 94] on input "*******" at bounding box center [424, 95] width 337 height 23
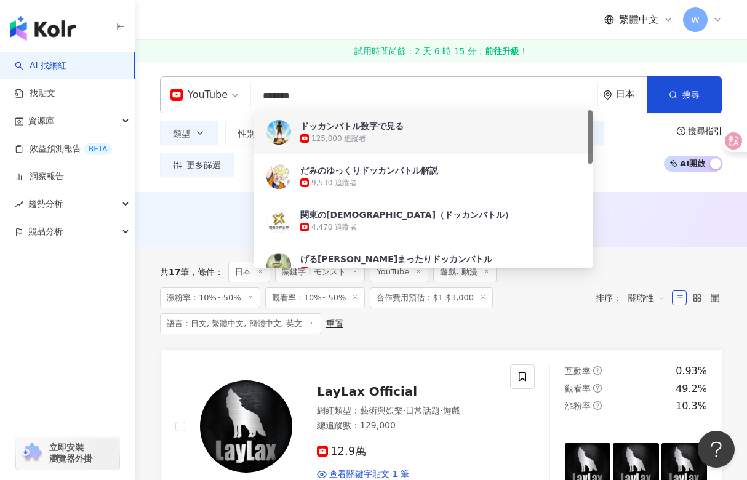
click at [403, 94] on input "*******" at bounding box center [424, 95] width 337 height 23
type input "*******"
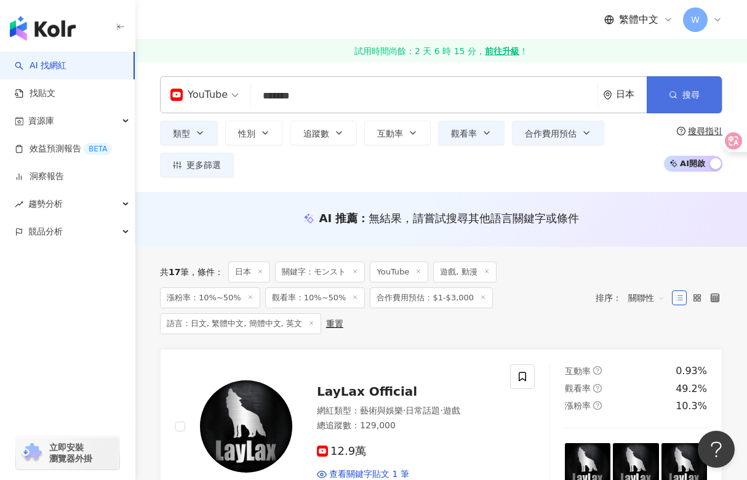
click at [676, 92] on icon "button" at bounding box center [673, 94] width 9 height 9
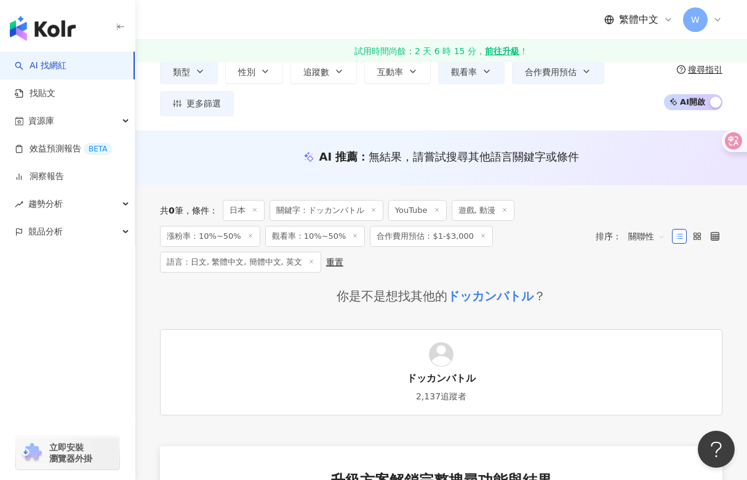
scroll to position [123, 0]
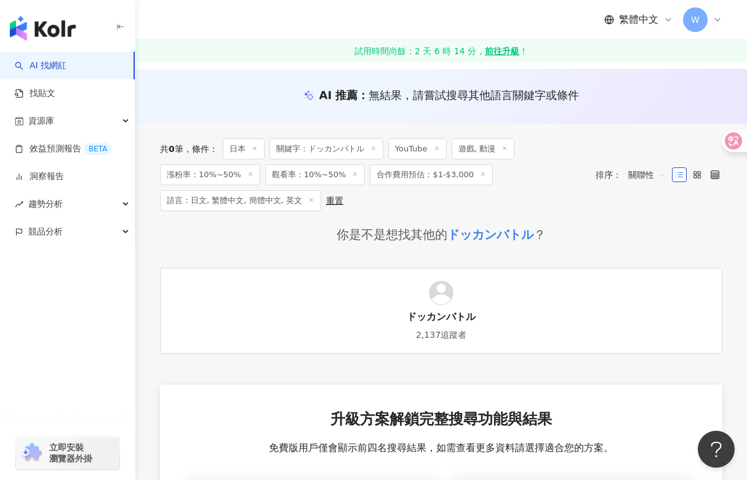
click at [481, 232] on div "ドッカンバトル" at bounding box center [491, 234] width 86 height 17
click at [481, 239] on div "ドッカンバトル" at bounding box center [491, 234] width 86 height 17
click at [455, 308] on link "ドッカンバトル 2,137追蹤者" at bounding box center [441, 311] width 563 height 86
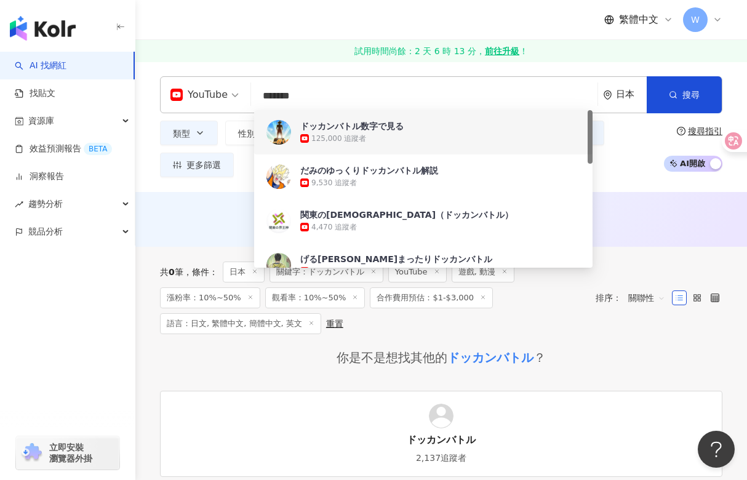
drag, startPoint x: 333, startPoint y: 96, endPoint x: 239, endPoint y: 95, distance: 93.6
click at [239, 95] on div "YouTube ******* 日本 搜尋 ab8b9879-5942-4203-9f5d-84674fcbd2e1 1e42528e-b0f8-4e10-b…" at bounding box center [441, 94] width 563 height 37
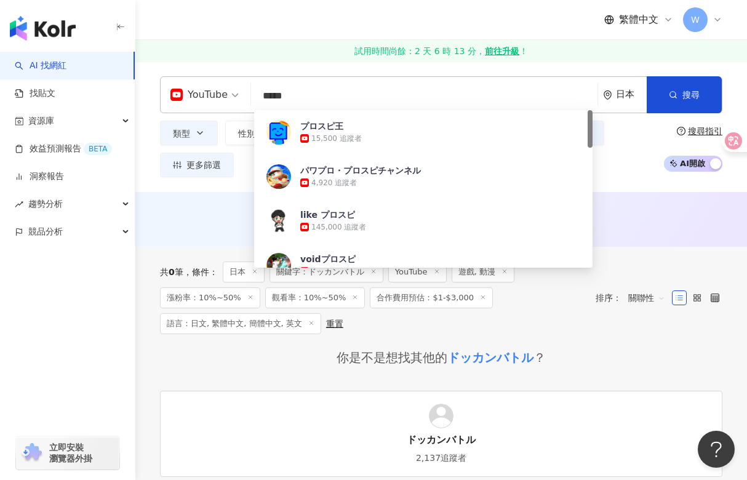
click at [327, 96] on input "*****" at bounding box center [424, 95] width 337 height 23
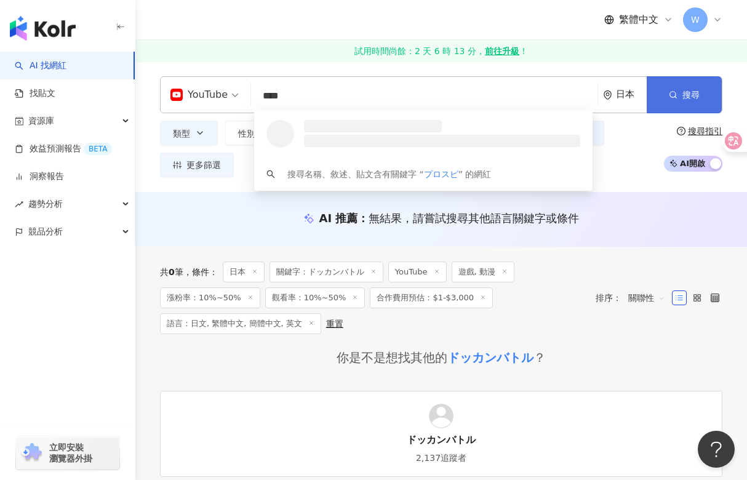
type input "****"
click at [669, 93] on icon "button" at bounding box center [673, 94] width 9 height 9
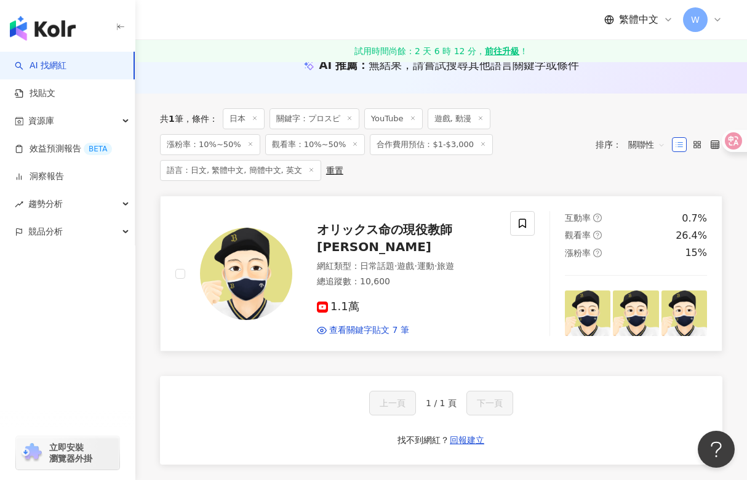
scroll to position [185, 0]
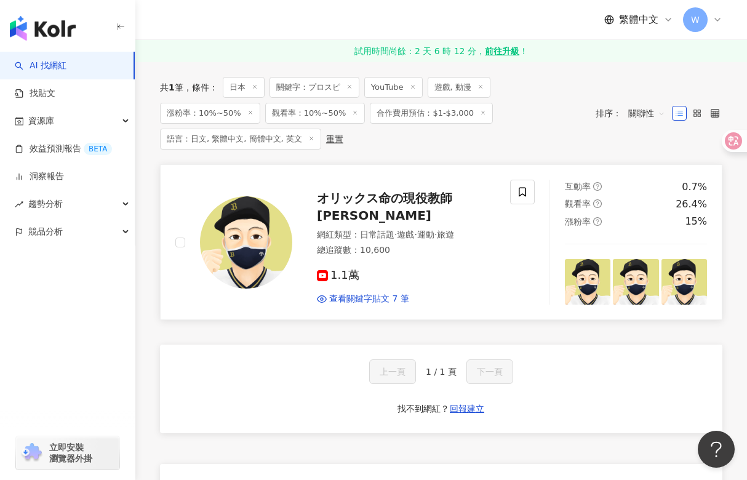
click at [406, 196] on span "オリックス命の現役教師ダイキャノン" at bounding box center [384, 207] width 135 height 32
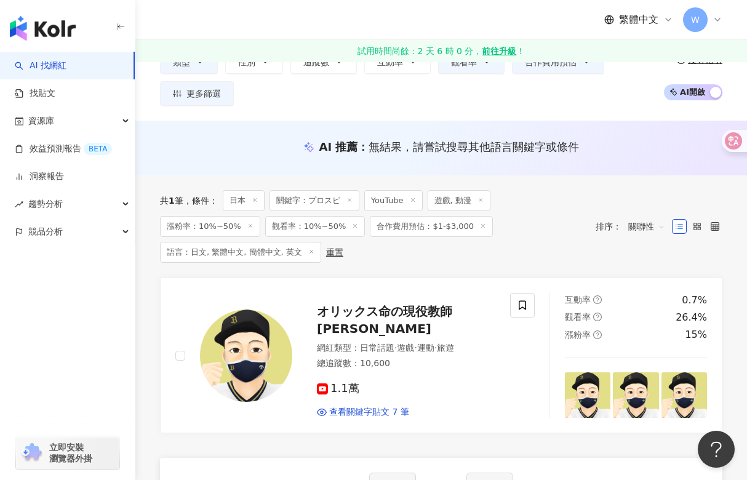
scroll to position [0, 0]
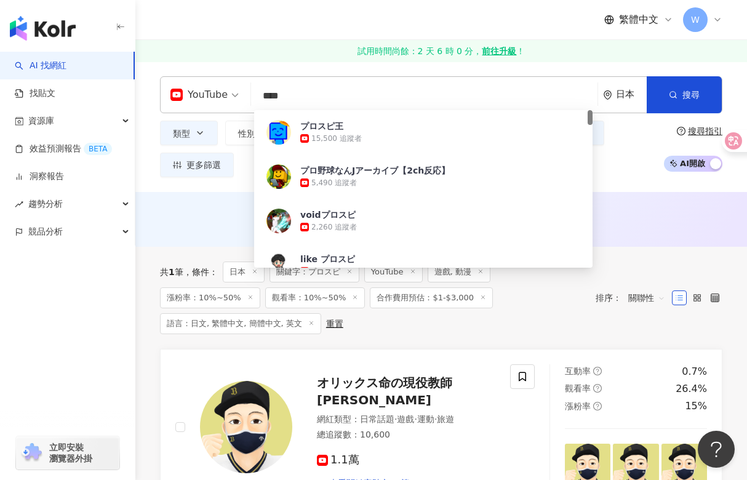
drag, startPoint x: 334, startPoint y: 90, endPoint x: 239, endPoint y: 90, distance: 94.2
click at [239, 90] on div "YouTube **** 日本 搜尋 0b5308d3-639d-4591-b016-e5cb1ec93e78 プロスピ王 15,500 追蹤者 プロ野球なん…" at bounding box center [441, 94] width 563 height 37
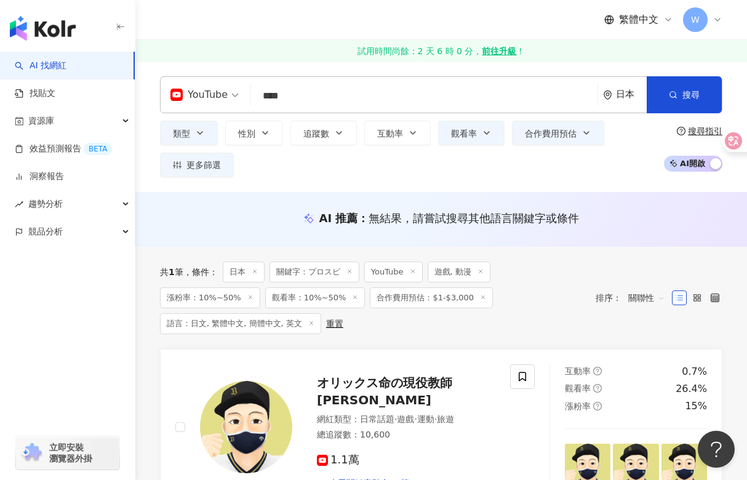
click at [362, 103] on input "****" at bounding box center [424, 95] width 337 height 23
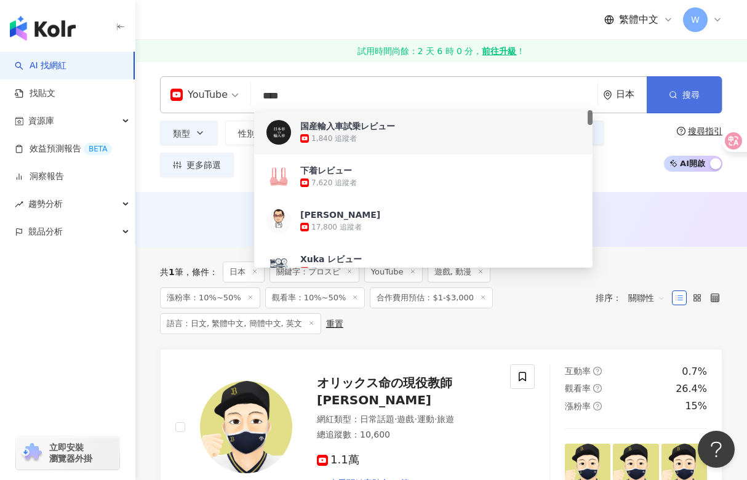
type input "****"
click at [671, 106] on button "搜尋" at bounding box center [684, 94] width 75 height 37
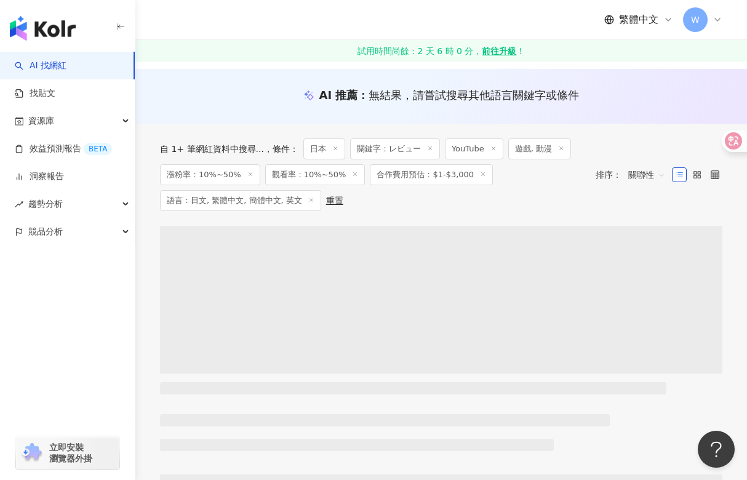
scroll to position [185, 0]
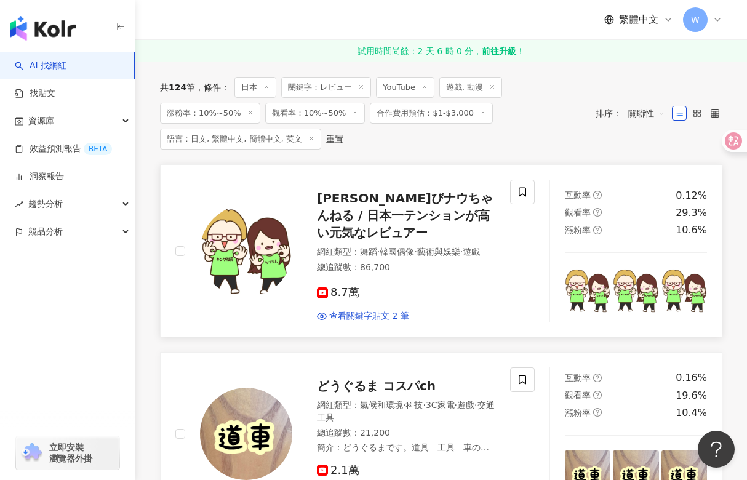
click at [362, 216] on span "じゅんびナウちゃんねる / 日本一テンションが高い元気なレビュアー" at bounding box center [405, 215] width 176 height 49
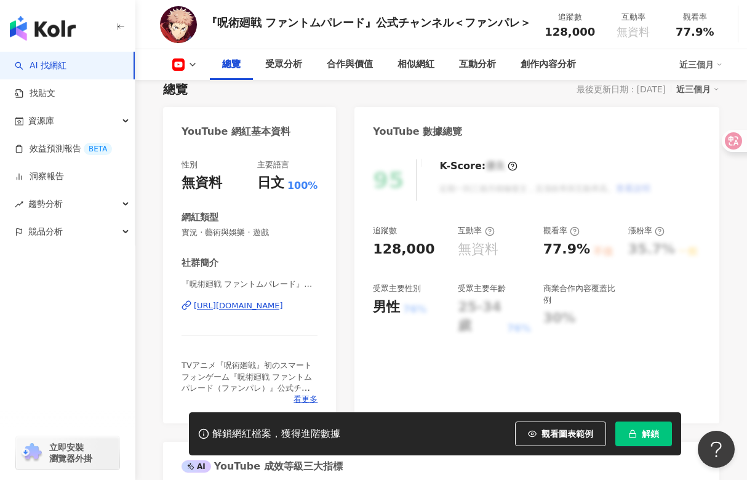
scroll to position [123, 0]
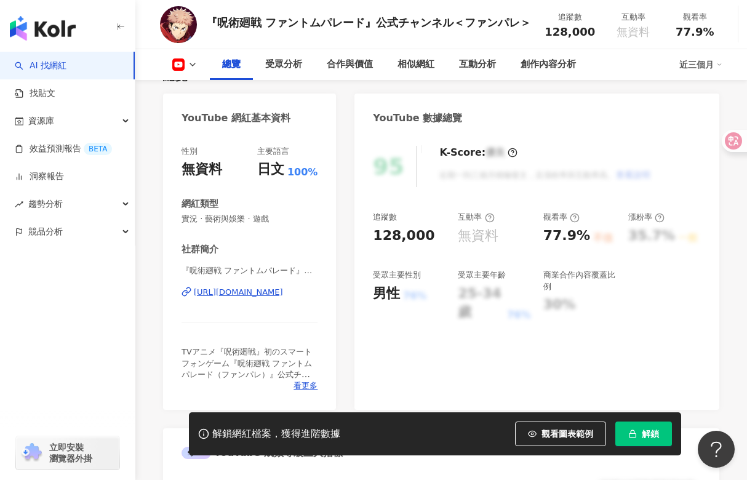
click at [282, 297] on div "[URL][DOMAIN_NAME]" at bounding box center [238, 292] width 89 height 11
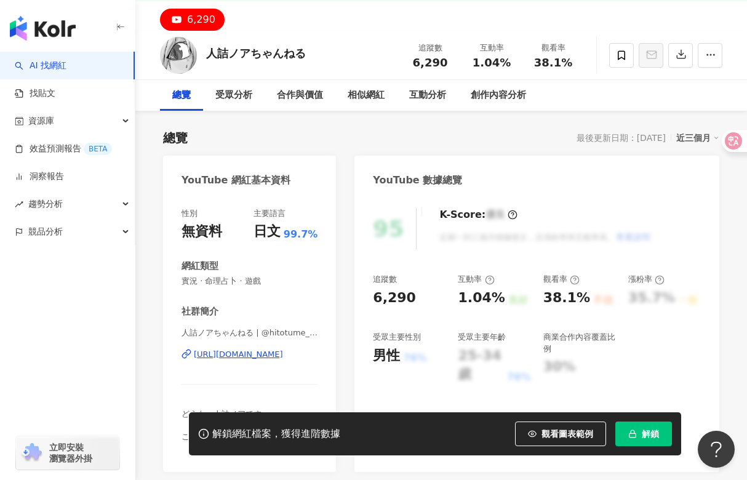
scroll to position [62, 0]
click at [283, 350] on div "[URL][DOMAIN_NAME]" at bounding box center [238, 353] width 89 height 11
click at [232, 355] on div "[URL][DOMAIN_NAME]" at bounding box center [238, 353] width 89 height 11
click at [369, 140] on div "總覽 最後更新日期：[DATE] 近三個月" at bounding box center [441, 137] width 556 height 17
click at [709, 153] on icon at bounding box center [708, 154] width 9 height 9
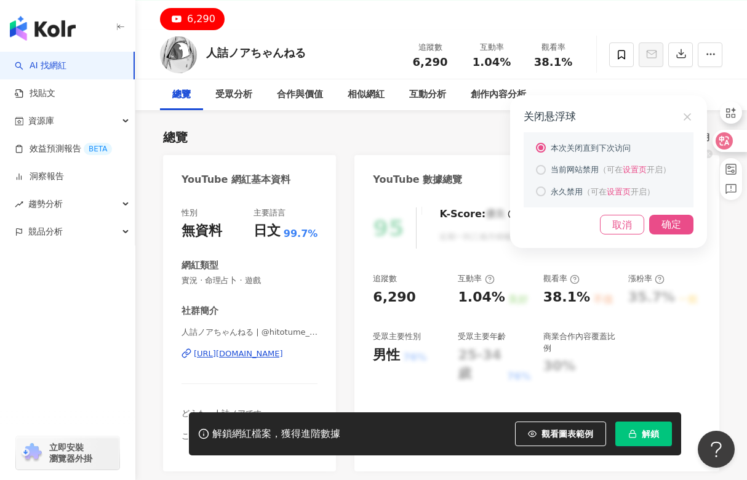
click at [544, 167] on div at bounding box center [541, 170] width 10 height 10
click at [674, 219] on div "确定" at bounding box center [671, 225] width 44 height 20
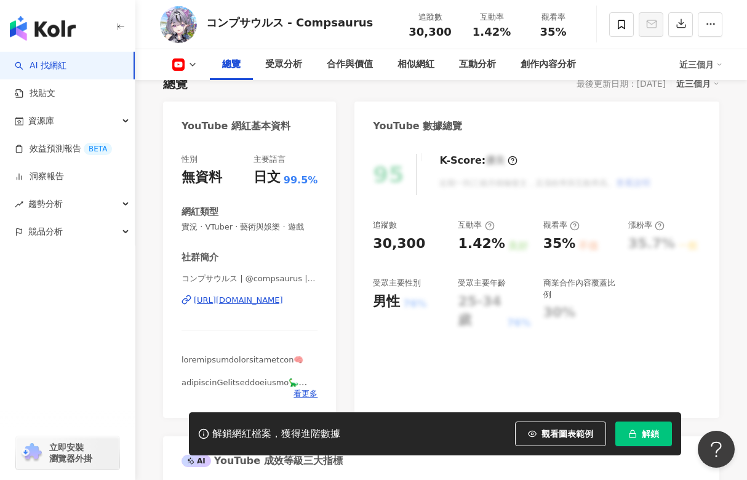
scroll to position [123, 0]
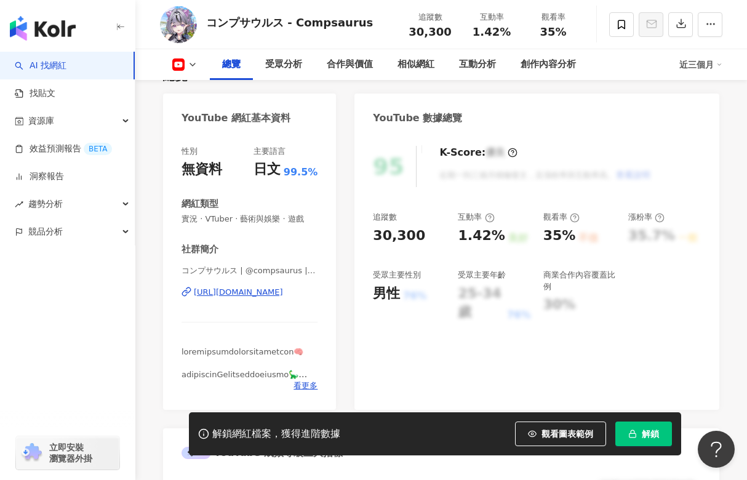
click at [274, 294] on div "https://www.youtube.com/channel/UCkYQc5CYxYyyMrn0i-uQyXw" at bounding box center [238, 292] width 89 height 11
drag, startPoint x: 364, startPoint y: 350, endPoint x: 370, endPoint y: 351, distance: 6.4
click at [364, 350] on div "95 K-Score : 優良 近期一到三個月積極發文，且漲粉率與互動率高。 查看說明 追蹤數 30,300 互動率 1.42% 良好 觀看率 35% 不佳 …" at bounding box center [537, 272] width 365 height 276
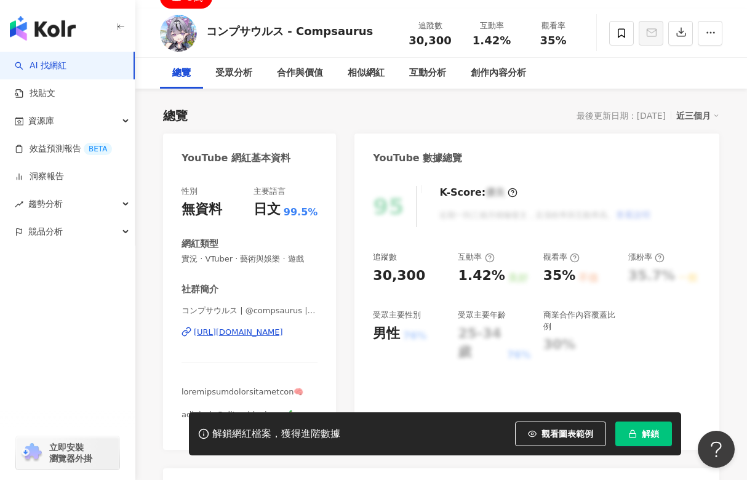
scroll to position [62, 0]
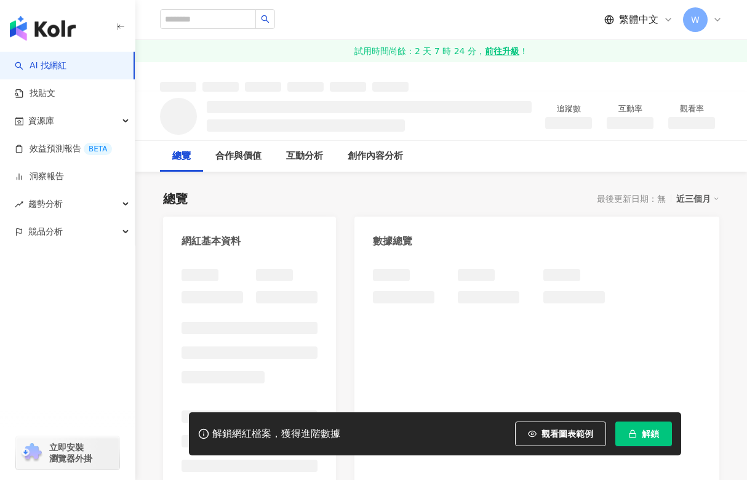
scroll to position [62, 0]
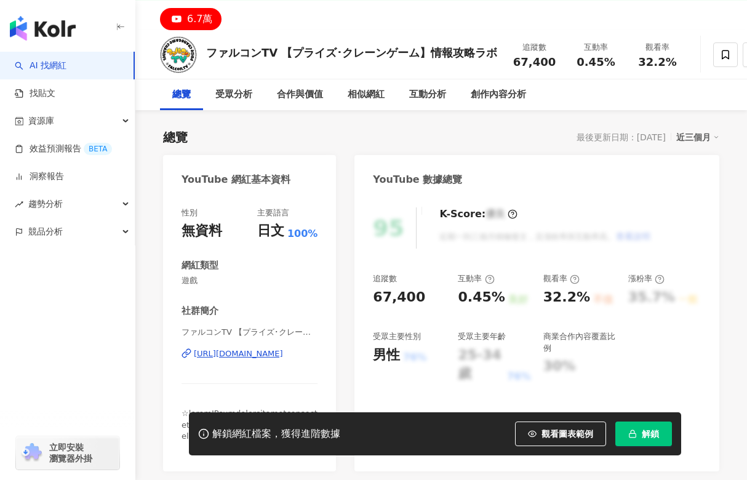
click at [251, 346] on div "ファルコンTV 【プライズ･クレーンゲーム】情報攻略ラボ | @falcontvchannel | UCbc2Sd9FGOy24IAdZig-aQA http…" at bounding box center [250, 363] width 136 height 72
click at [265, 353] on div "https://www.youtube.com/channel/UCbc2Sd9FGOy24IAdZig-aQA" at bounding box center [238, 353] width 89 height 11
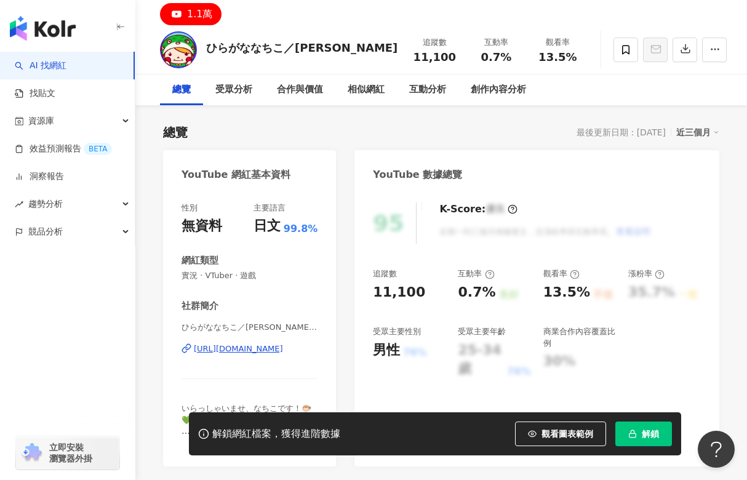
scroll to position [123, 0]
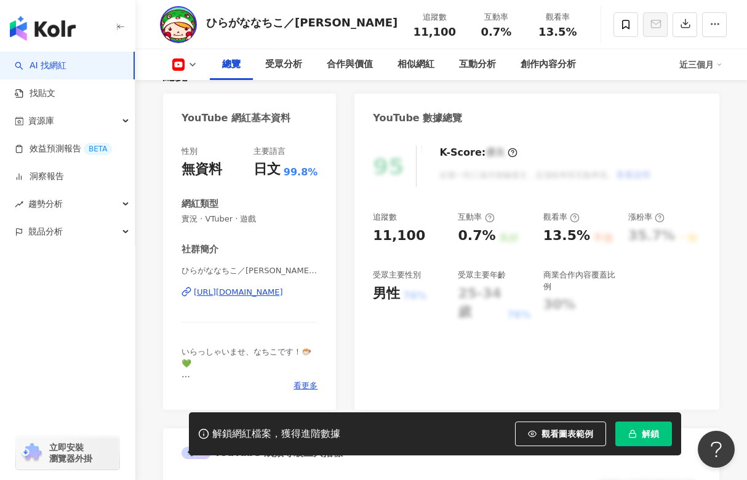
click at [273, 291] on div "[URL][DOMAIN_NAME]" at bounding box center [238, 292] width 89 height 11
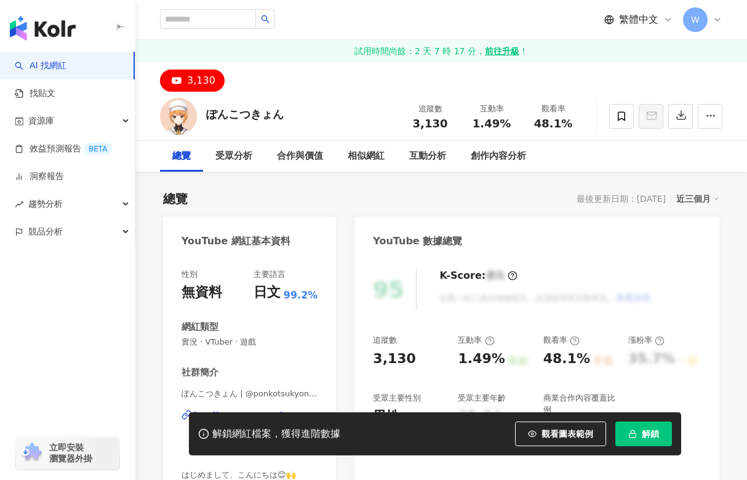
scroll to position [123, 0]
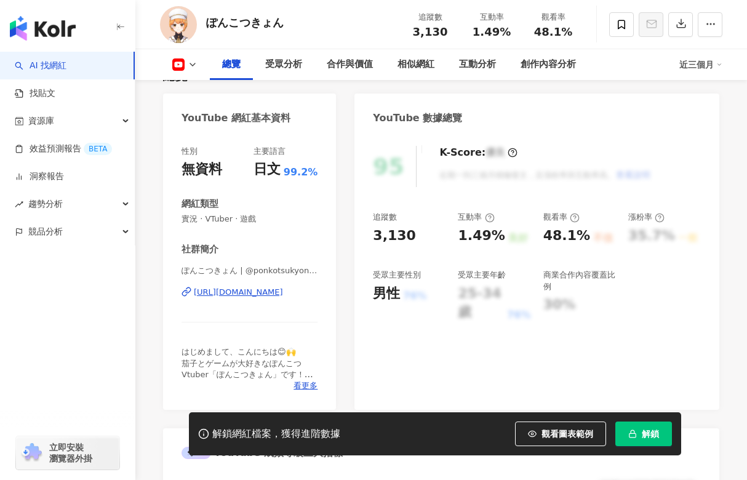
click at [263, 286] on div "ぽんこつきょん | @ponkotsukyon | UCUqSOUxoA5AbF8OUAIxRchA [URL][DOMAIN_NAME]" at bounding box center [250, 301] width 136 height 72
click at [261, 294] on div "https://www.youtube.com/channel/UCUqSOUxoA5AbF8OUAIxRchA" at bounding box center [238, 292] width 89 height 11
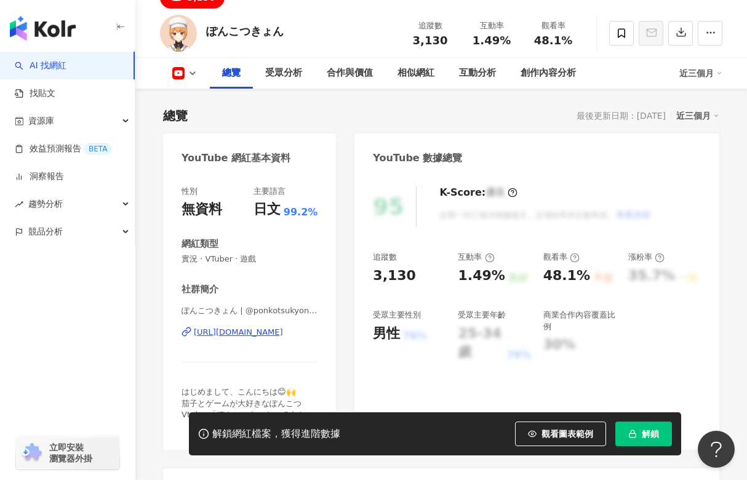
scroll to position [62, 0]
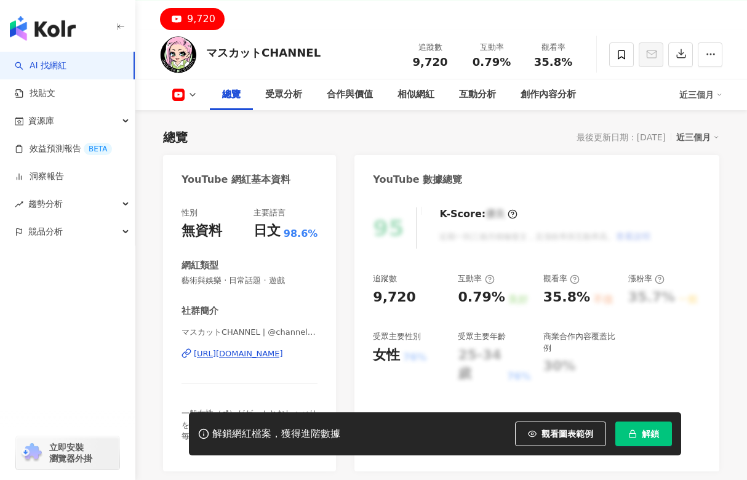
scroll to position [123, 0]
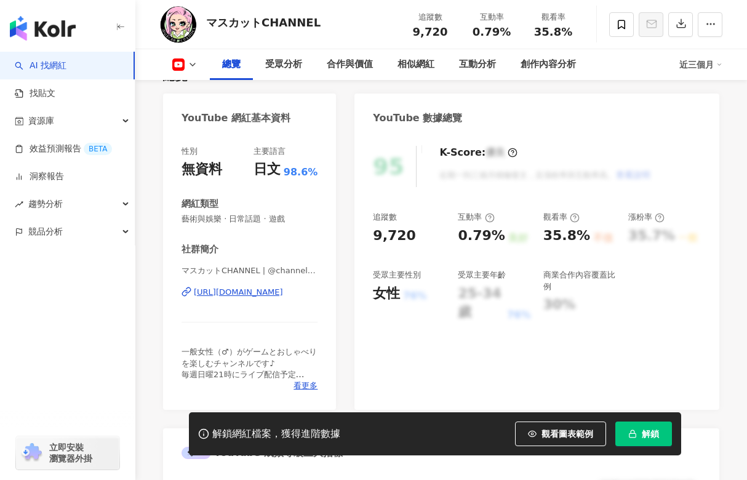
click at [278, 292] on div "https://www.youtube.com/channel/UC_1FD7iSqPwI69MhWogaKoA" at bounding box center [238, 292] width 89 height 11
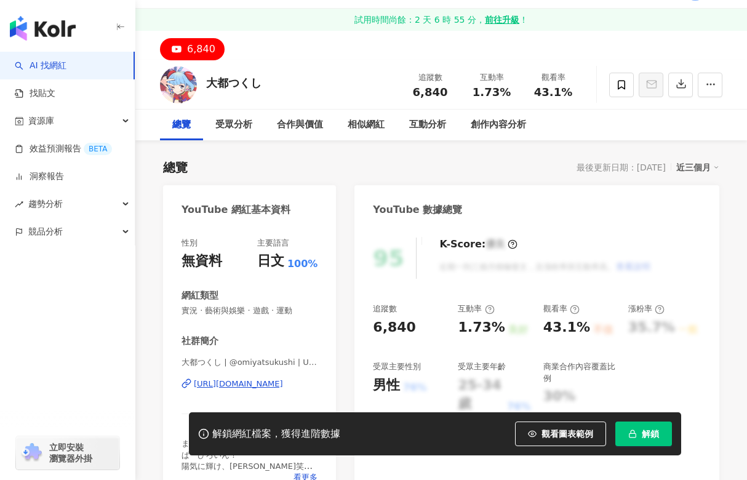
scroll to position [62, 0]
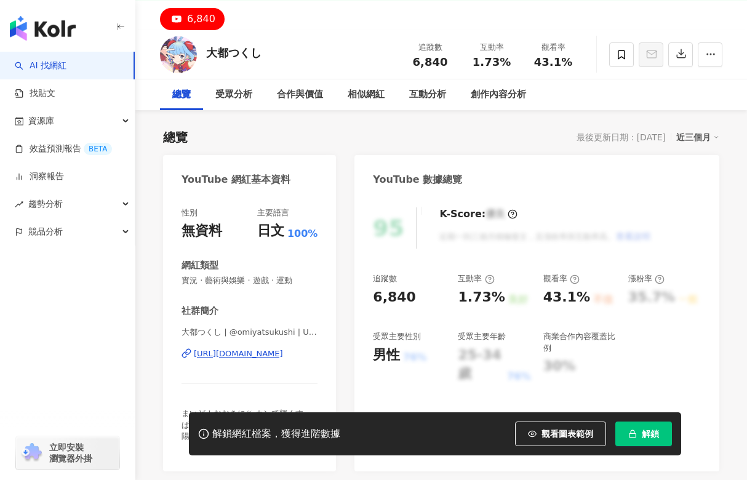
click at [310, 178] on div "YouTube 網紅基本資料" at bounding box center [249, 175] width 173 height 40
click at [220, 351] on div "https://www.youtube.com/channel/UCZ8LyqEjXtWnzgC0Nhkm87Q" at bounding box center [238, 353] width 89 height 11
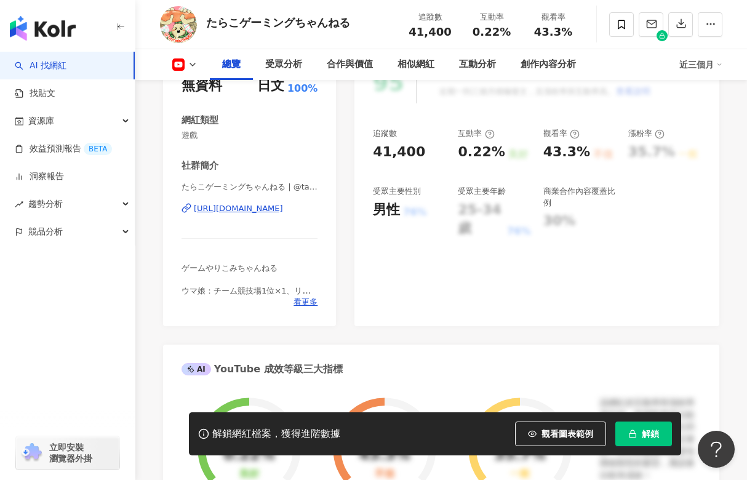
scroll to position [246, 0]
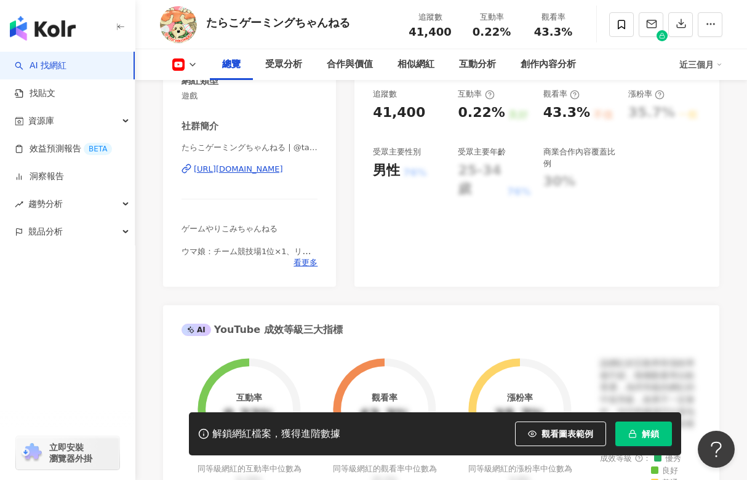
click at [283, 168] on div "[URL][DOMAIN_NAME]" at bounding box center [238, 169] width 89 height 11
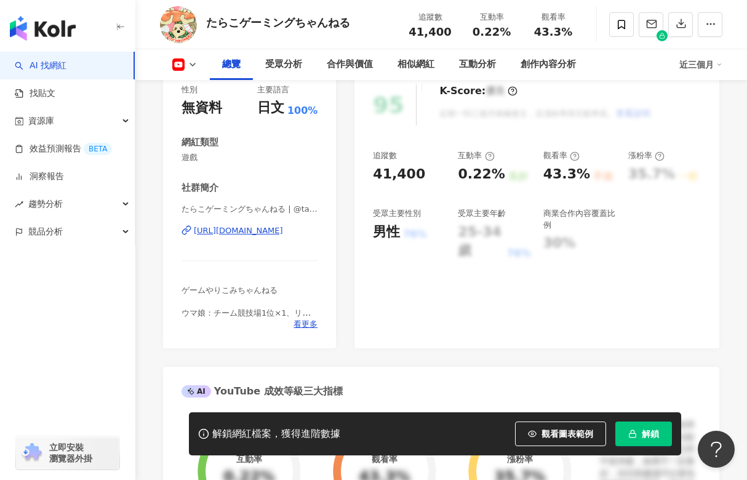
scroll to position [62, 0]
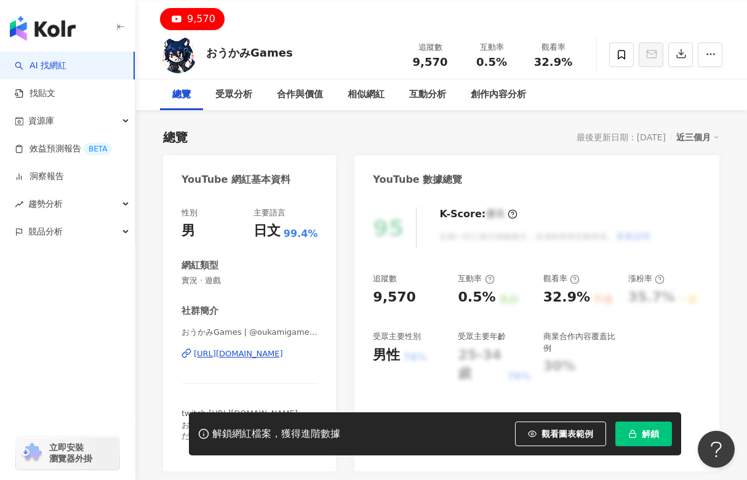
click at [267, 348] on div "https://www.youtube.com/channel/UC2wRhHUEqwDJ-ObXPwvXgSA" at bounding box center [238, 353] width 89 height 11
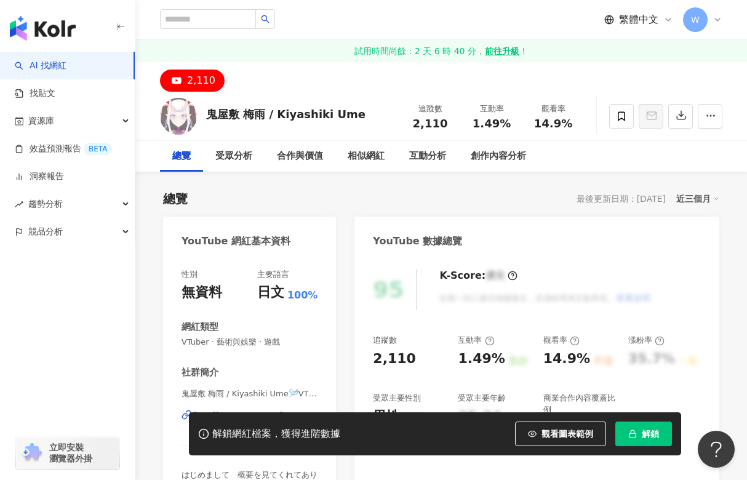
scroll to position [62, 0]
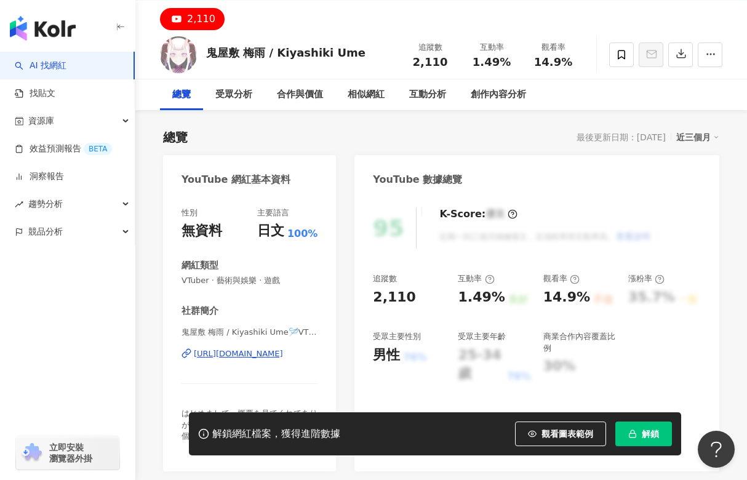
click at [271, 354] on div "[URL][DOMAIN_NAME]" at bounding box center [238, 353] width 89 height 11
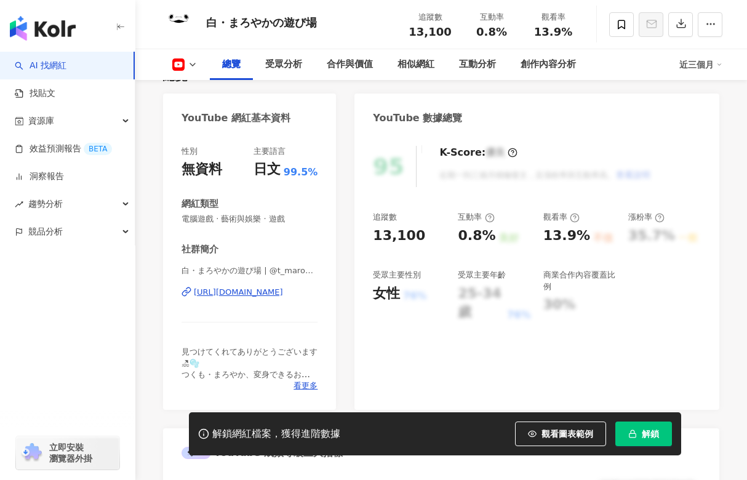
click at [262, 288] on div "[URL][DOMAIN_NAME]" at bounding box center [238, 292] width 89 height 11
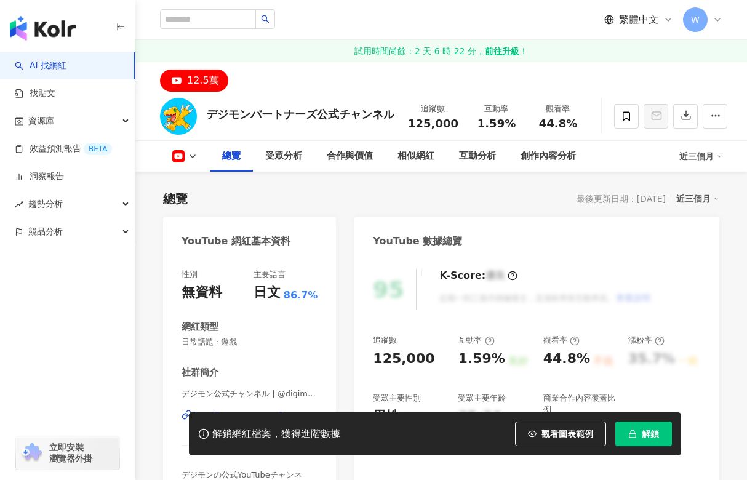
scroll to position [185, 0]
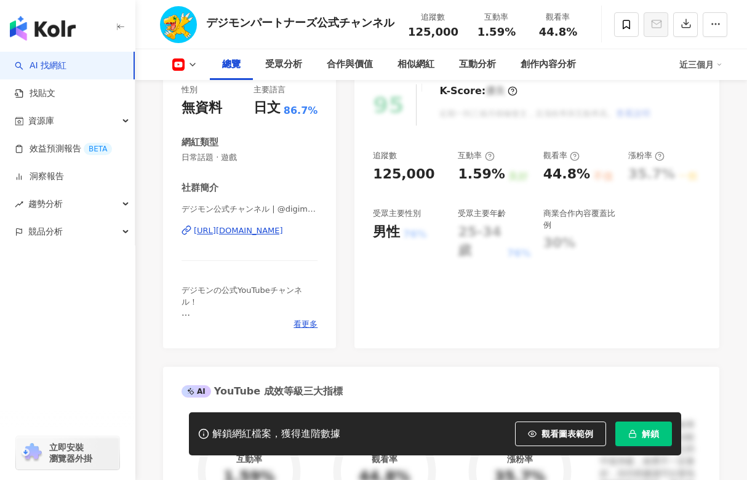
click at [269, 231] on div "https://www.youtube.com/channel/UCfmuCsJEmscQ483p5Op0w6A" at bounding box center [238, 230] width 89 height 11
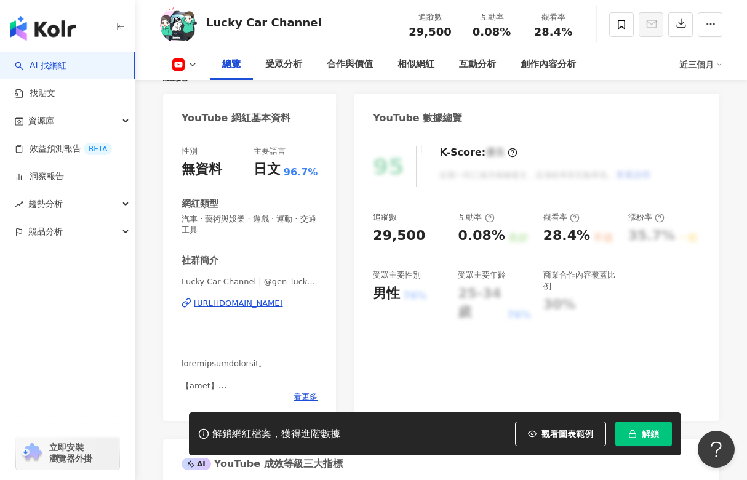
click at [283, 304] on div "https://www.youtube.com/channel/UCXNwOQxTiVP9-wsVnbjvlwg" at bounding box center [238, 303] width 89 height 11
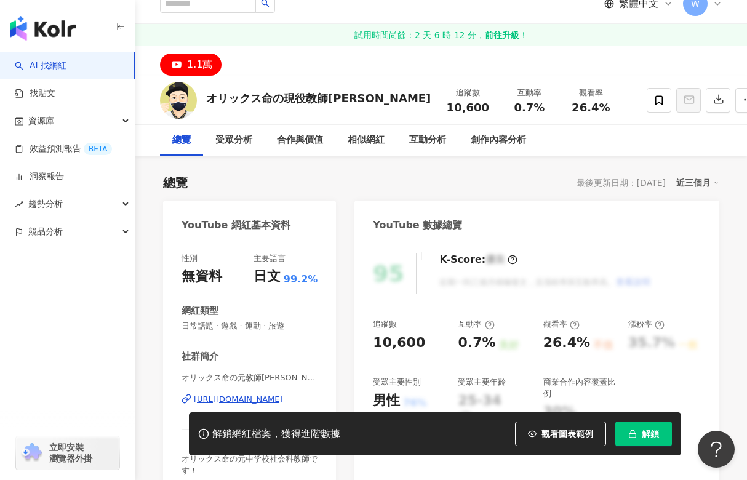
scroll to position [62, 0]
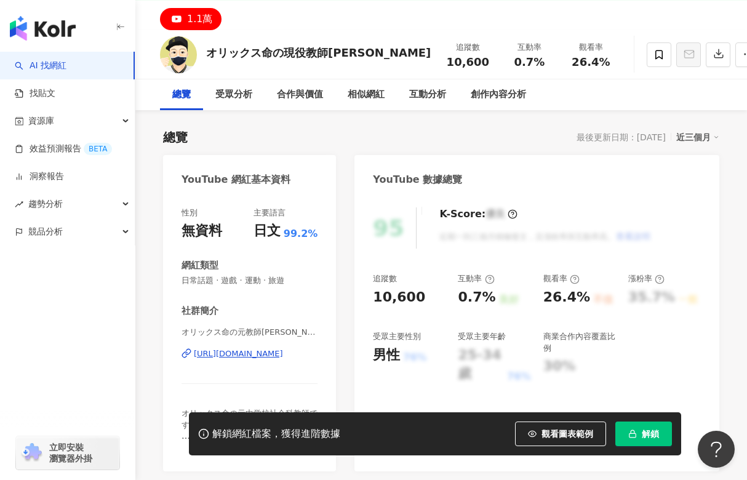
click at [236, 349] on div "[URL][DOMAIN_NAME]" at bounding box center [238, 353] width 89 height 11
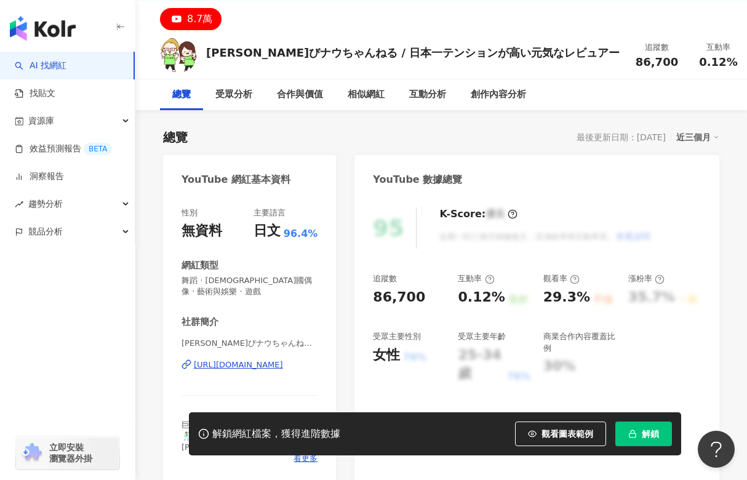
click at [254, 359] on div "[URL][DOMAIN_NAME]" at bounding box center [238, 364] width 89 height 11
